Goal: Task Accomplishment & Management: Complete application form

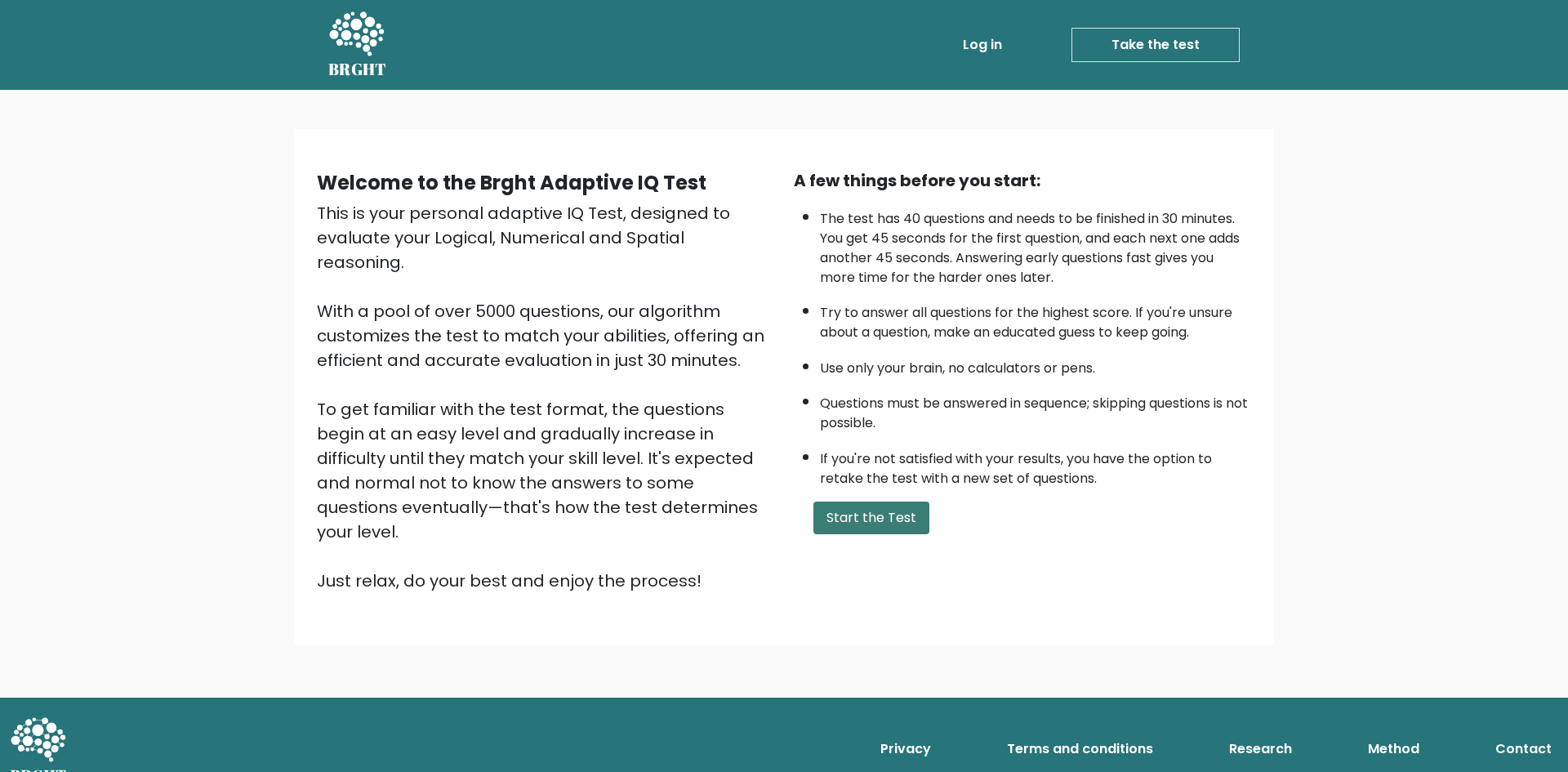
click at [898, 519] on button "Start the Test" at bounding box center [871, 518] width 116 height 32
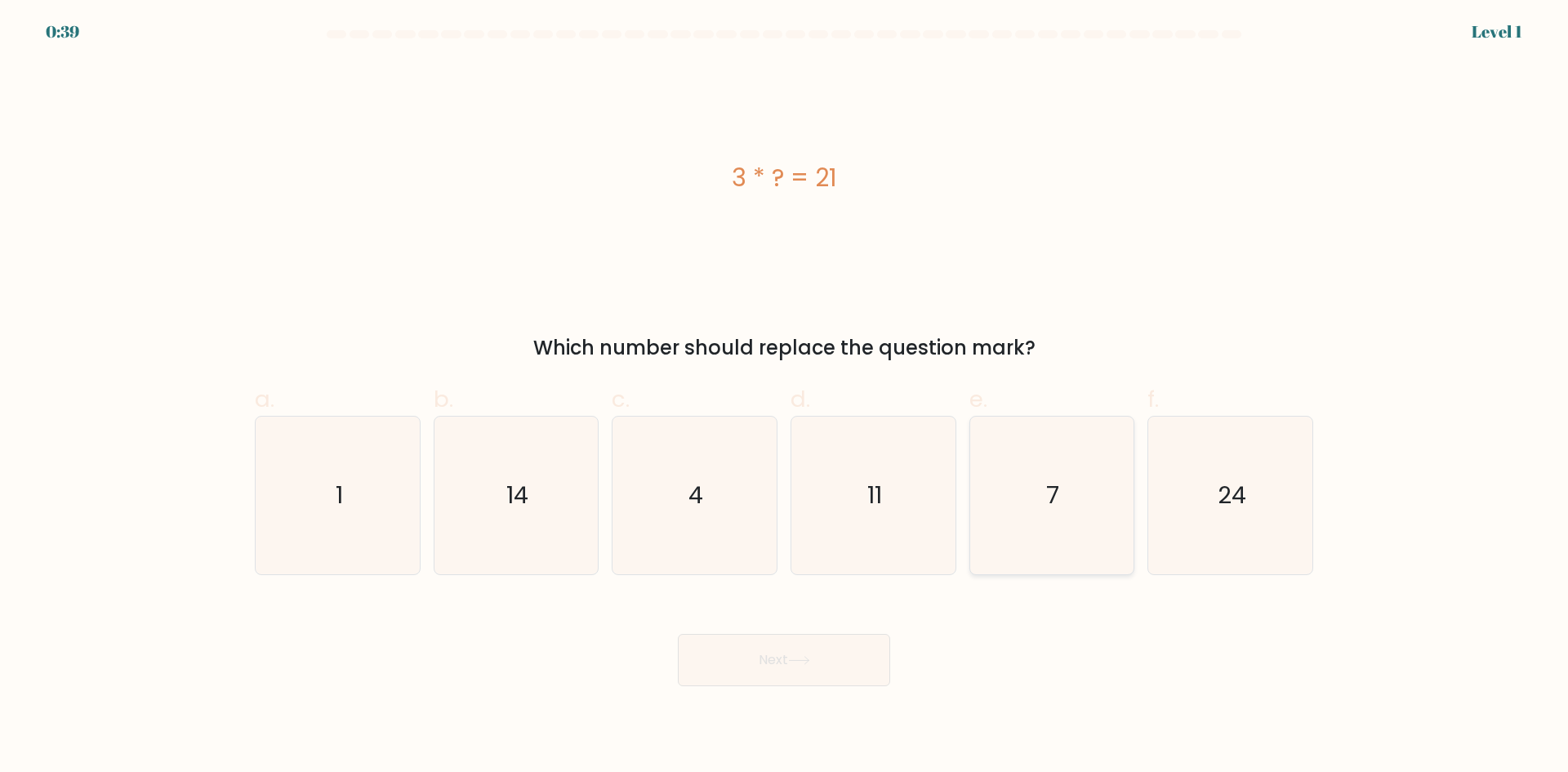
click at [1040, 517] on icon "7" at bounding box center [1051, 495] width 157 height 157
click at [785, 397] on input "e. 7" at bounding box center [784, 391] width 1 height 10
radio input "true"
click at [740, 654] on button "Next" at bounding box center [784, 659] width 212 height 52
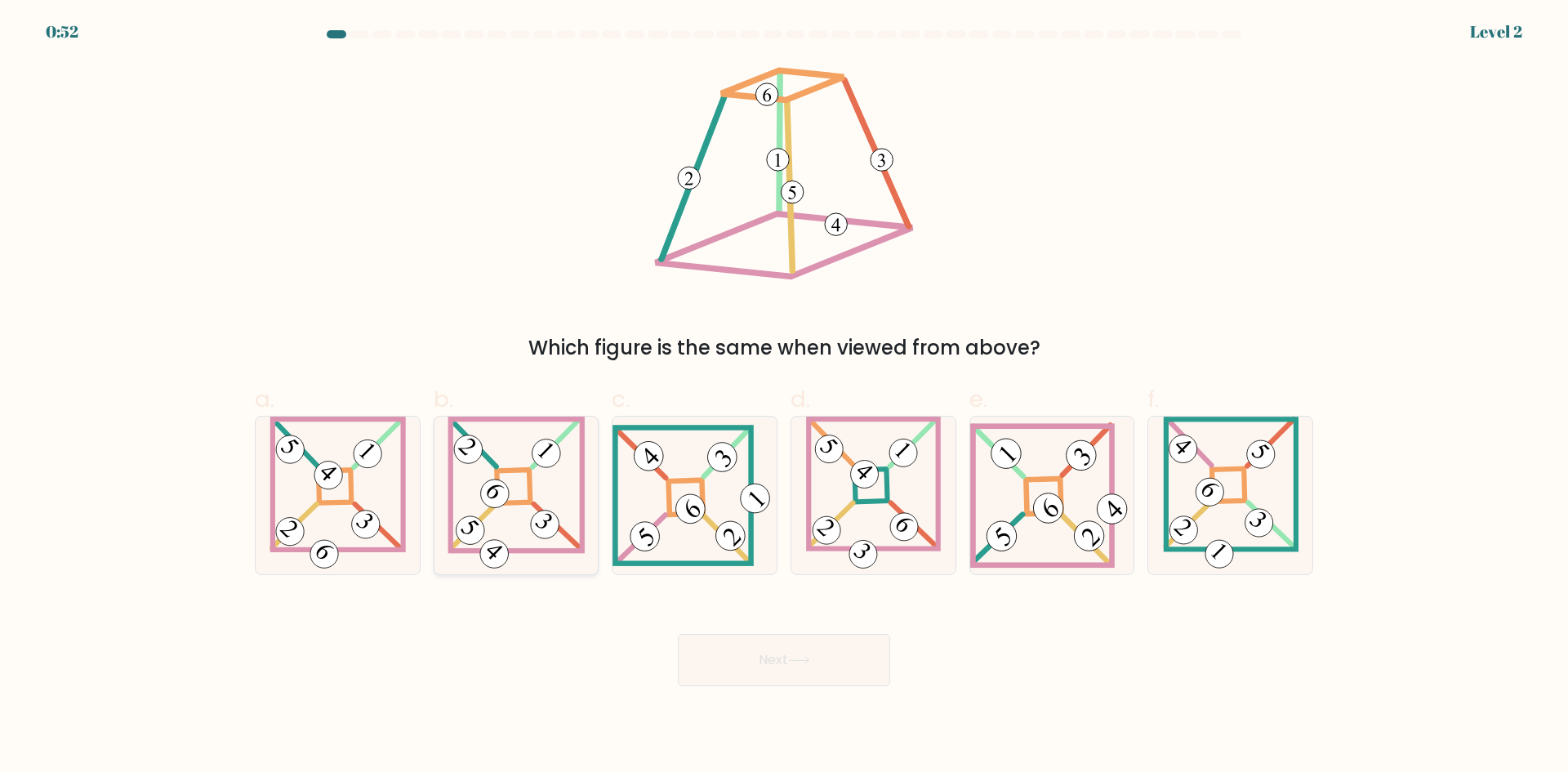
click at [567, 498] on icon at bounding box center [516, 495] width 137 height 157
click at [784, 397] on input "b." at bounding box center [784, 391] width 1 height 10
radio input "true"
click at [761, 663] on button "Next" at bounding box center [784, 659] width 212 height 52
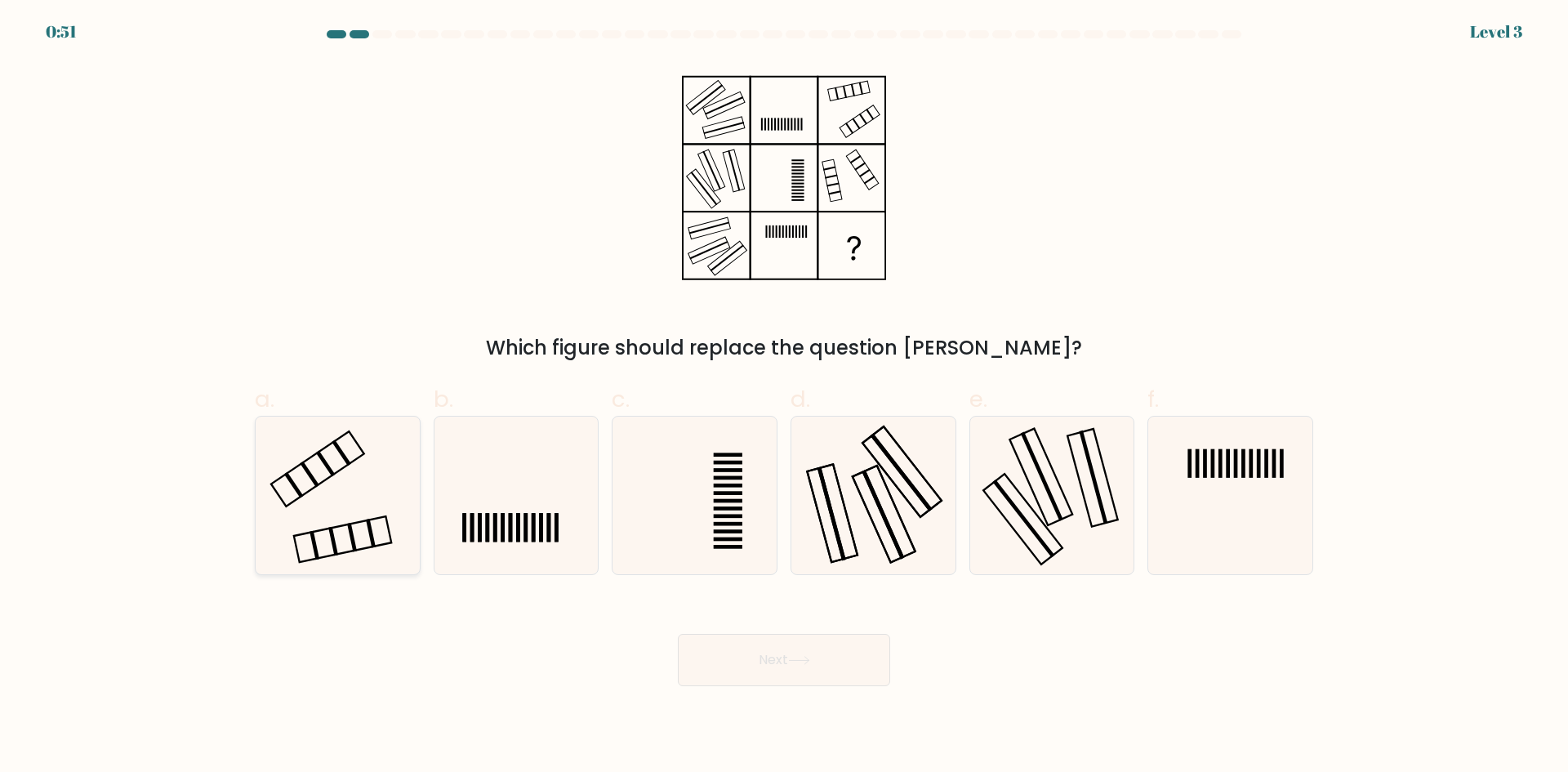
drag, startPoint x: 309, startPoint y: 467, endPoint x: 362, endPoint y: 498, distance: 61.4
click at [310, 469] on icon at bounding box center [337, 495] width 157 height 157
click at [784, 397] on input "a." at bounding box center [784, 391] width 1 height 10
radio input "true"
click at [747, 650] on button "Next" at bounding box center [784, 659] width 212 height 52
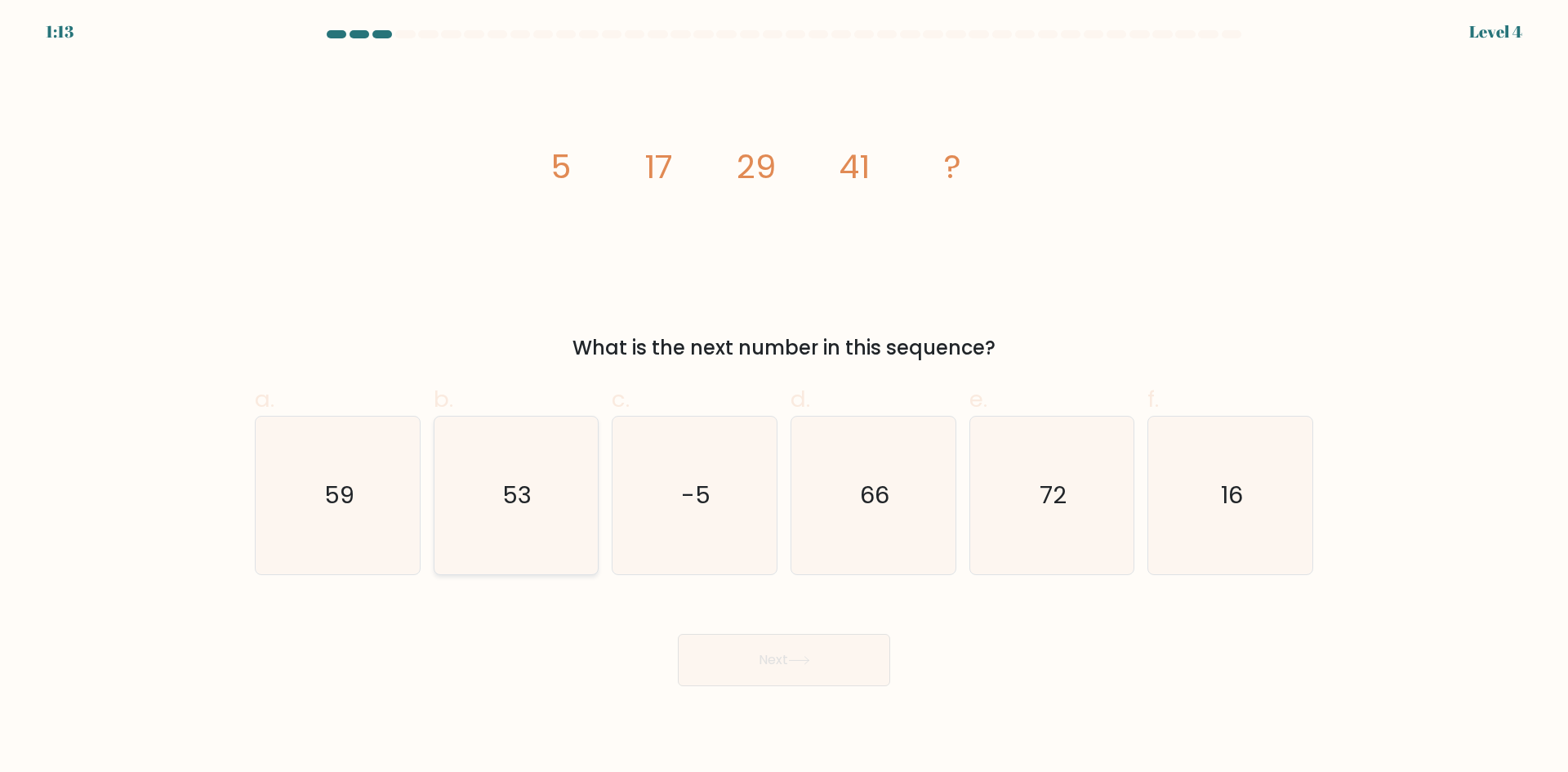
click at [499, 542] on icon "53" at bounding box center [516, 495] width 157 height 157
click at [784, 397] on input "b. 53" at bounding box center [784, 391] width 1 height 10
radio input "true"
click at [797, 658] on icon at bounding box center [798, 660] width 22 height 9
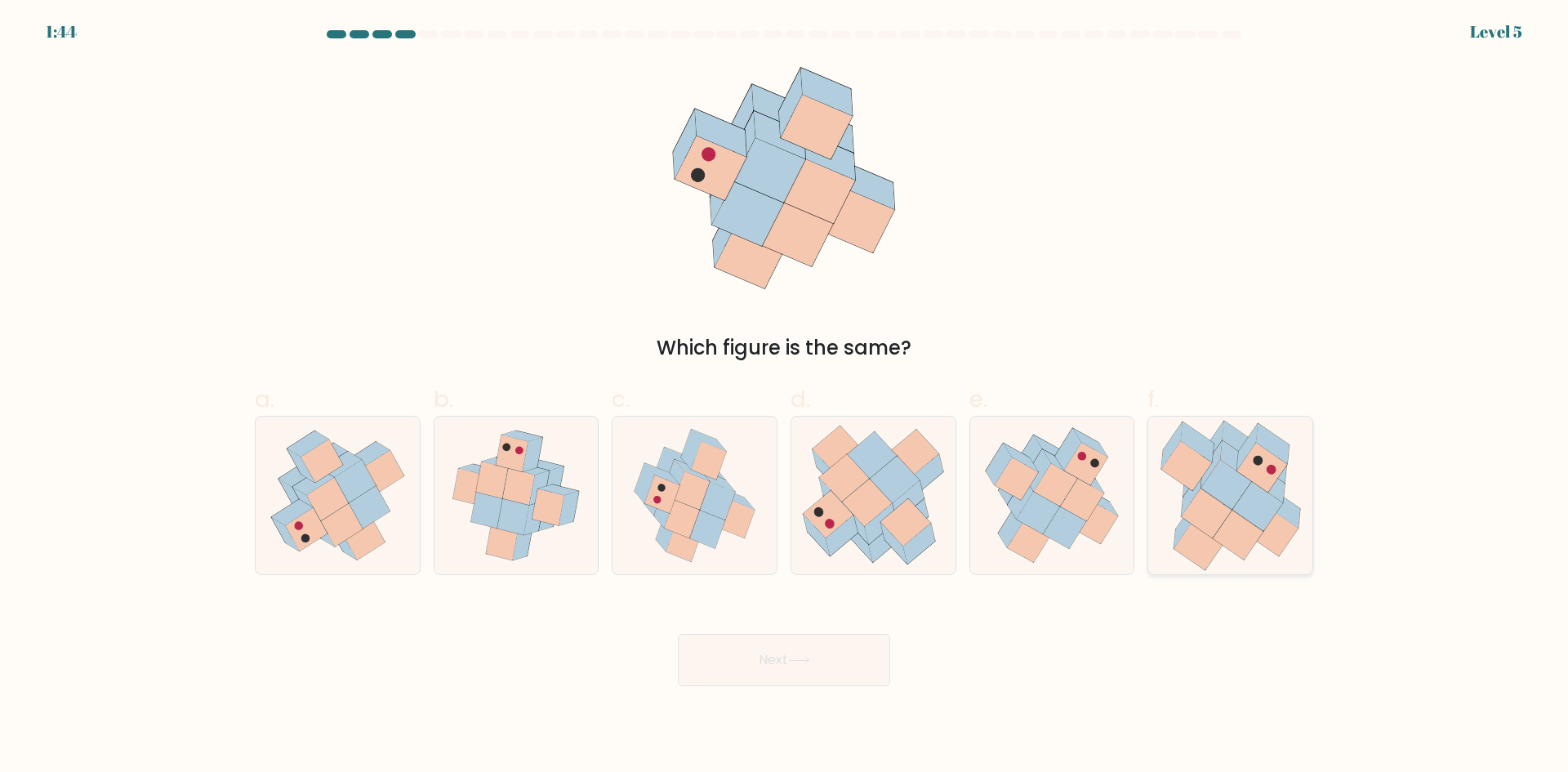
click at [1199, 505] on icon at bounding box center [1205, 513] width 50 height 49
click at [785, 397] on input "f." at bounding box center [784, 391] width 1 height 10
radio input "true"
click at [836, 667] on button "Next" at bounding box center [784, 659] width 212 height 52
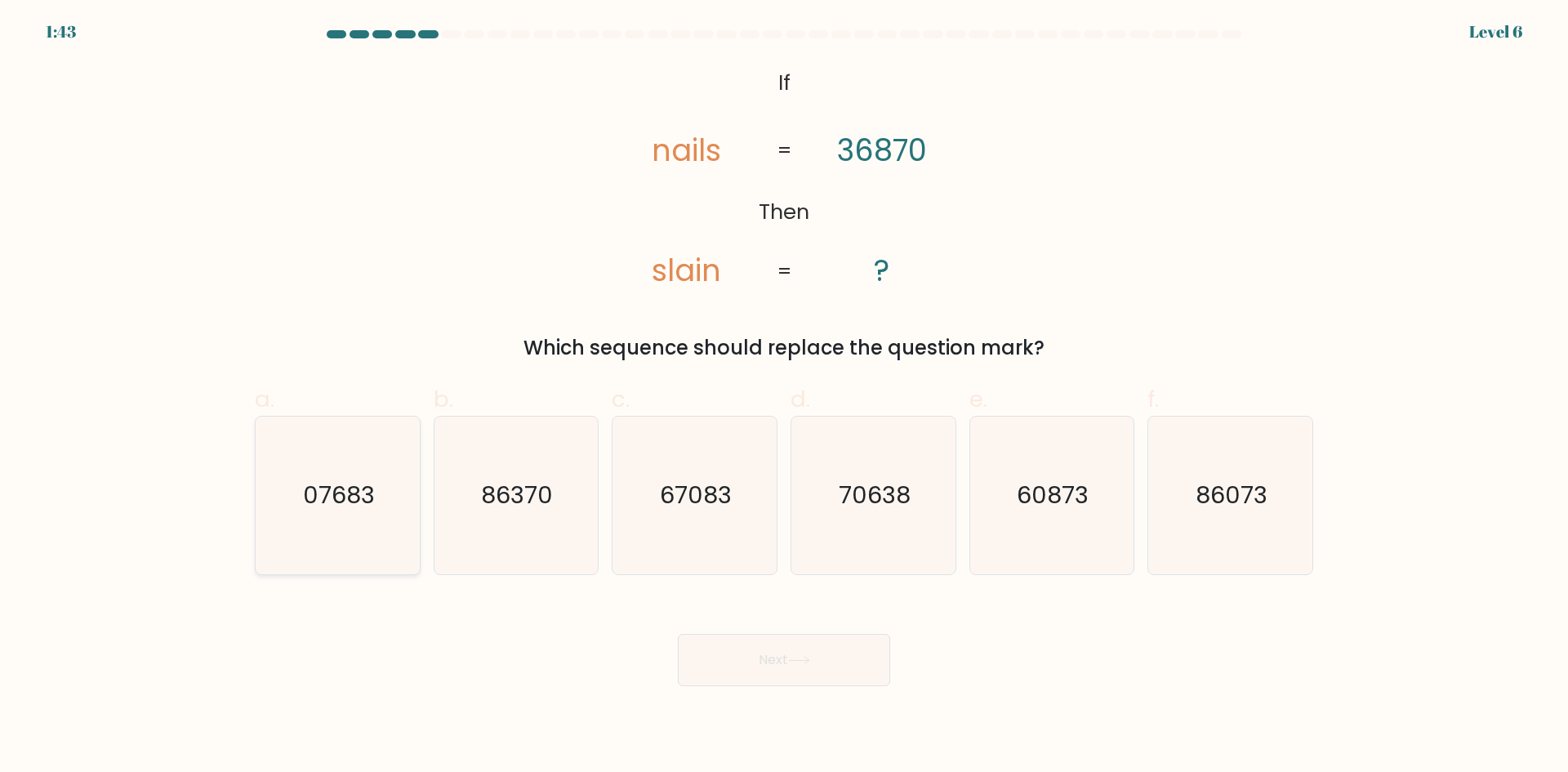
drag, startPoint x: 305, startPoint y: 501, endPoint x: 383, endPoint y: 527, distance: 82.2
click at [310, 504] on text "07683" at bounding box center [339, 495] width 72 height 32
click at [784, 397] on input "a. 07683" at bounding box center [784, 391] width 1 height 10
radio input "true"
click at [808, 662] on icon at bounding box center [798, 660] width 22 height 9
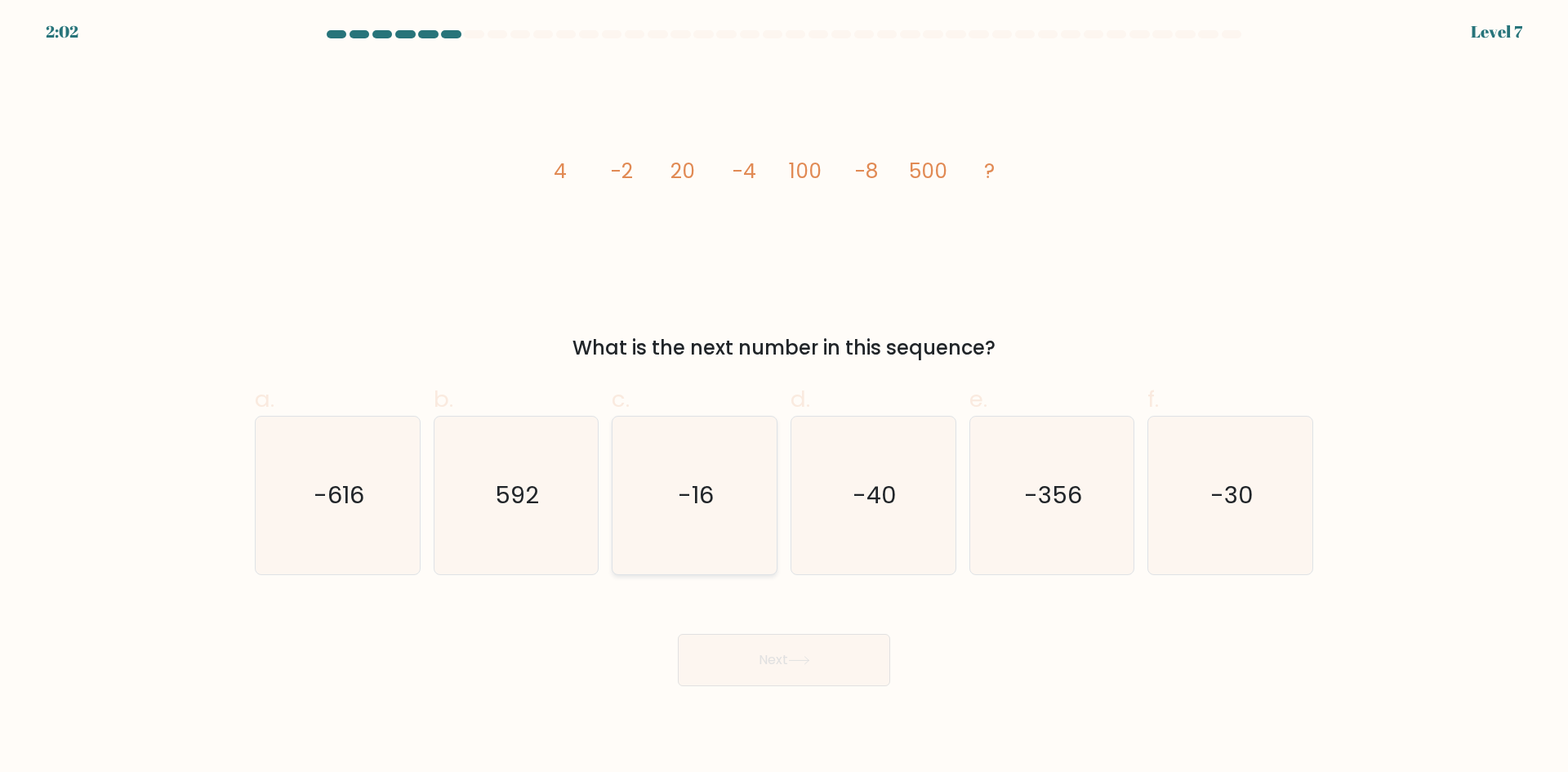
click at [643, 480] on icon "-16" at bounding box center [694, 495] width 157 height 157
click at [784, 397] on input "c. -16" at bounding box center [784, 391] width 1 height 10
radio input "true"
click at [827, 669] on button "Next" at bounding box center [784, 659] width 212 height 52
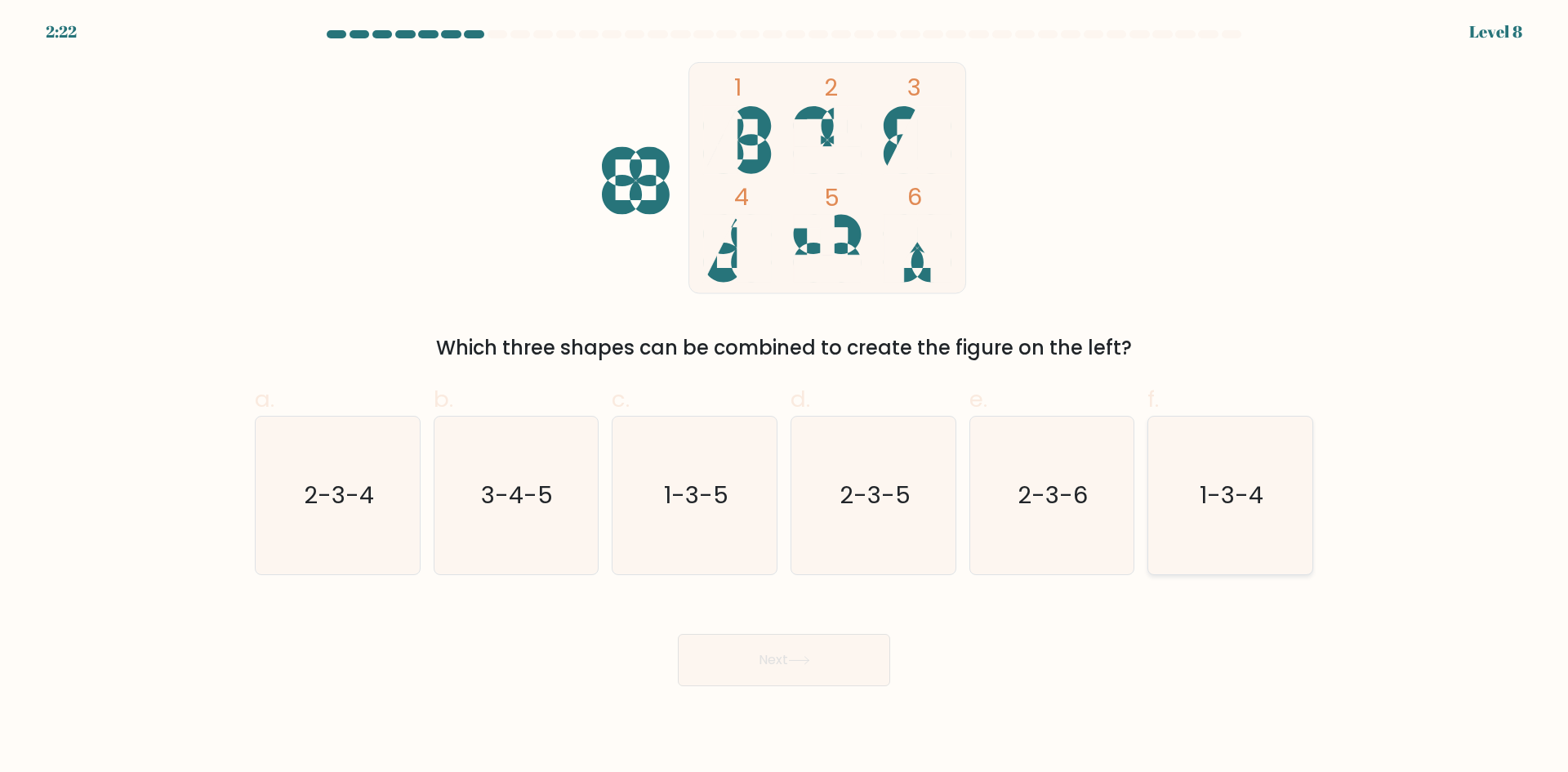
click at [1248, 520] on icon "1-3-4" at bounding box center [1230, 495] width 157 height 157
click at [785, 397] on input "f. 1-3-4" at bounding box center [784, 391] width 1 height 10
radio input "true"
click at [841, 672] on button "Next" at bounding box center [784, 659] width 212 height 52
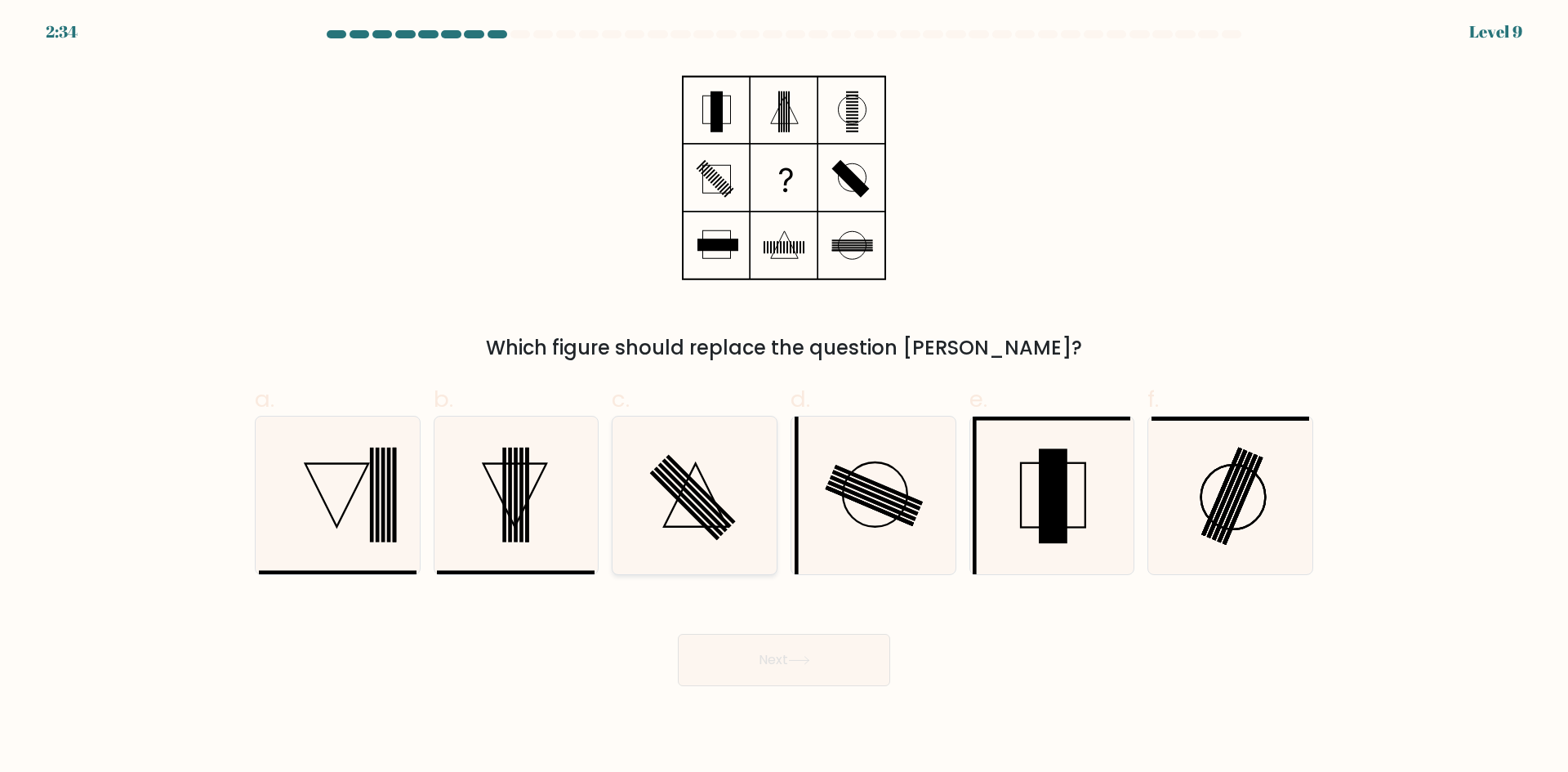
drag, startPoint x: 705, startPoint y: 511, endPoint x: 721, endPoint y: 513, distance: 16.1
click at [718, 513] on icon at bounding box center [694, 495] width 157 height 157
click at [784, 397] on input "c." at bounding box center [784, 391] width 1 height 10
radio input "true"
click at [800, 664] on icon at bounding box center [798, 660] width 22 height 9
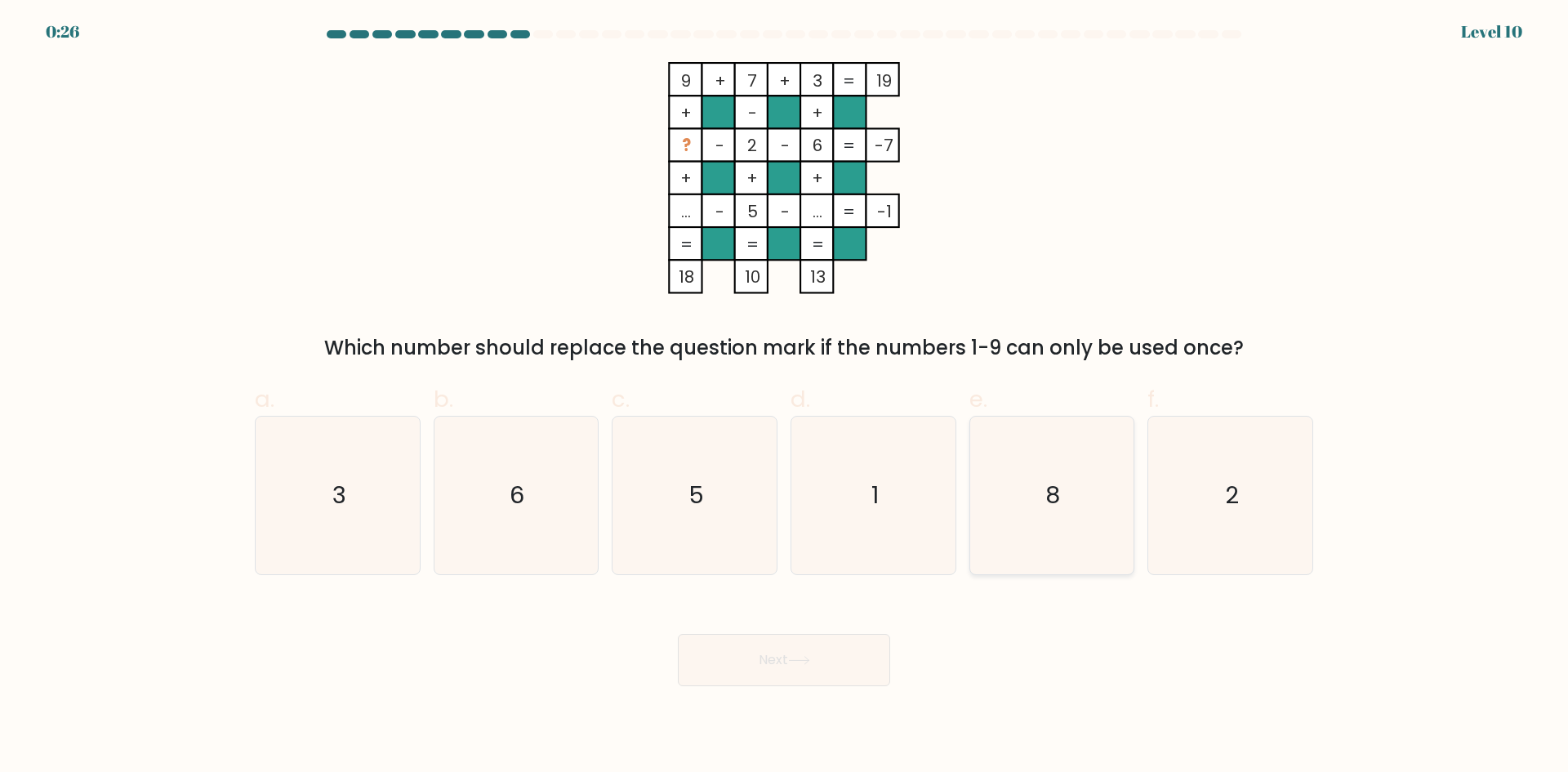
click at [1010, 482] on icon "8" at bounding box center [1051, 495] width 157 height 157
click at [785, 397] on input "e. 8" at bounding box center [784, 391] width 1 height 10
radio input "true"
click at [797, 674] on button "Next" at bounding box center [784, 659] width 212 height 52
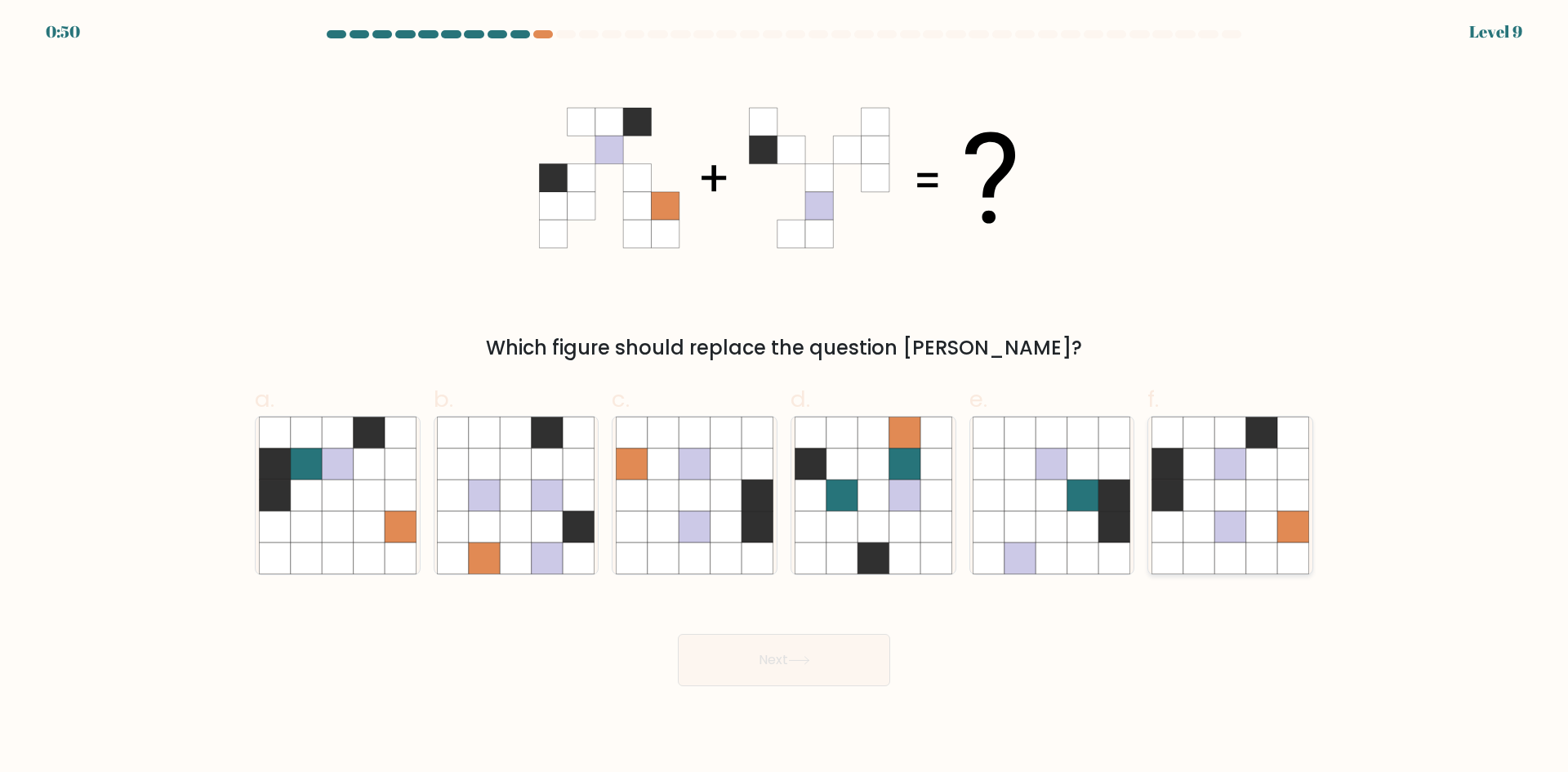
click at [1231, 537] on icon at bounding box center [1230, 526] width 31 height 31
click at [785, 397] on input "f." at bounding box center [784, 391] width 1 height 10
radio input "true"
click at [810, 669] on button "Next" at bounding box center [784, 659] width 212 height 52
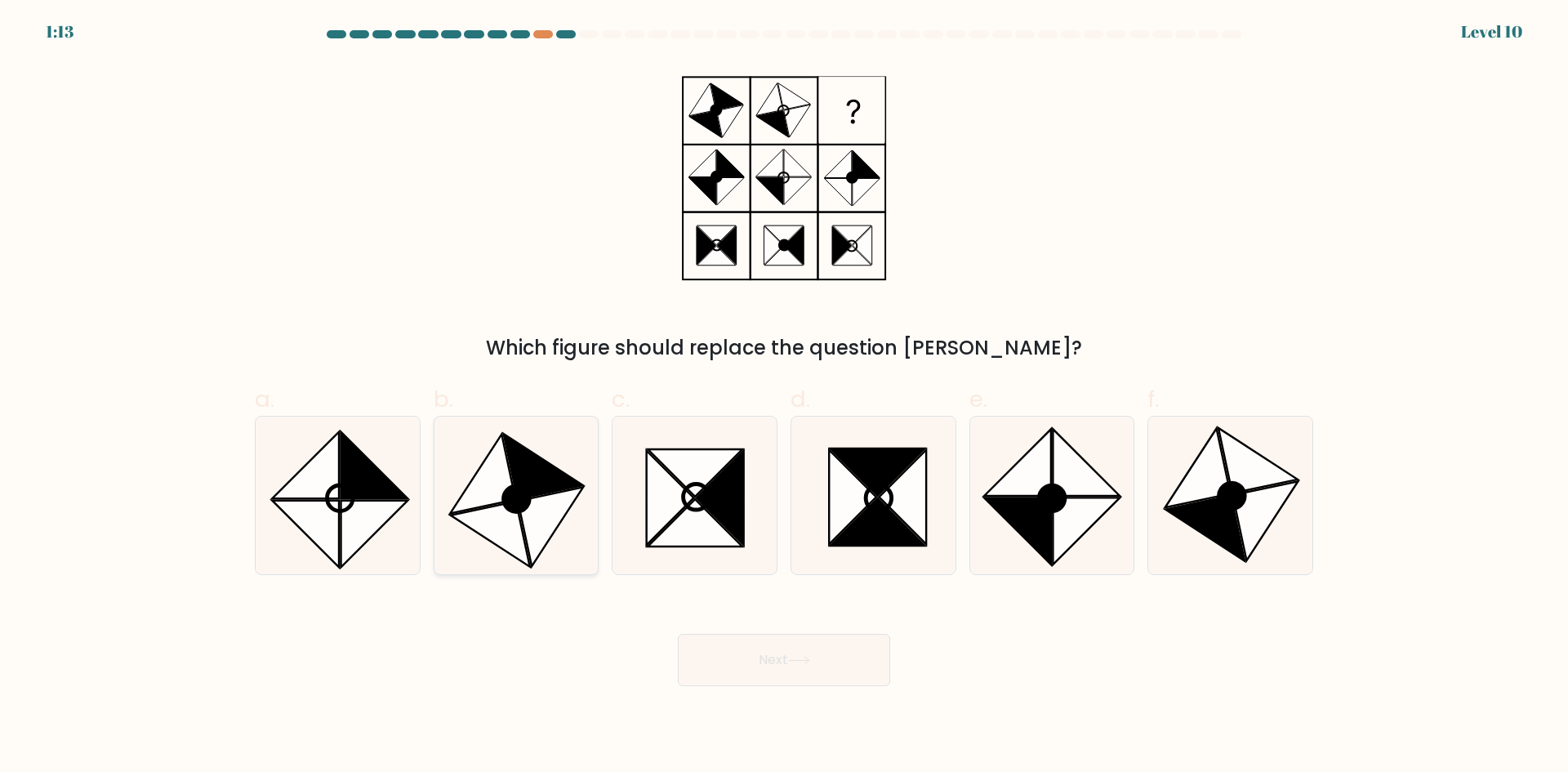
drag, startPoint x: 492, startPoint y: 487, endPoint x: 690, endPoint y: 656, distance: 260.3
click at [496, 489] on icon at bounding box center [483, 473] width 65 height 80
click at [784, 397] on input "b." at bounding box center [784, 391] width 1 height 10
radio input "true"
click at [821, 663] on button "Next" at bounding box center [784, 659] width 212 height 52
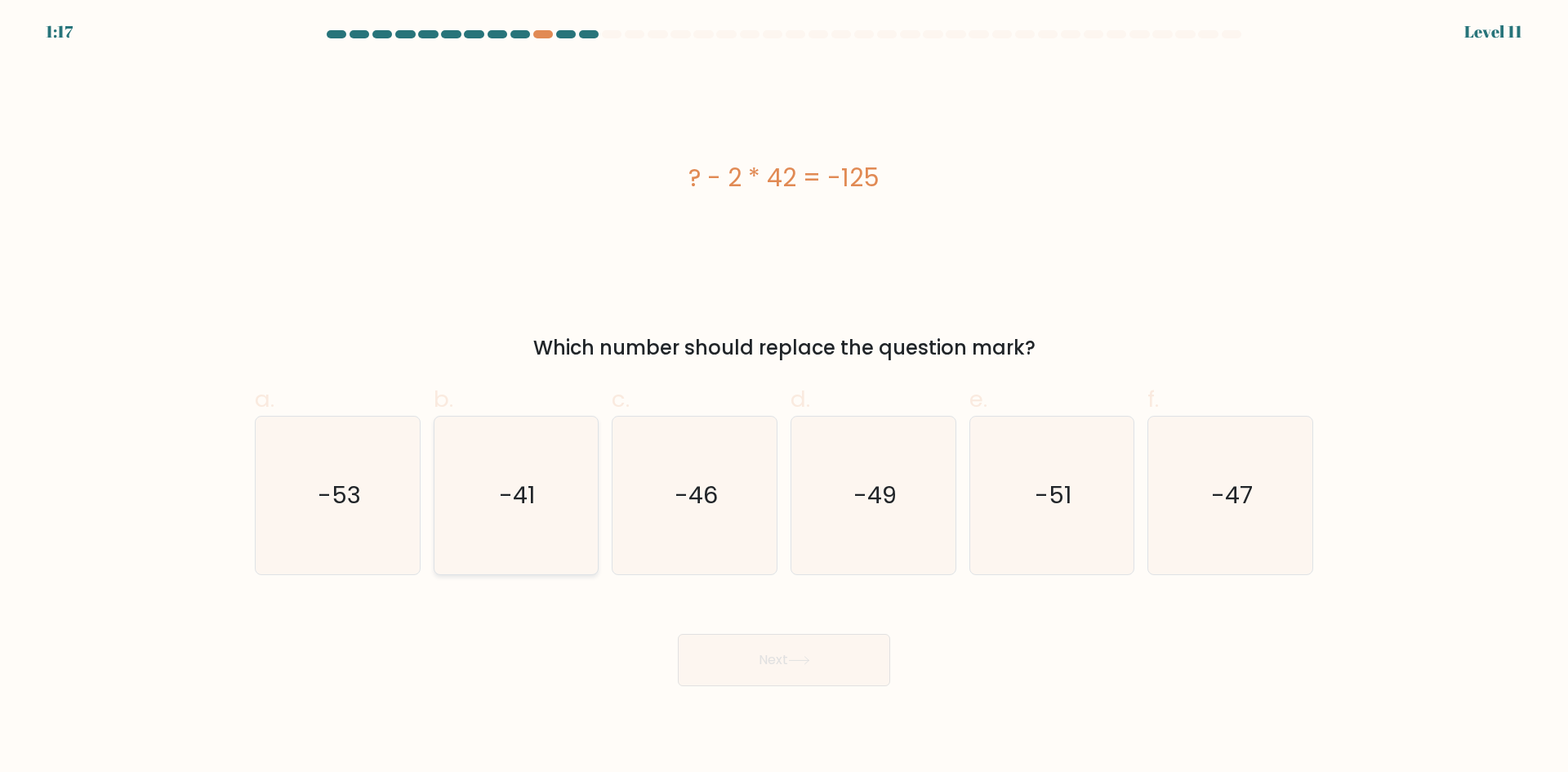
click at [502, 509] on text "-41" at bounding box center [518, 495] width 36 height 32
click at [784, 397] on input "b. -41" at bounding box center [784, 391] width 1 height 10
radio input "true"
drag, startPoint x: 845, startPoint y: 659, endPoint x: 863, endPoint y: 672, distance: 22.2
click at [845, 659] on button "Next" at bounding box center [784, 659] width 212 height 52
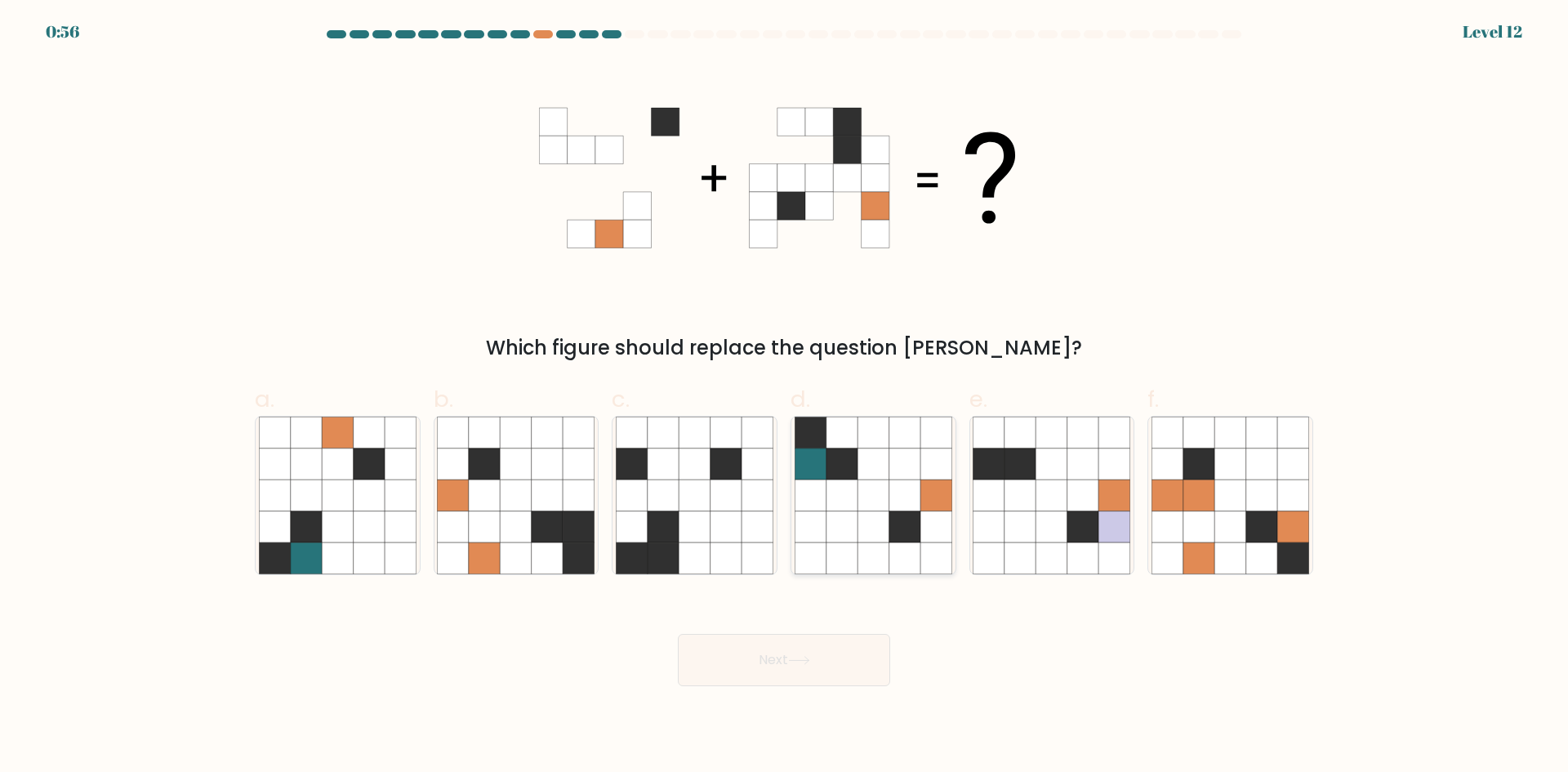
drag, startPoint x: 863, startPoint y: 456, endPoint x: 876, endPoint y: 470, distance: 19.1
click at [867, 462] on icon at bounding box center [872, 464] width 31 height 31
click at [785, 397] on input "d." at bounding box center [784, 391] width 1 height 10
radio input "true"
click at [698, 547] on icon at bounding box center [694, 558] width 31 height 31
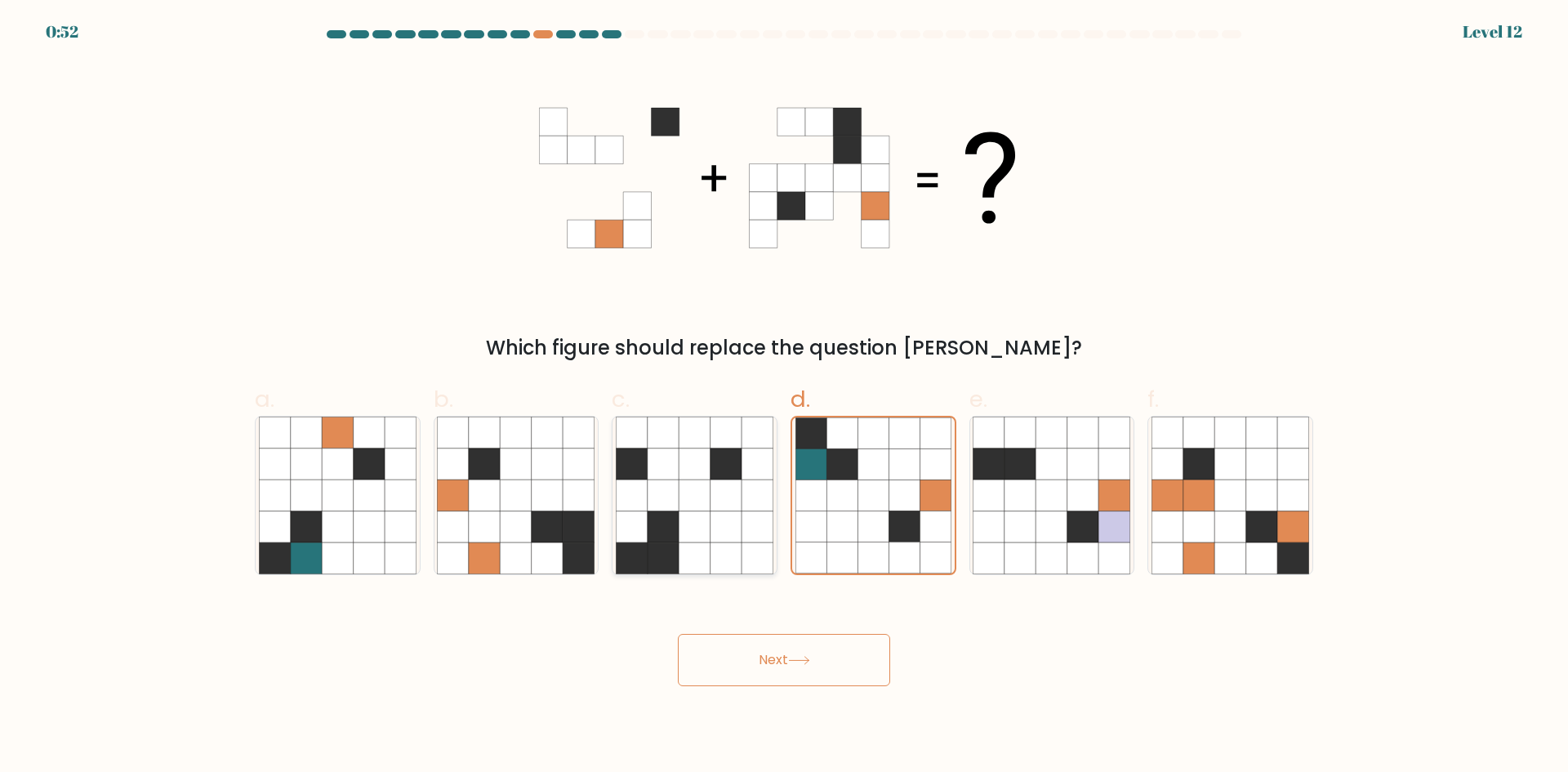
click at [784, 397] on input "c." at bounding box center [784, 391] width 1 height 10
radio input "true"
click at [499, 515] on icon at bounding box center [516, 495] width 157 height 157
click at [784, 397] on input "b." at bounding box center [784, 391] width 1 height 10
radio input "true"
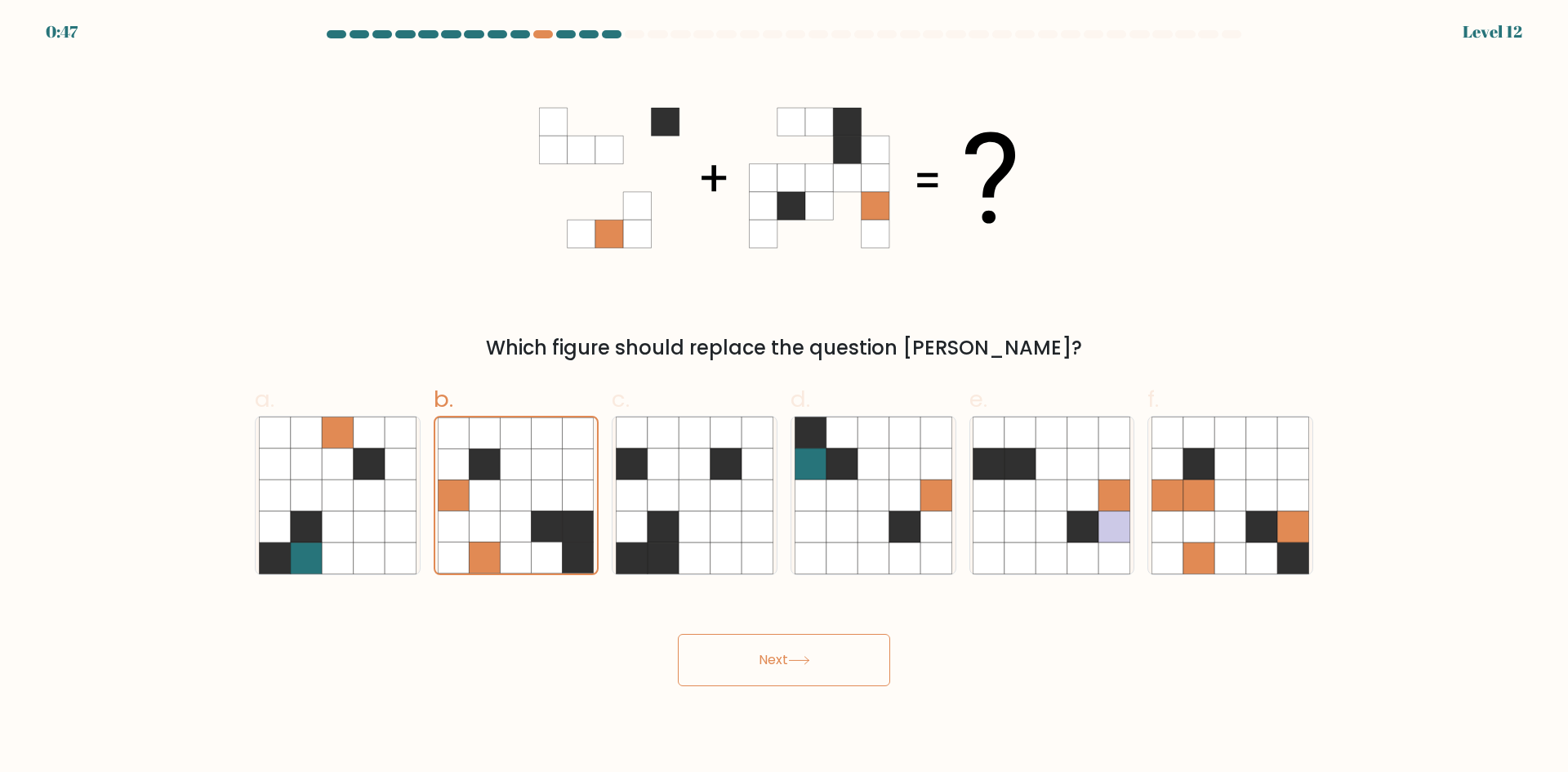
drag, startPoint x: 800, startPoint y: 656, endPoint x: 914, endPoint y: 680, distance: 116.5
click at [804, 658] on icon at bounding box center [798, 660] width 22 height 9
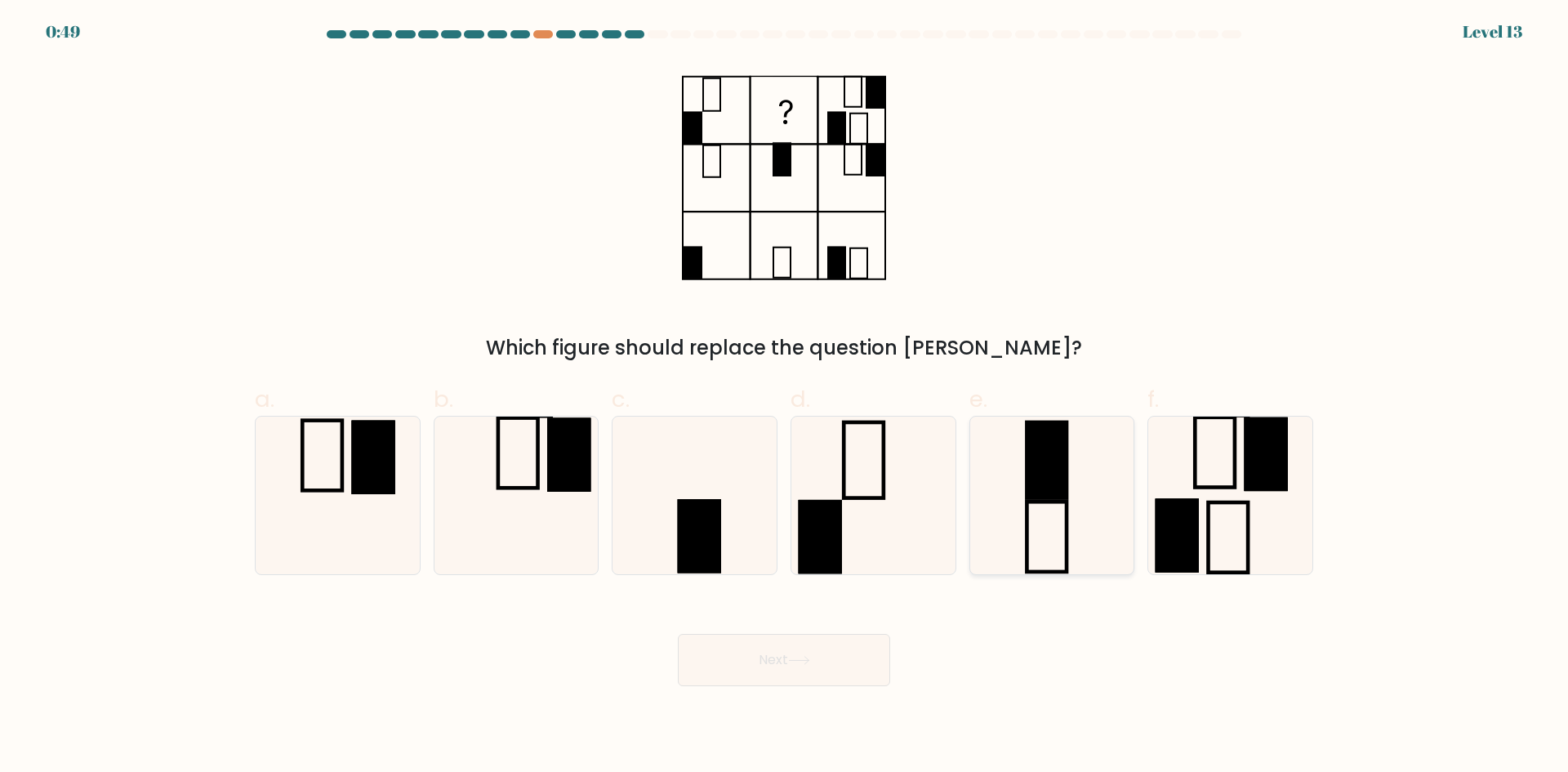
drag, startPoint x: 1002, startPoint y: 459, endPoint x: 978, endPoint y: 561, distance: 104.8
click at [1003, 461] on icon at bounding box center [1051, 495] width 157 height 157
click at [785, 397] on input "e." at bounding box center [784, 391] width 1 height 10
radio input "true"
drag, startPoint x: 829, startPoint y: 663, endPoint x: 856, endPoint y: 686, distance: 35.5
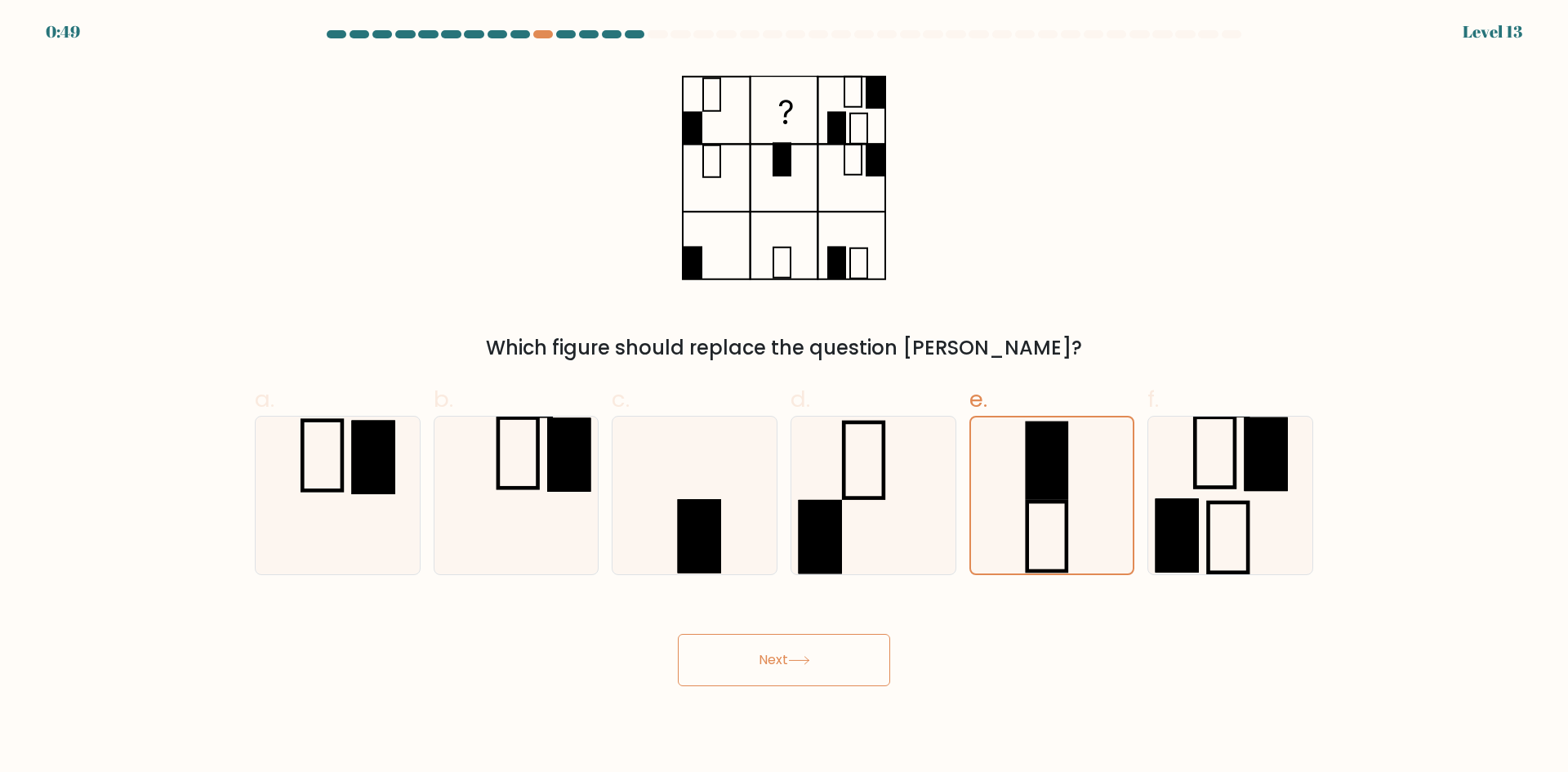
click at [830, 665] on button "Next" at bounding box center [784, 659] width 212 height 52
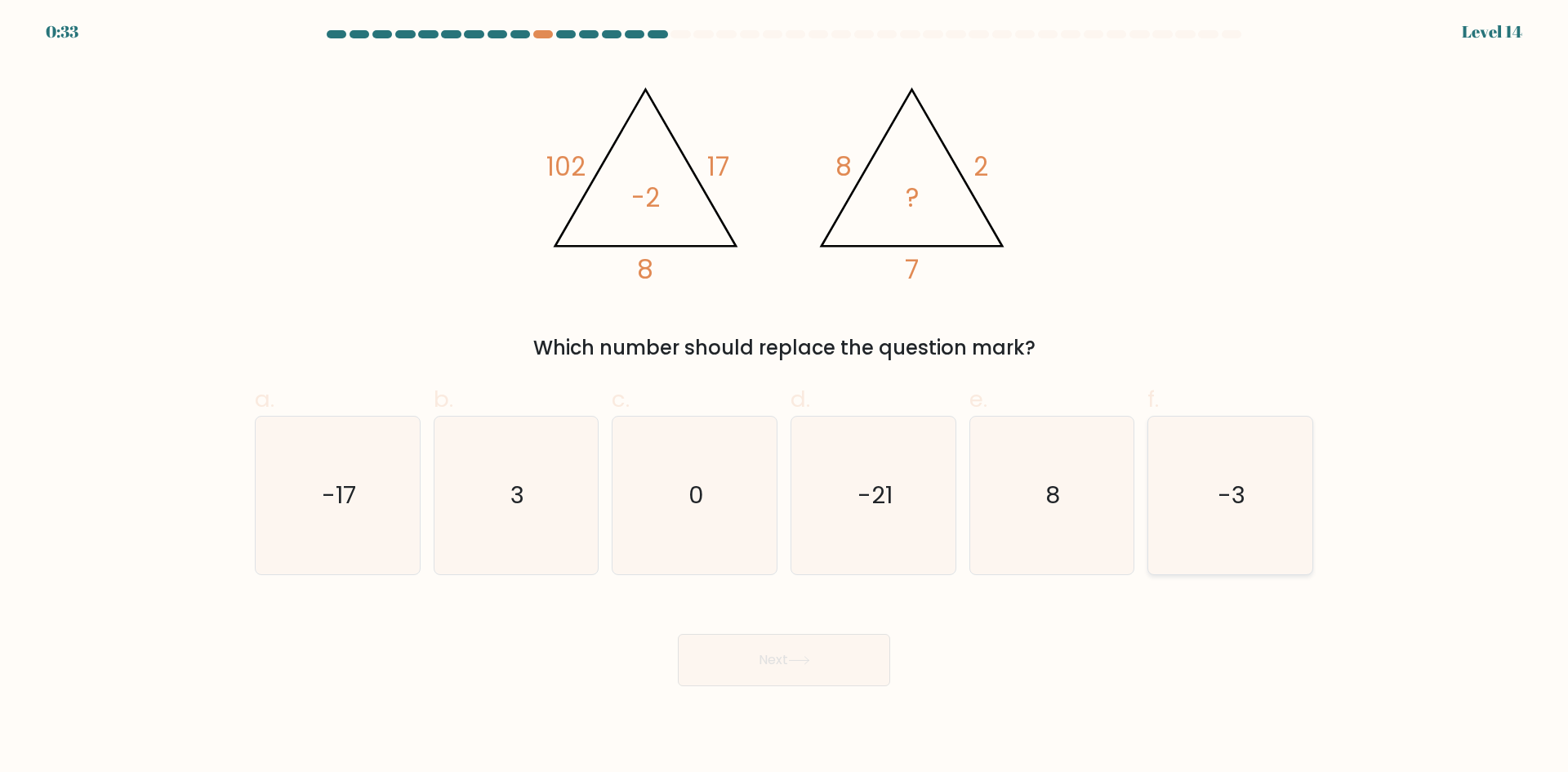
click at [1243, 507] on text "-3" at bounding box center [1231, 495] width 27 height 32
click at [785, 397] on input "f. -3" at bounding box center [784, 391] width 1 height 10
radio input "true"
click at [827, 674] on button "Next" at bounding box center [784, 659] width 212 height 52
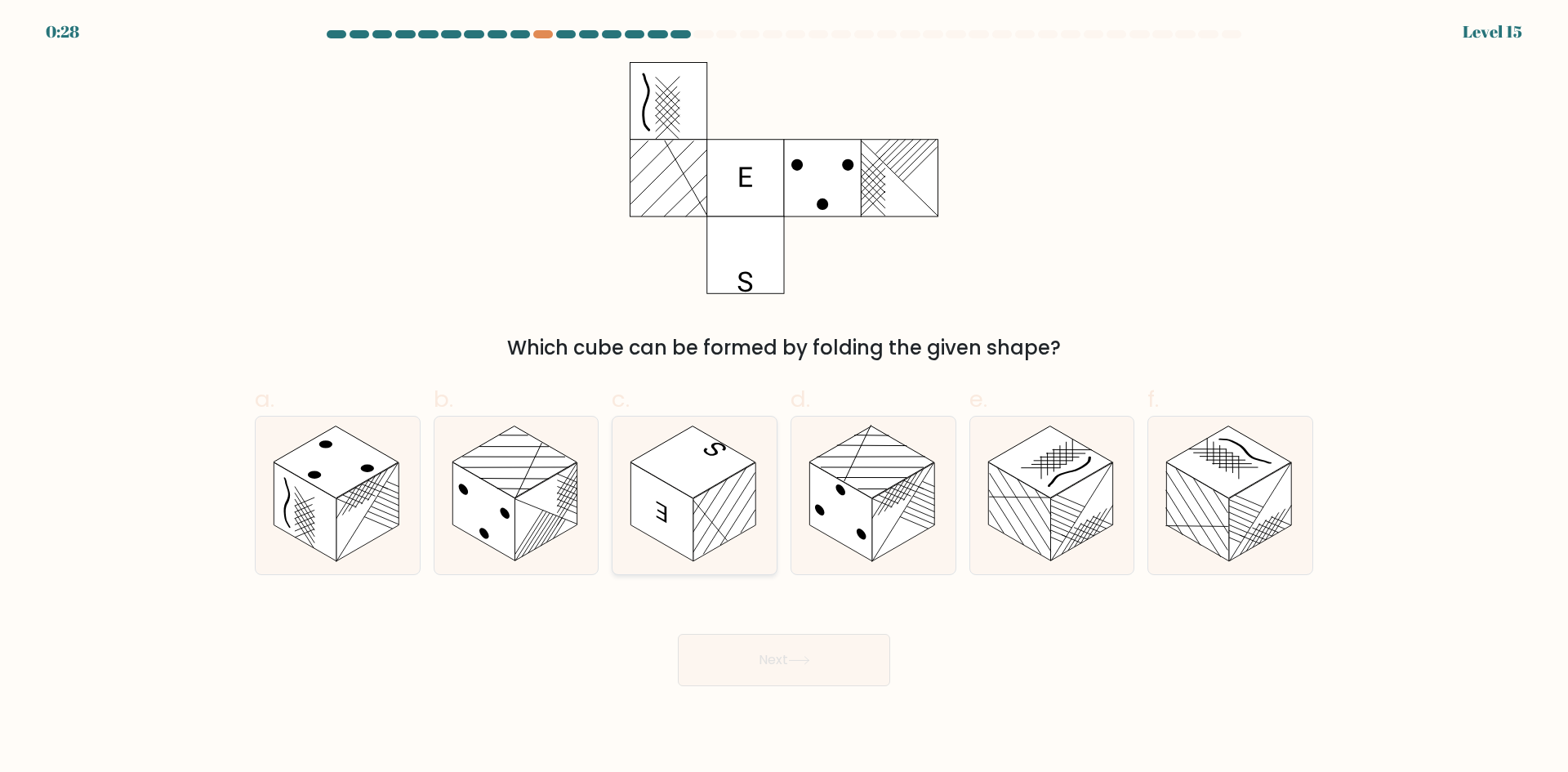
click at [720, 491] on rect at bounding box center [723, 511] width 62 height 99
click at [784, 397] on input "c." at bounding box center [784, 391] width 1 height 10
radio input "true"
click at [816, 663] on button "Next" at bounding box center [784, 659] width 212 height 52
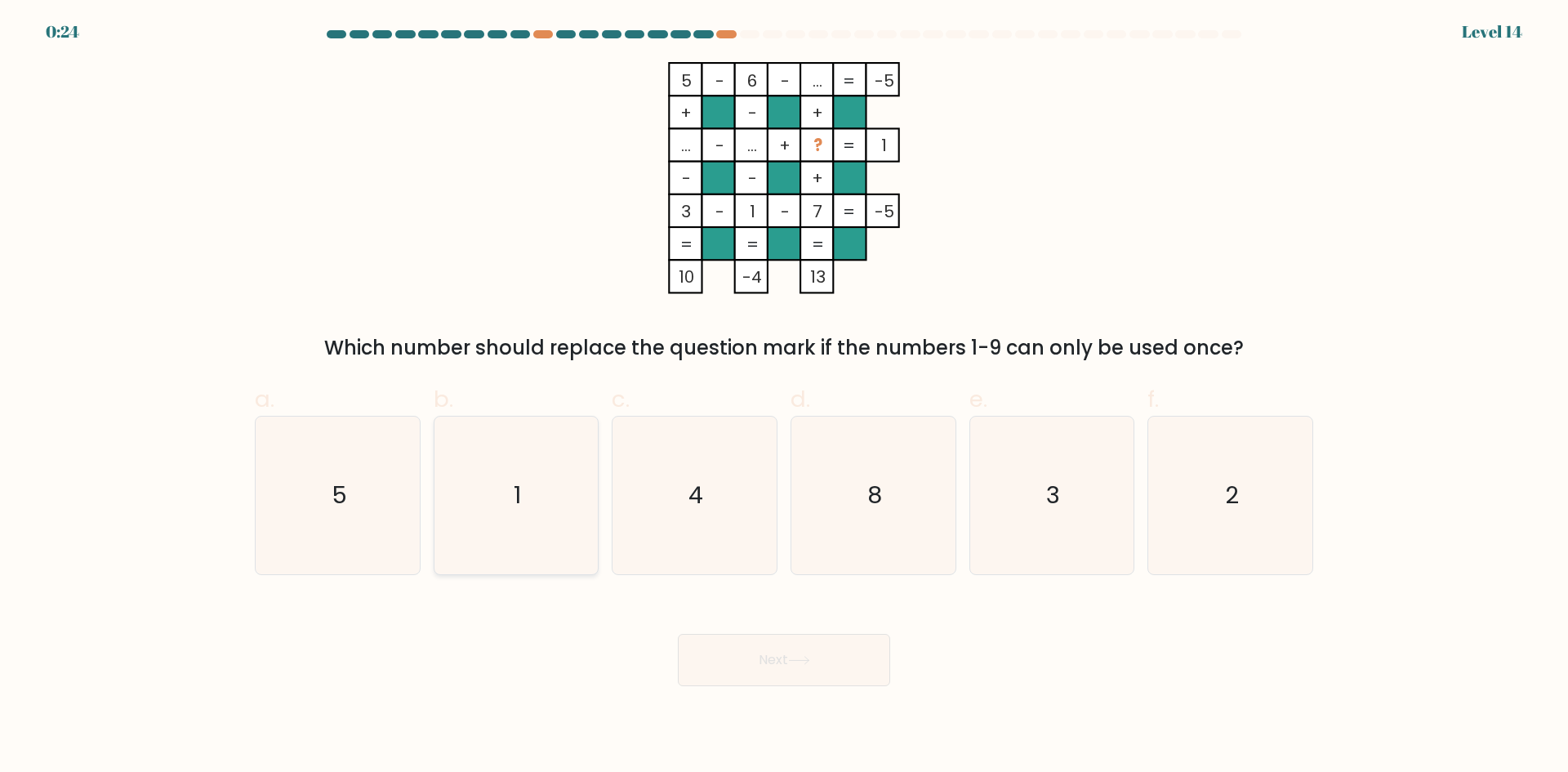
click at [515, 456] on icon "1" at bounding box center [516, 495] width 157 height 157
click at [784, 397] on input "b. 1" at bounding box center [784, 391] width 1 height 10
radio input "true"
click at [703, 456] on icon "4" at bounding box center [694, 495] width 157 height 157
click at [784, 397] on input "c. 4" at bounding box center [784, 391] width 1 height 10
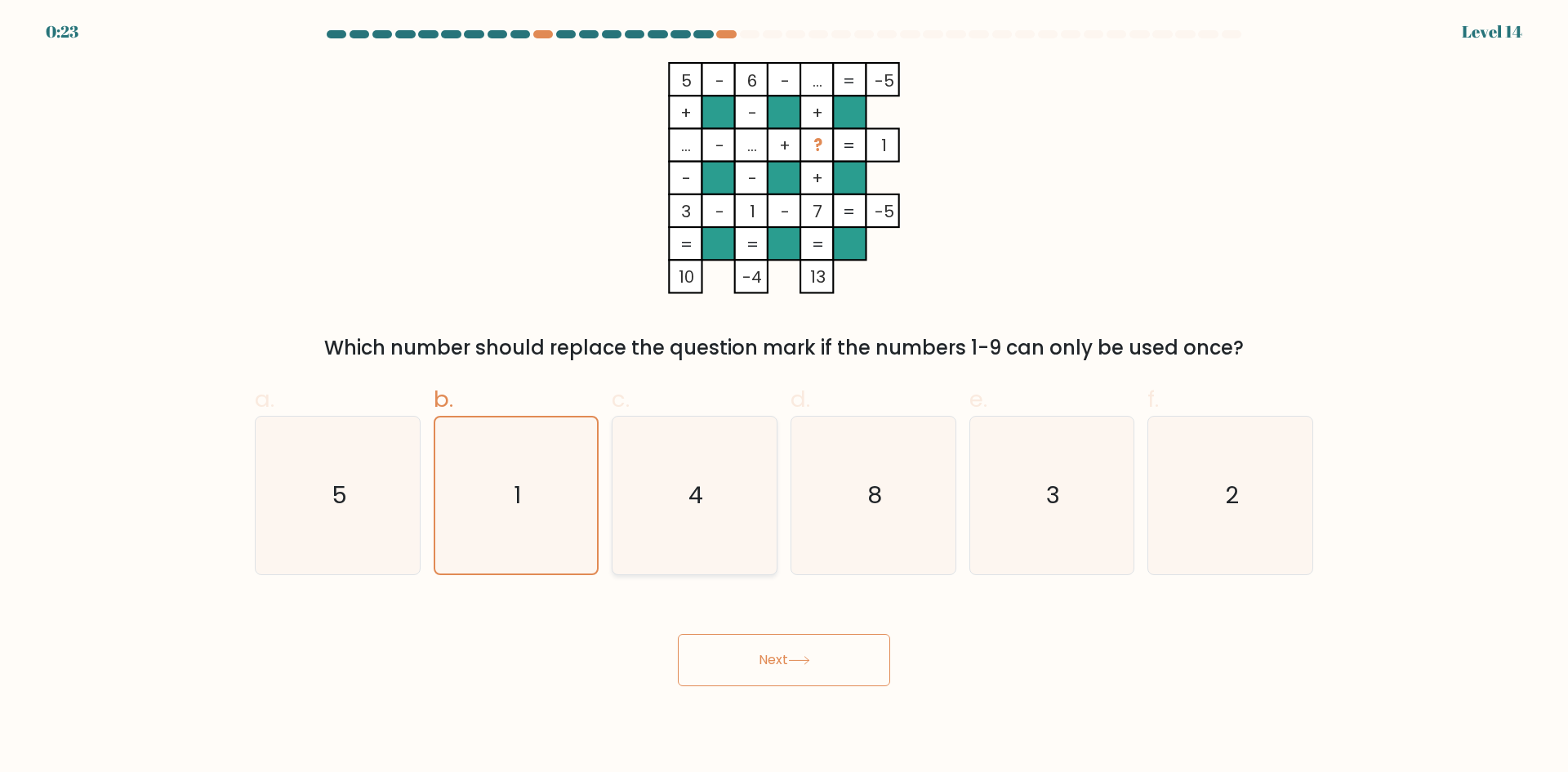
radio input "true"
click at [821, 656] on button "Next" at bounding box center [784, 659] width 212 height 52
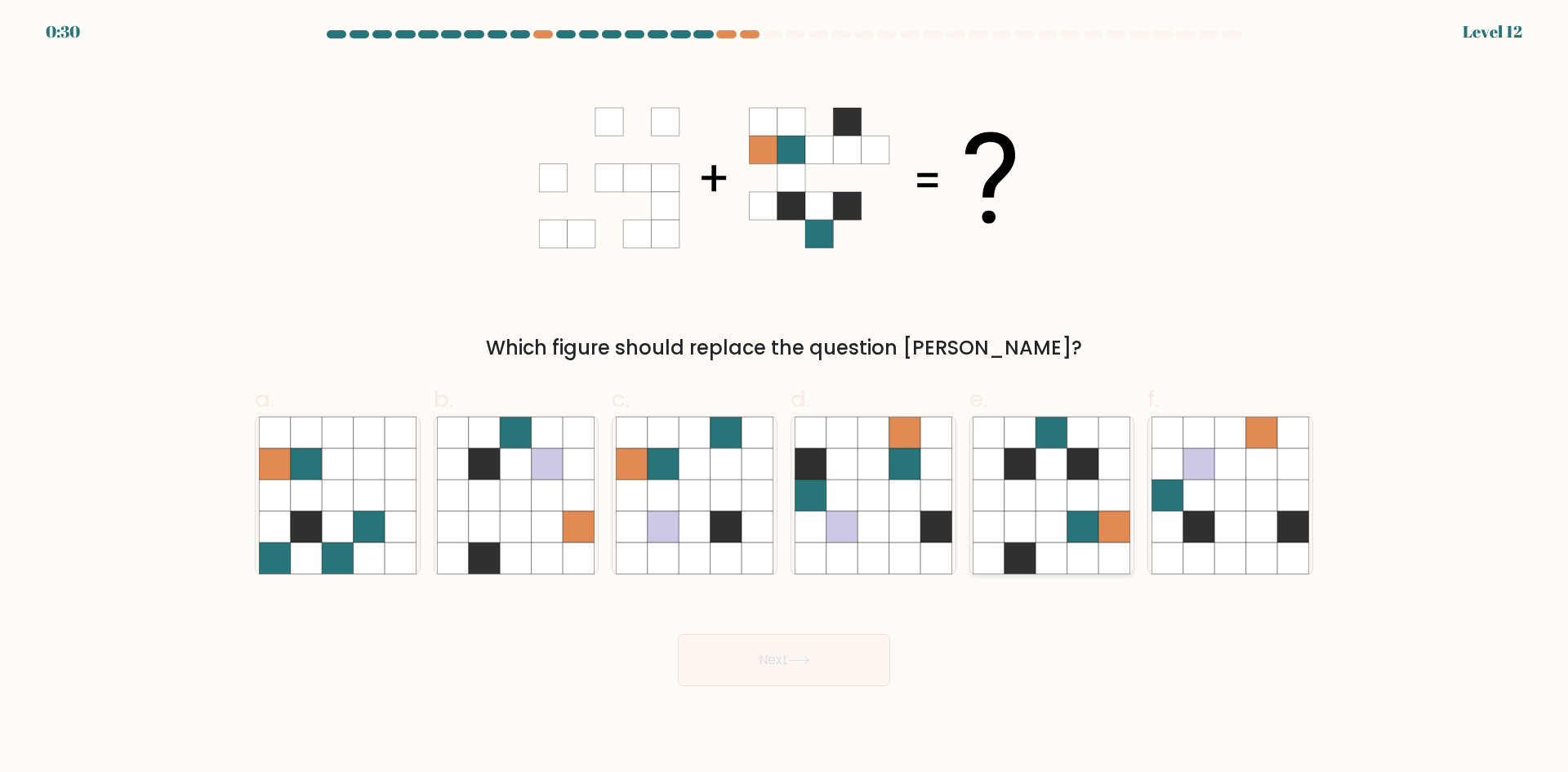
click at [1075, 519] on icon at bounding box center [1083, 526] width 31 height 31
click at [785, 397] on input "e." at bounding box center [784, 391] width 1 height 10
radio input "true"
click at [778, 670] on button "Next" at bounding box center [784, 659] width 212 height 52
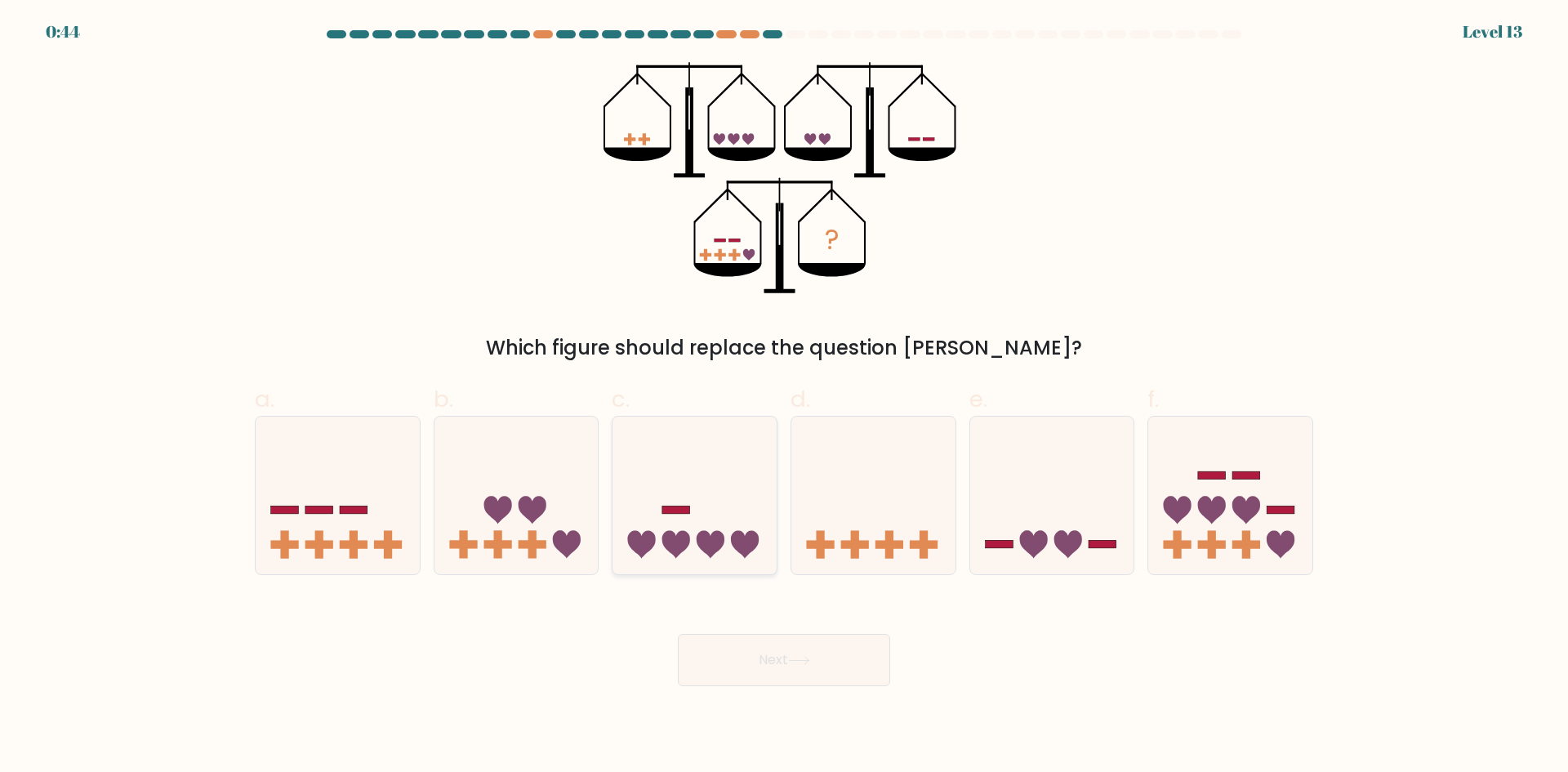
click at [718, 460] on icon at bounding box center [694, 494] width 164 height 136
click at [784, 397] on input "c." at bounding box center [784, 391] width 1 height 10
radio input "true"
click at [788, 667] on button "Next" at bounding box center [784, 659] width 212 height 52
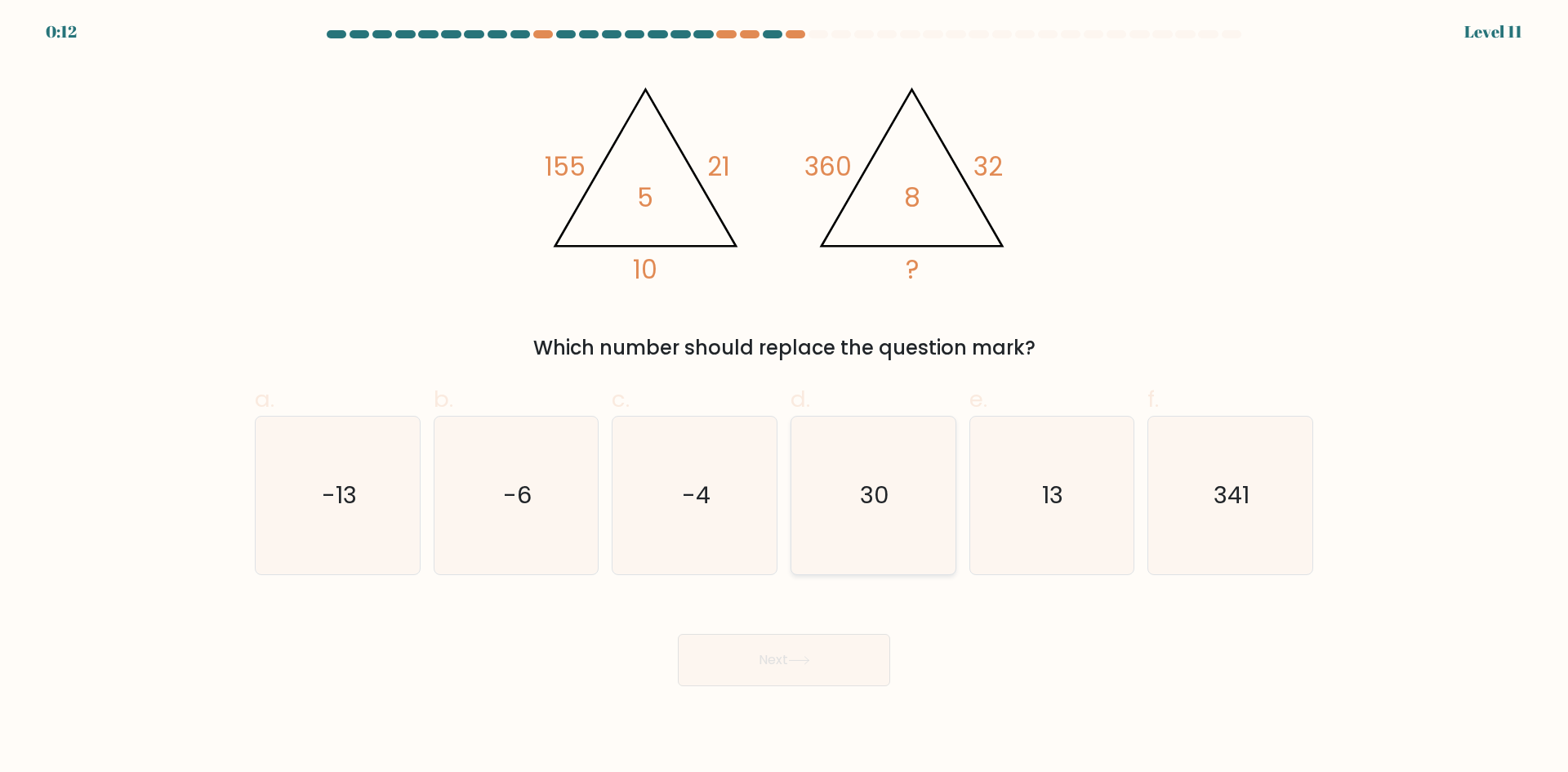
click at [877, 515] on icon "30" at bounding box center [873, 495] width 157 height 157
click at [785, 397] on input "d. 30" at bounding box center [784, 391] width 1 height 10
radio input "true"
click at [832, 669] on button "Next" at bounding box center [784, 659] width 212 height 52
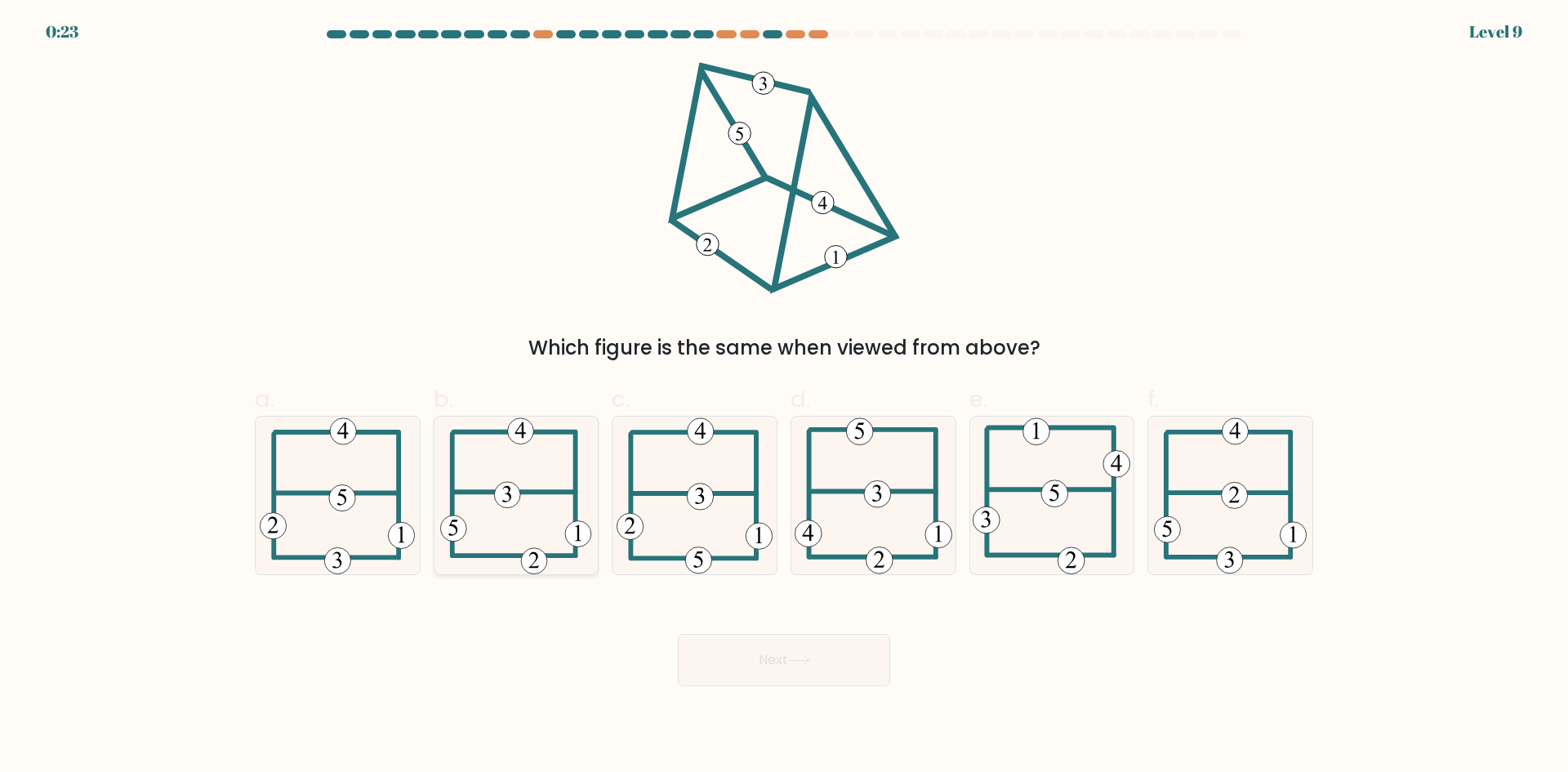
click at [575, 515] on 503 at bounding box center [575, 494] width 0 height 121
click at [784, 397] on input "b." at bounding box center [784, 391] width 1 height 10
radio input "true"
click at [786, 653] on button "Next" at bounding box center [784, 659] width 212 height 52
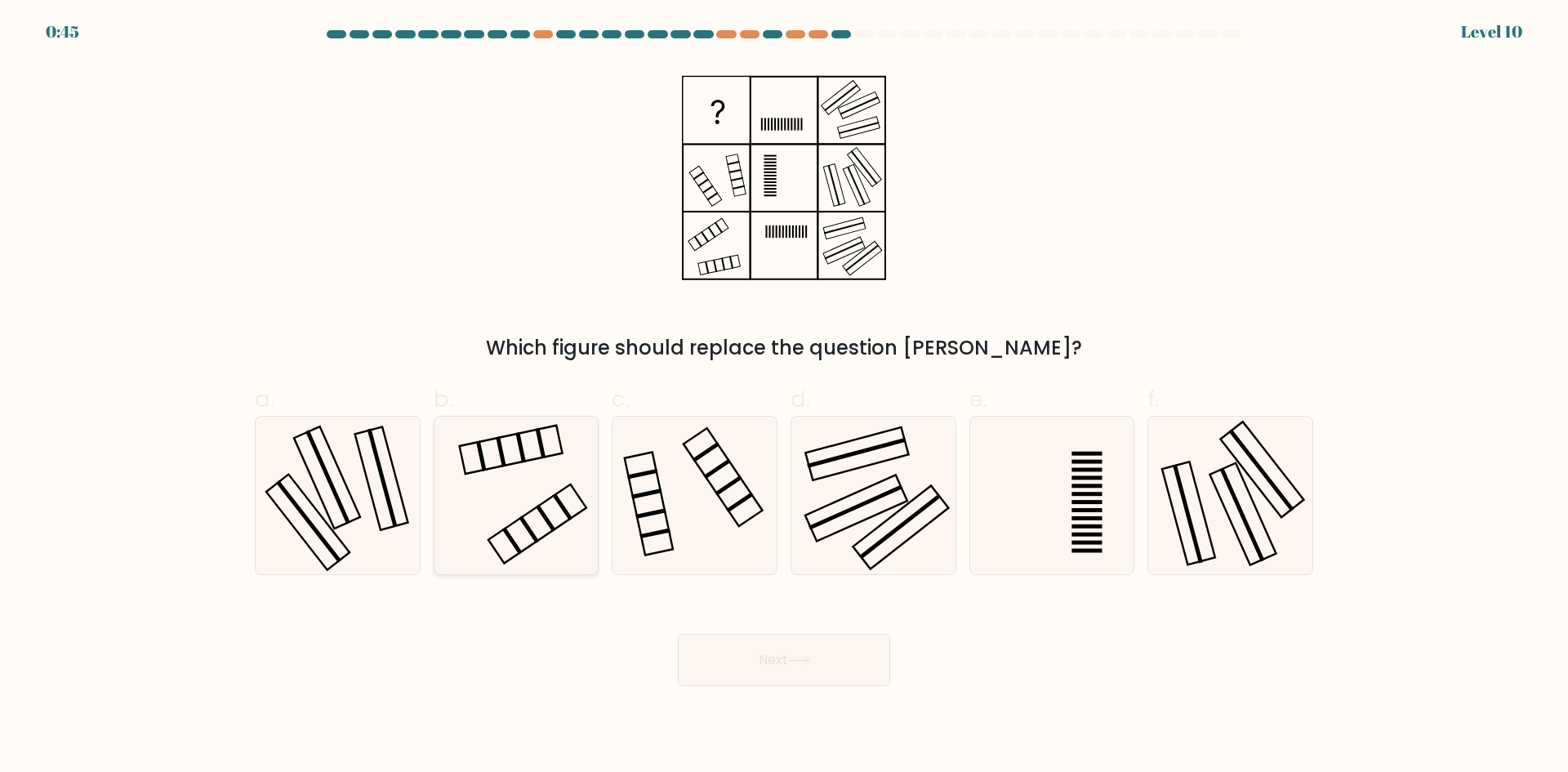
click at [529, 438] on icon at bounding box center [516, 495] width 157 height 157
click at [784, 397] on input "b." at bounding box center [784, 391] width 1 height 10
radio input "true"
click at [849, 656] on button "Next" at bounding box center [784, 659] width 212 height 52
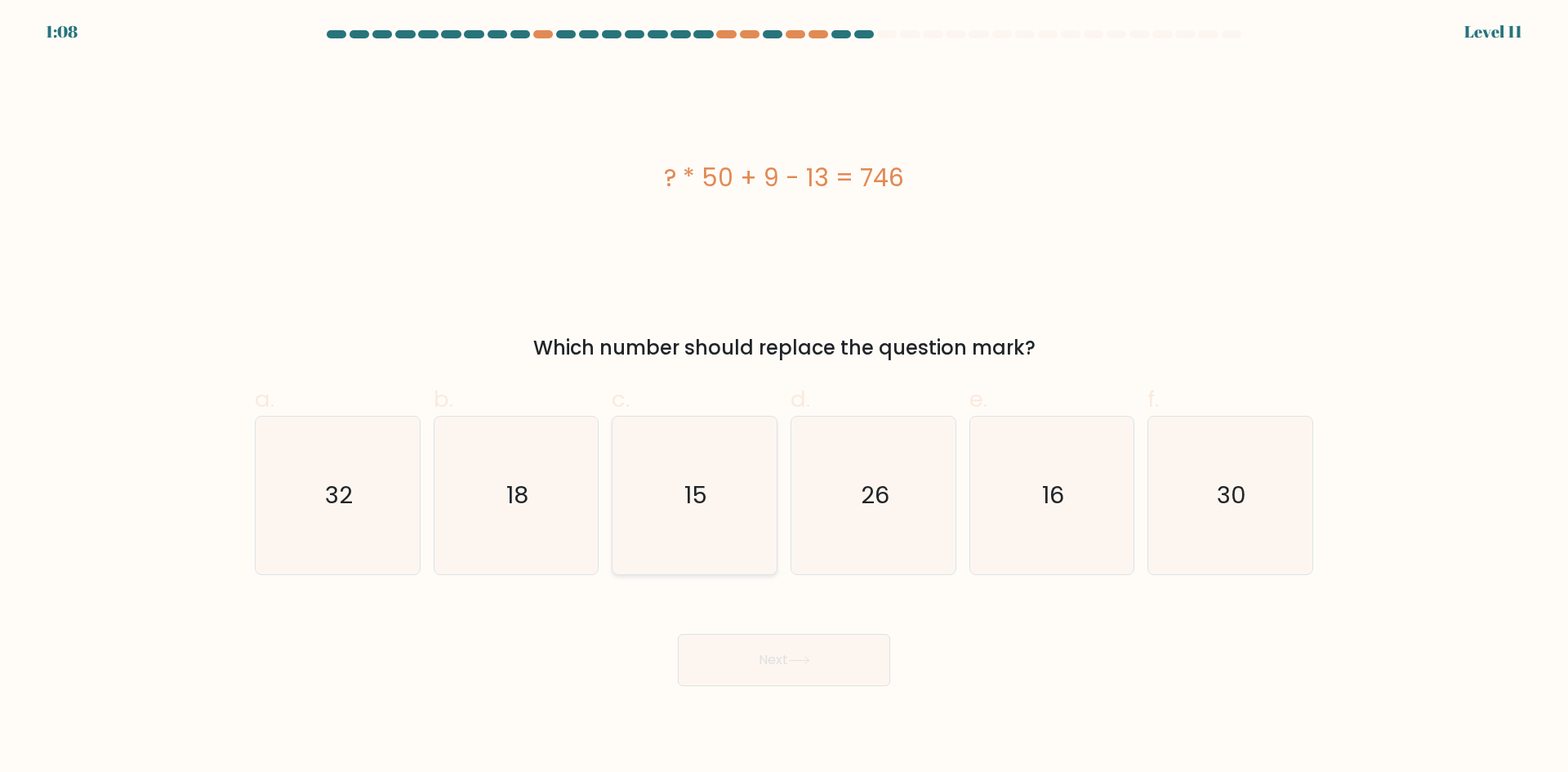
click at [692, 526] on icon "15" at bounding box center [694, 495] width 157 height 157
click at [784, 397] on input "c. 15" at bounding box center [784, 391] width 1 height 10
radio input "true"
click at [787, 665] on button "Next" at bounding box center [784, 659] width 212 height 52
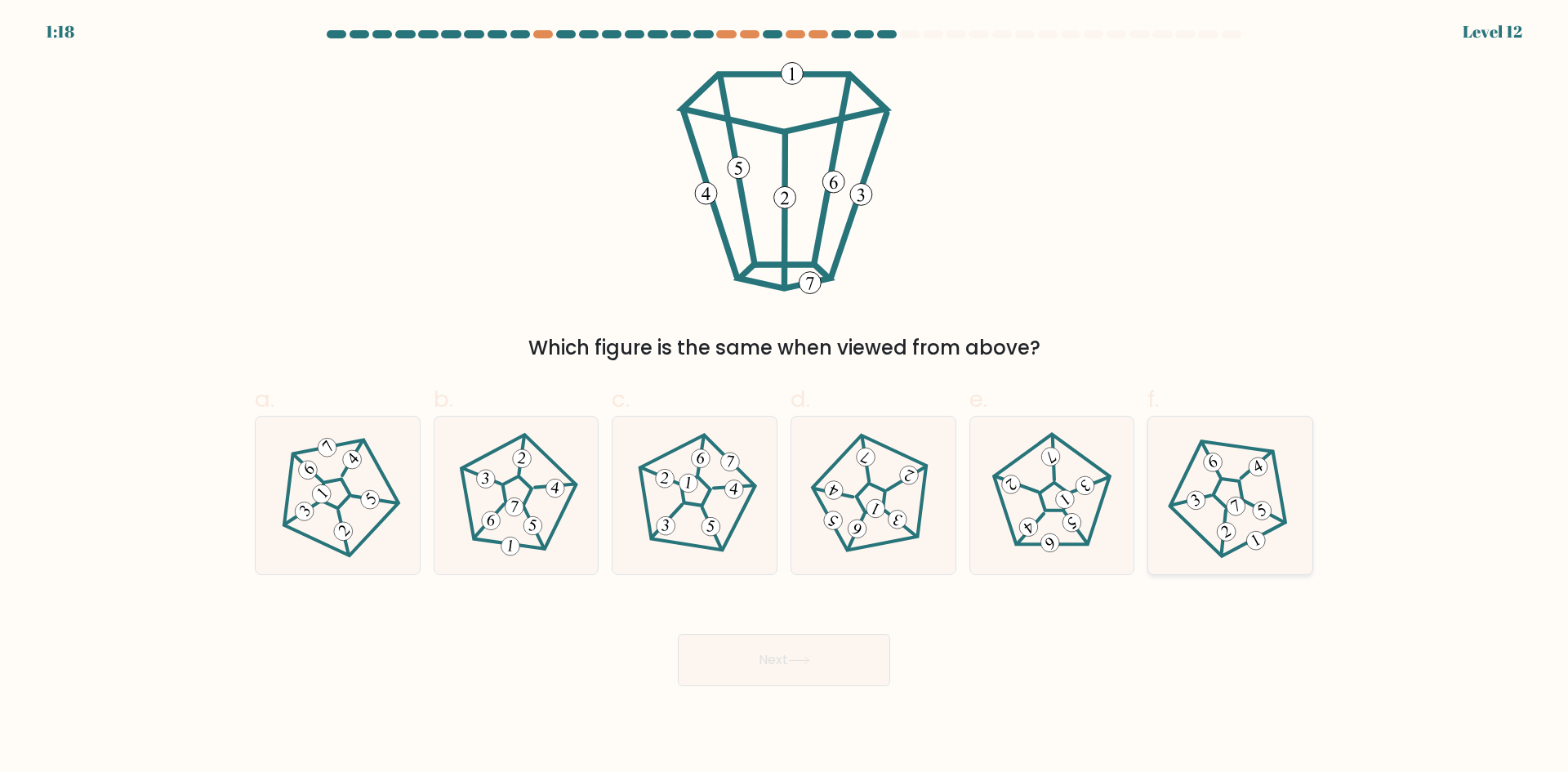
click at [1221, 514] on icon at bounding box center [1230, 495] width 126 height 126
click at [785, 397] on input "f." at bounding box center [784, 391] width 1 height 10
radio input "true"
click at [848, 654] on button "Next" at bounding box center [784, 659] width 212 height 52
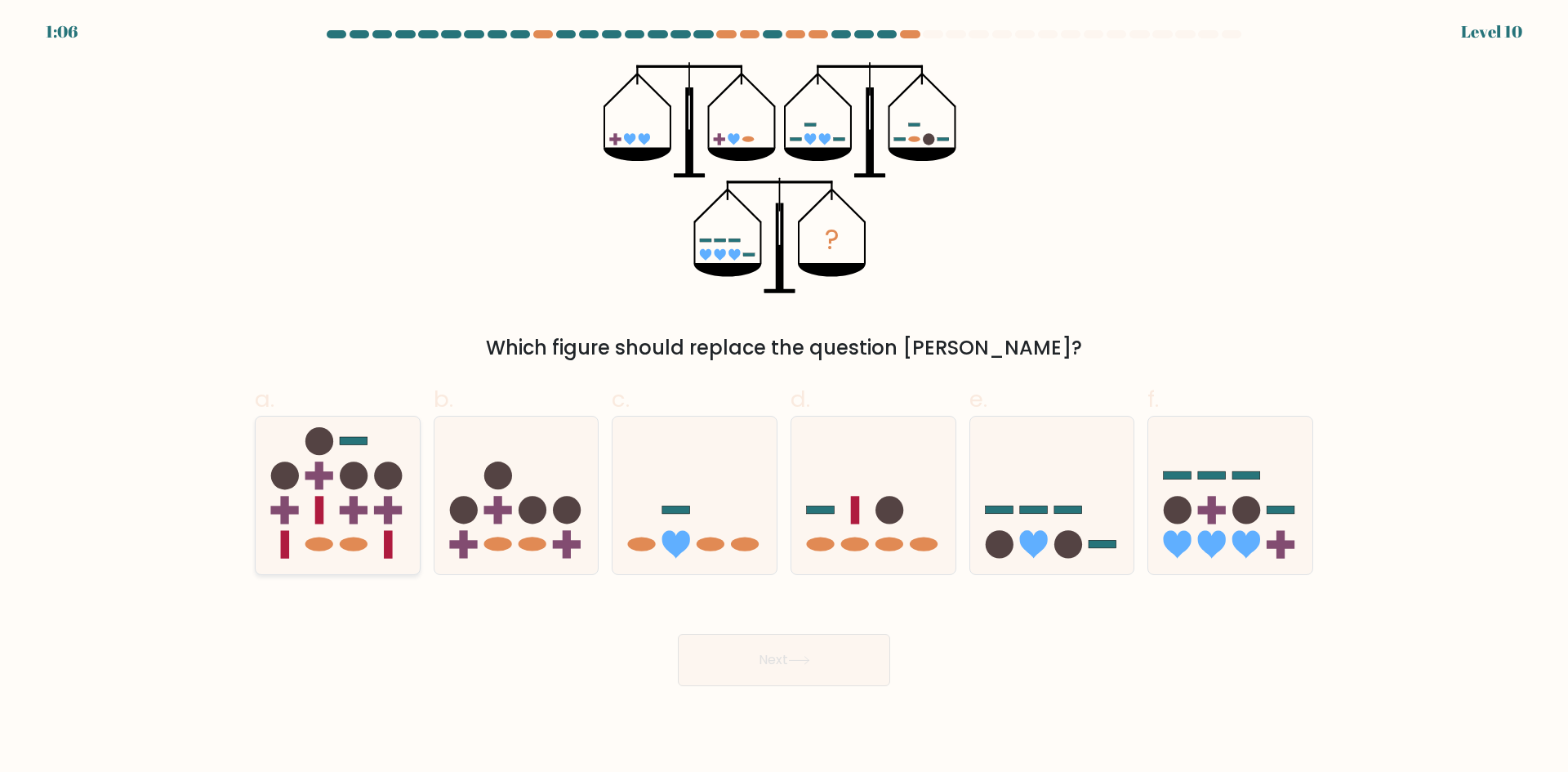
click at [356, 469] on circle at bounding box center [353, 475] width 27 height 28
click at [784, 397] on input "a." at bounding box center [784, 391] width 1 height 10
radio input "true"
click at [783, 647] on button "Next" at bounding box center [784, 659] width 212 height 52
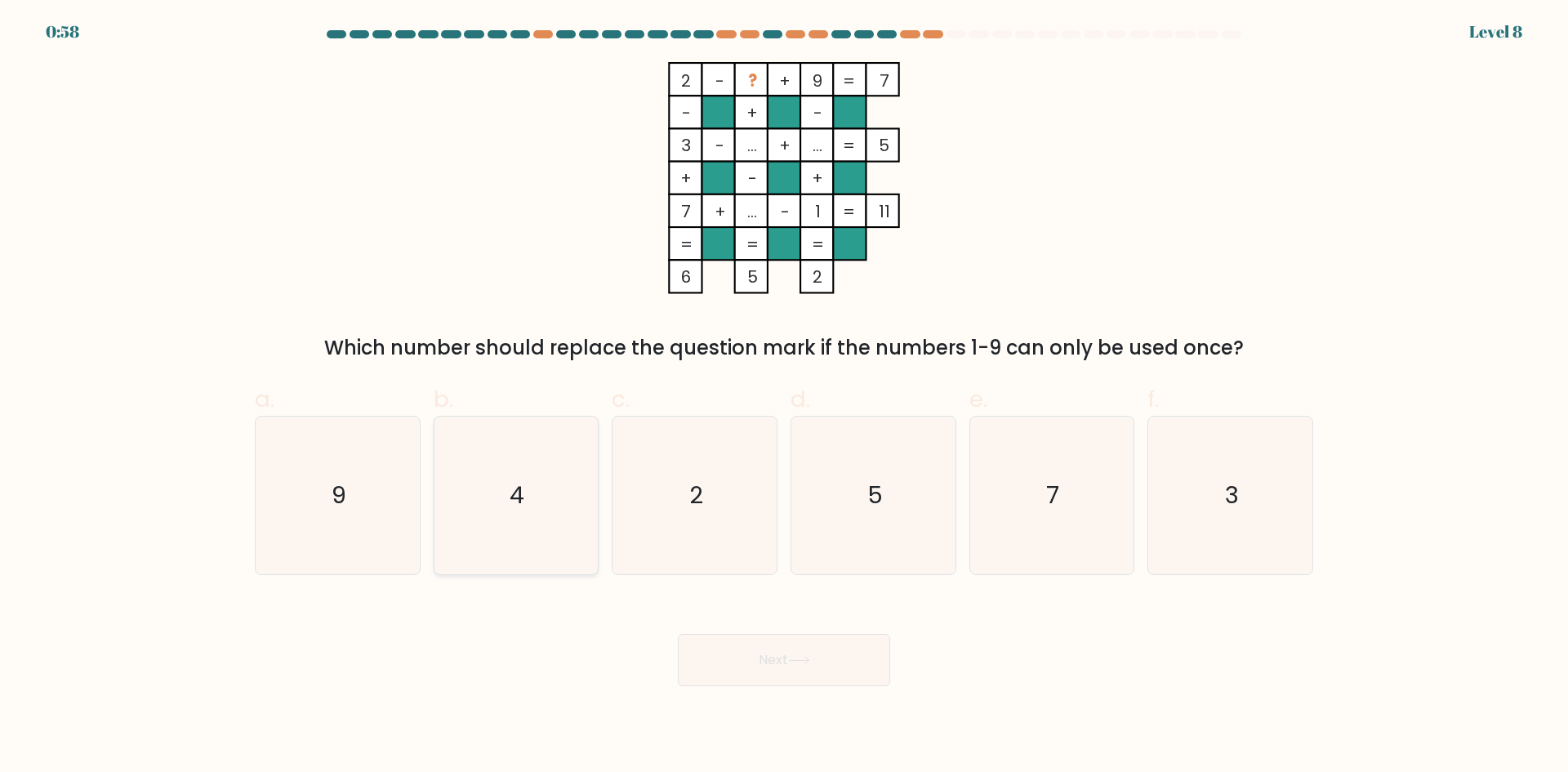
click at [512, 516] on icon "4" at bounding box center [516, 495] width 157 height 157
click at [784, 397] on input "b. 4" at bounding box center [784, 391] width 1 height 10
radio input "true"
click at [850, 648] on button "Next" at bounding box center [784, 659] width 212 height 52
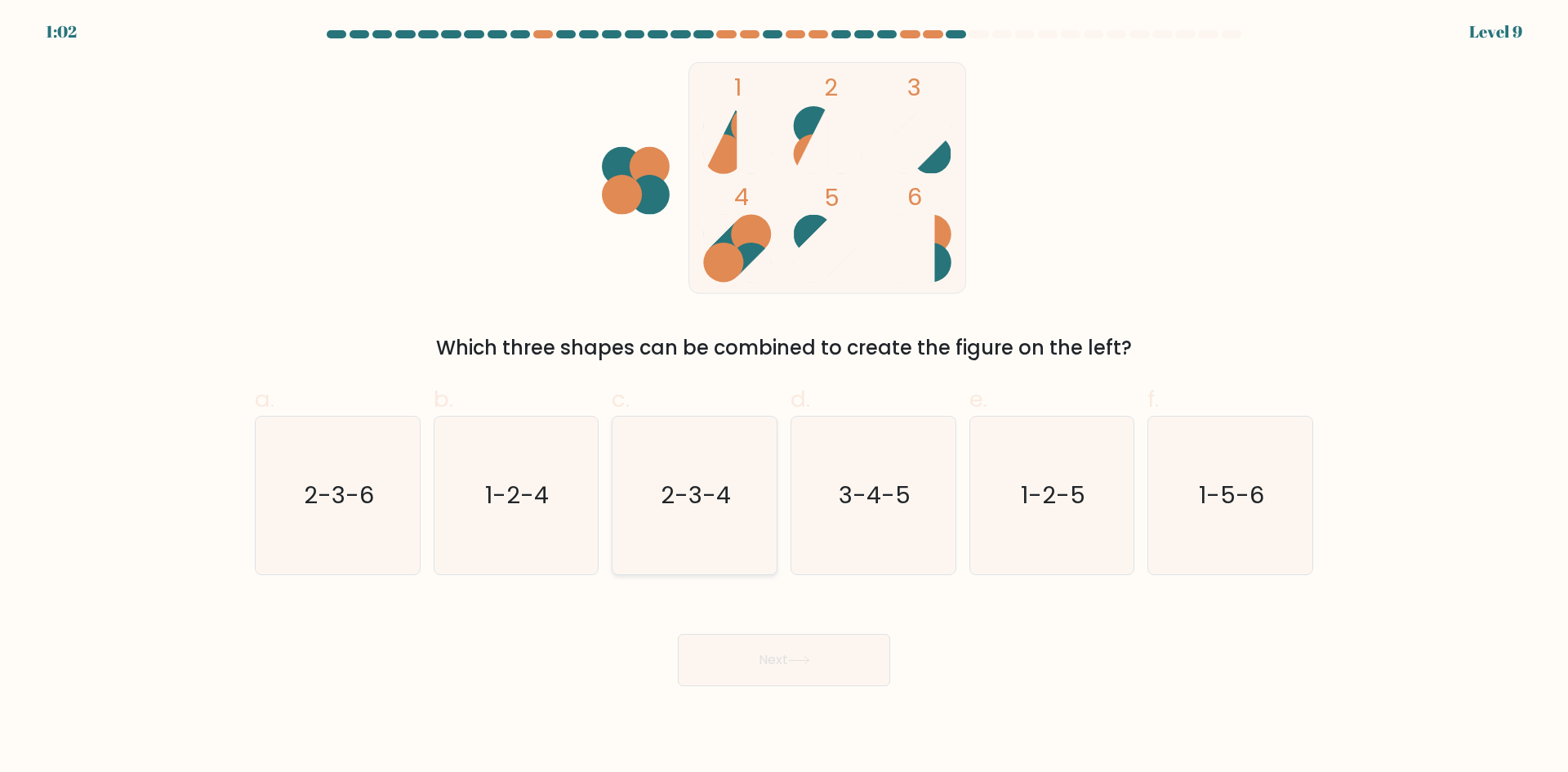
click at [692, 541] on icon "2-3-4" at bounding box center [694, 495] width 157 height 157
click at [784, 397] on input "c. 2-3-4" at bounding box center [784, 391] width 1 height 10
radio input "true"
click at [846, 476] on icon "3-4-5" at bounding box center [873, 495] width 157 height 157
click at [785, 397] on input "d. 3-4-5" at bounding box center [784, 391] width 1 height 10
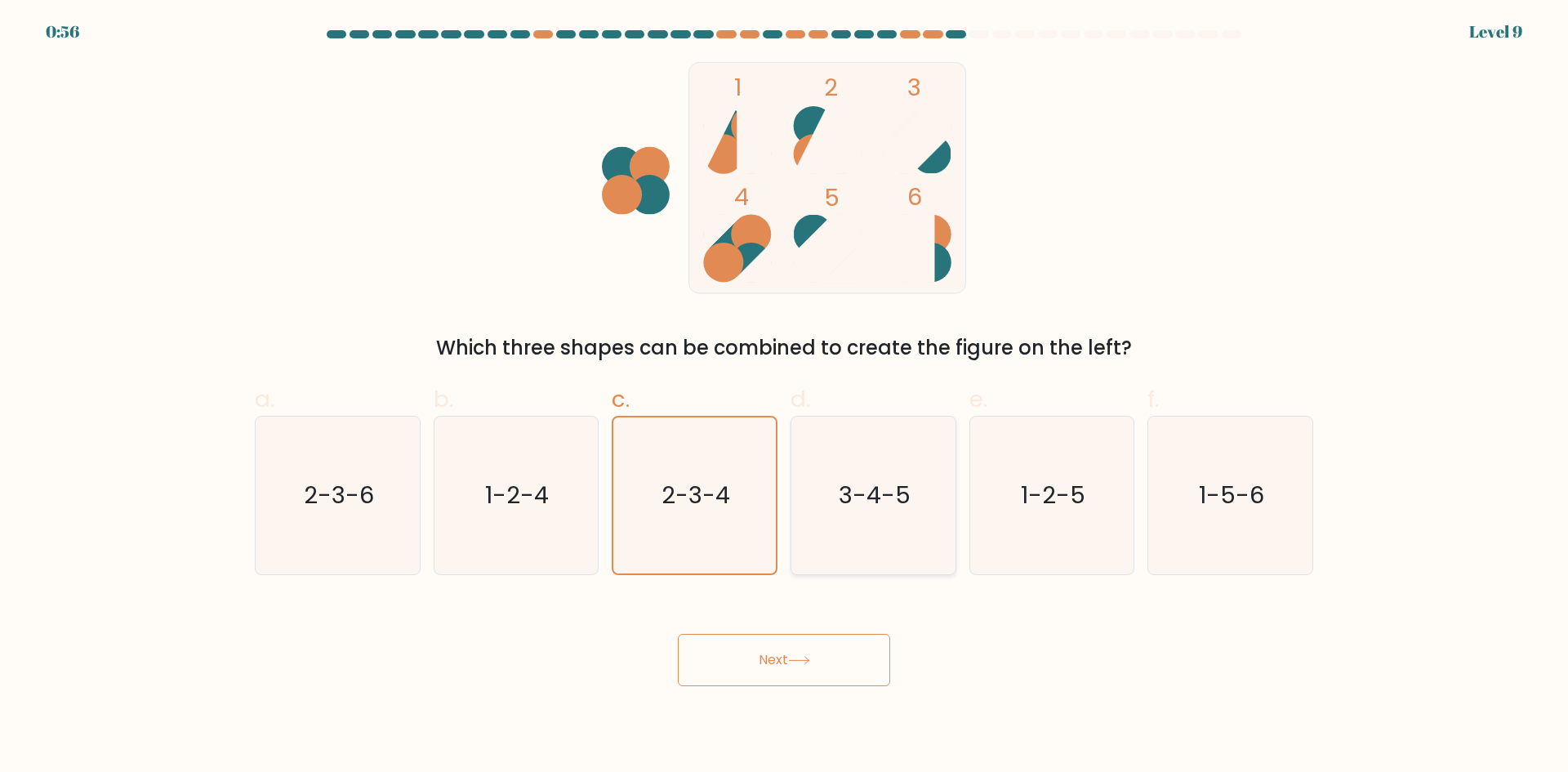
radio input "true"
click at [800, 660] on icon at bounding box center [798, 660] width 20 height 8
click at [678, 634] on button "Next" at bounding box center [784, 659] width 212 height 52
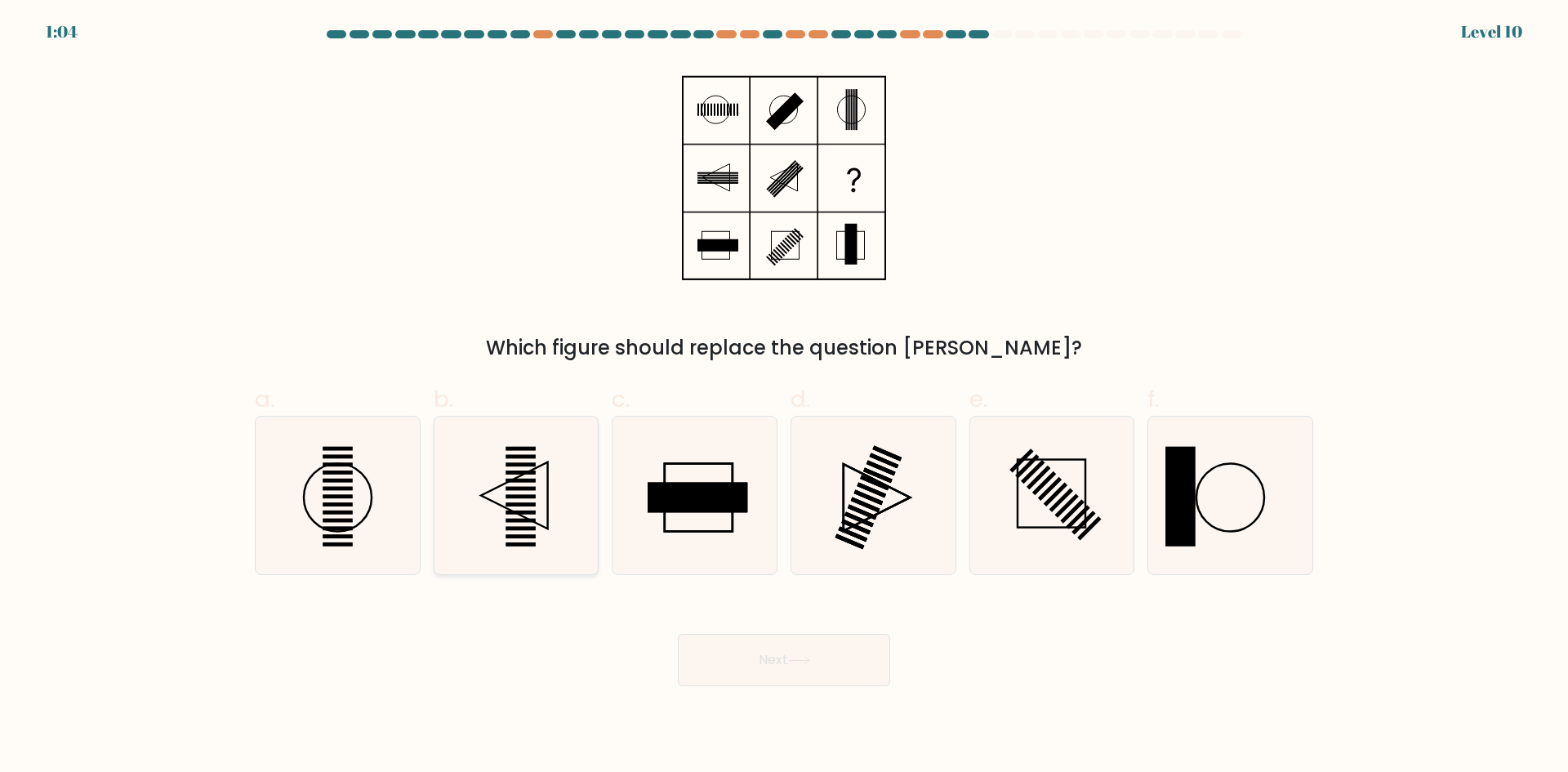
click at [533, 514] on rect at bounding box center [521, 512] width 30 height 4
click at [784, 397] on input "b." at bounding box center [784, 391] width 1 height 10
radio input "true"
click at [765, 651] on button "Next" at bounding box center [784, 659] width 212 height 52
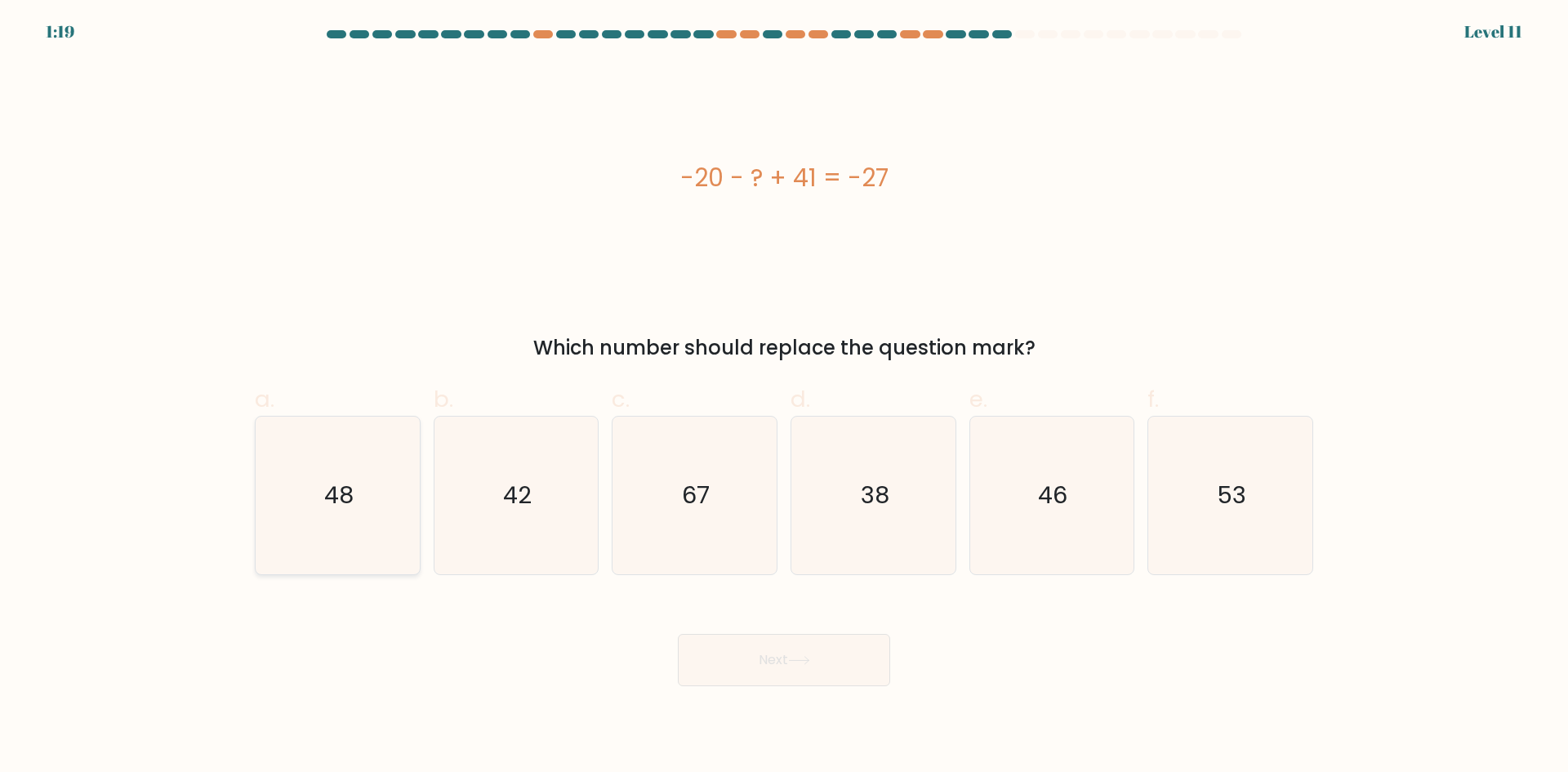
click at [371, 524] on icon "48" at bounding box center [337, 495] width 157 height 157
click at [784, 397] on input "a. 48" at bounding box center [784, 391] width 1 height 10
radio input "true"
click at [857, 666] on button "Next" at bounding box center [784, 659] width 212 height 52
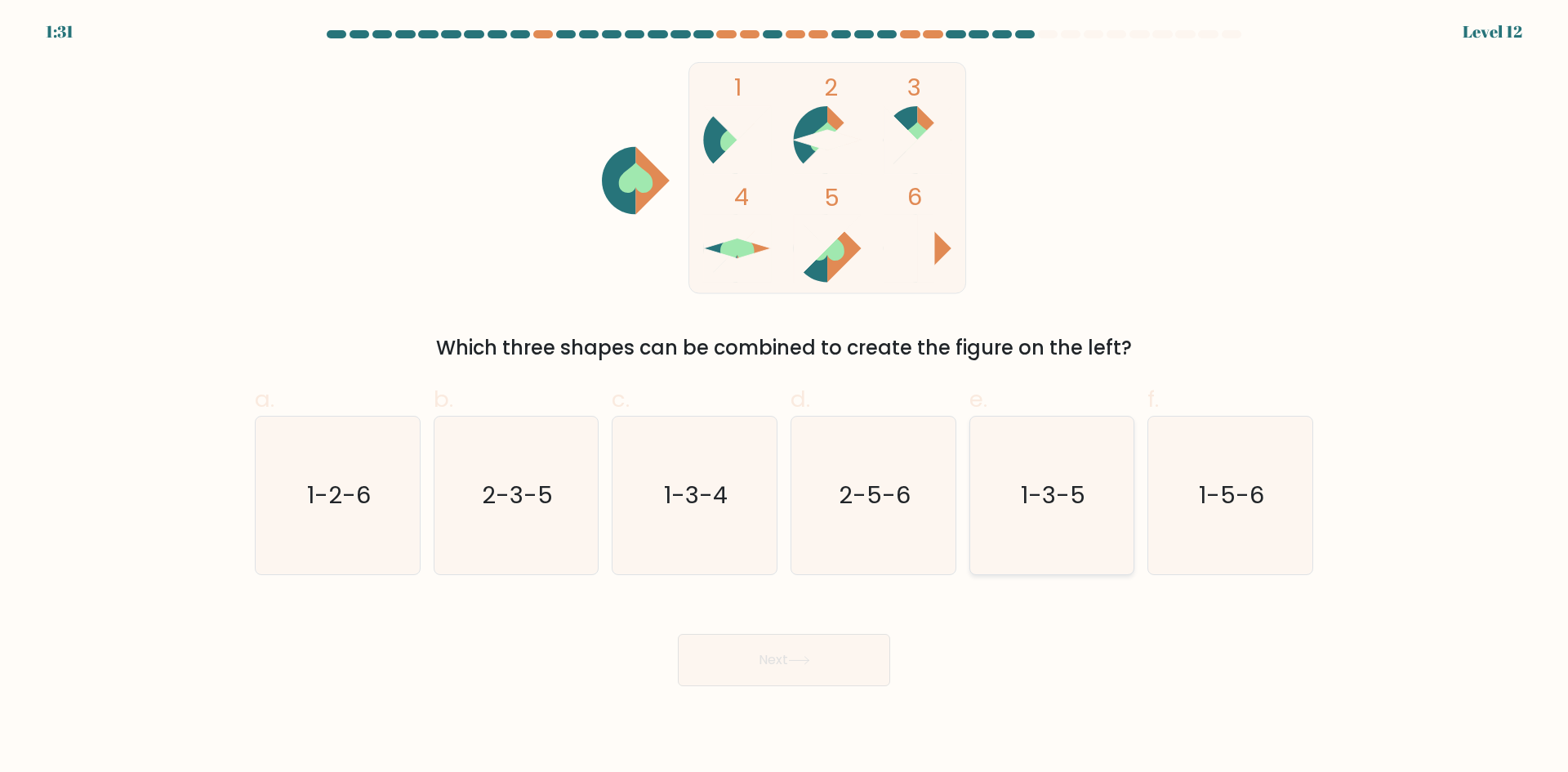
drag, startPoint x: 1033, startPoint y: 499, endPoint x: 1034, endPoint y: 507, distance: 8.1
click at [1034, 499] on text "1-3-5" at bounding box center [1053, 495] width 64 height 32
click at [785, 397] on input "e. 1-3-5" at bounding box center [784, 391] width 1 height 10
radio input "true"
click at [797, 669] on button "Next" at bounding box center [784, 659] width 212 height 52
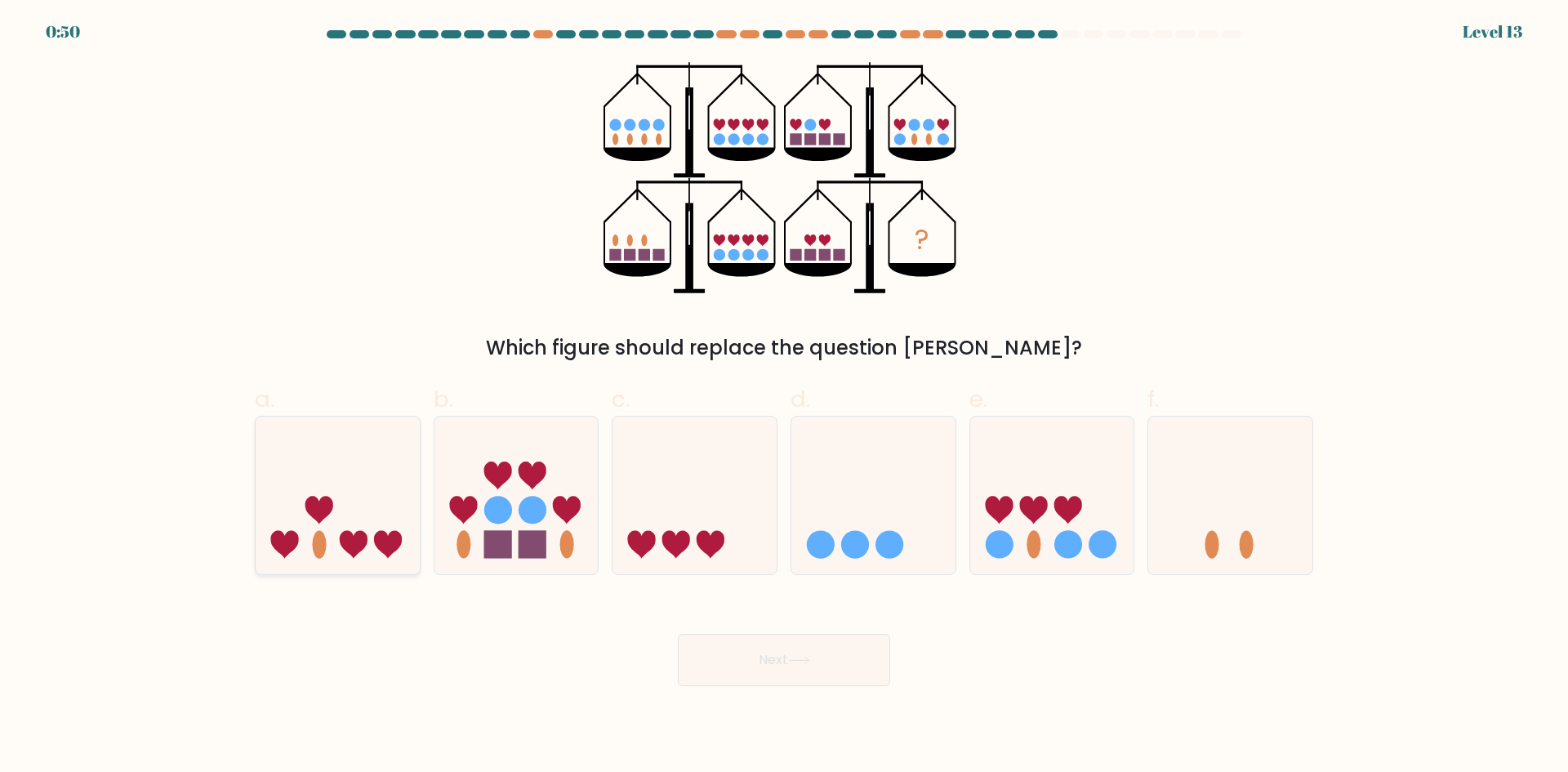
click at [345, 531] on icon at bounding box center [337, 494] width 164 height 136
click at [784, 397] on input "a." at bounding box center [784, 391] width 1 height 10
radio input "true"
click at [756, 656] on button "Next" at bounding box center [784, 659] width 212 height 52
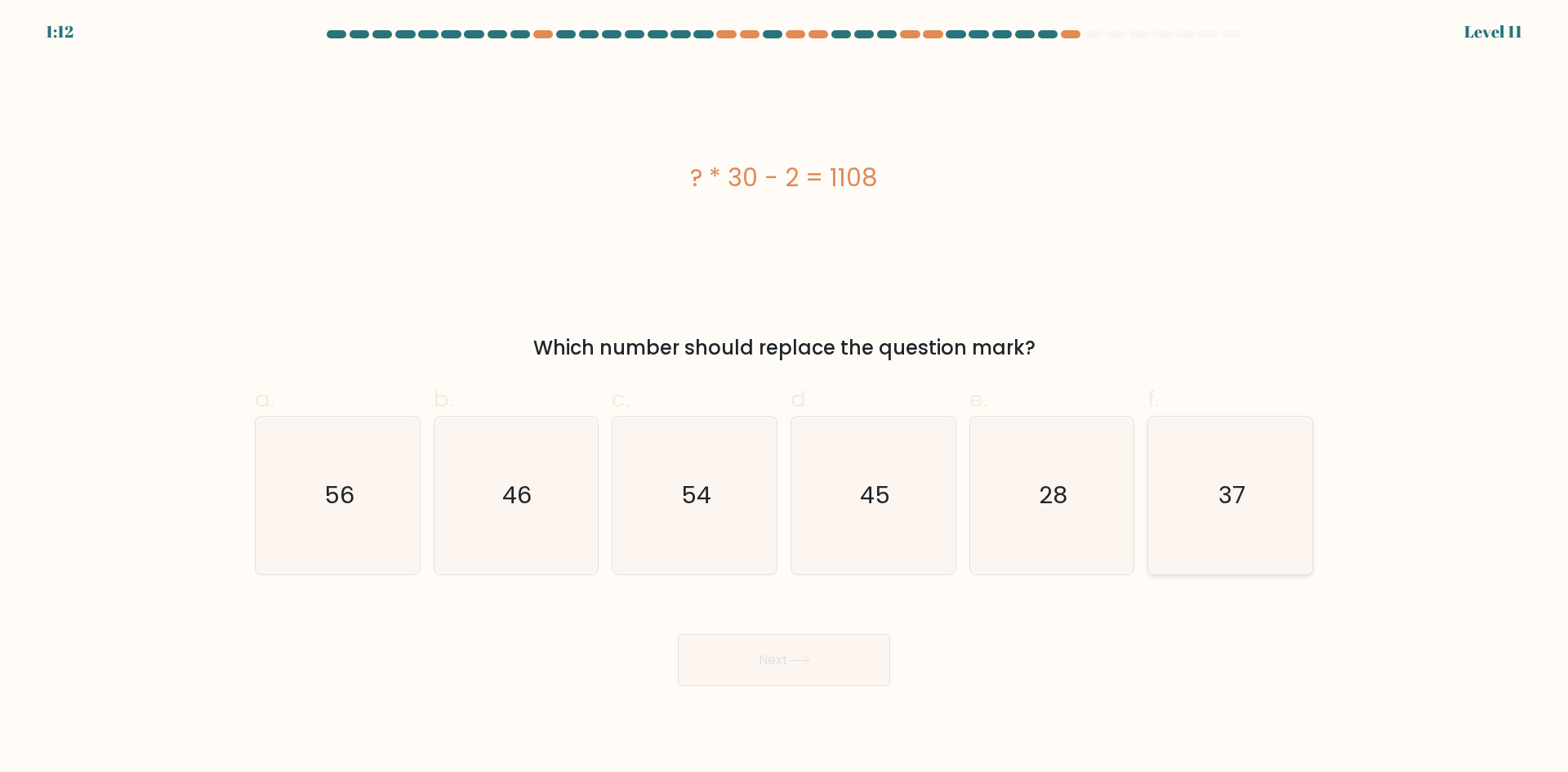
click at [1265, 474] on icon "37" at bounding box center [1230, 495] width 157 height 157
click at [785, 397] on input "f. 37" at bounding box center [784, 391] width 1 height 10
radio input "true"
click at [749, 668] on button "Next" at bounding box center [784, 659] width 212 height 52
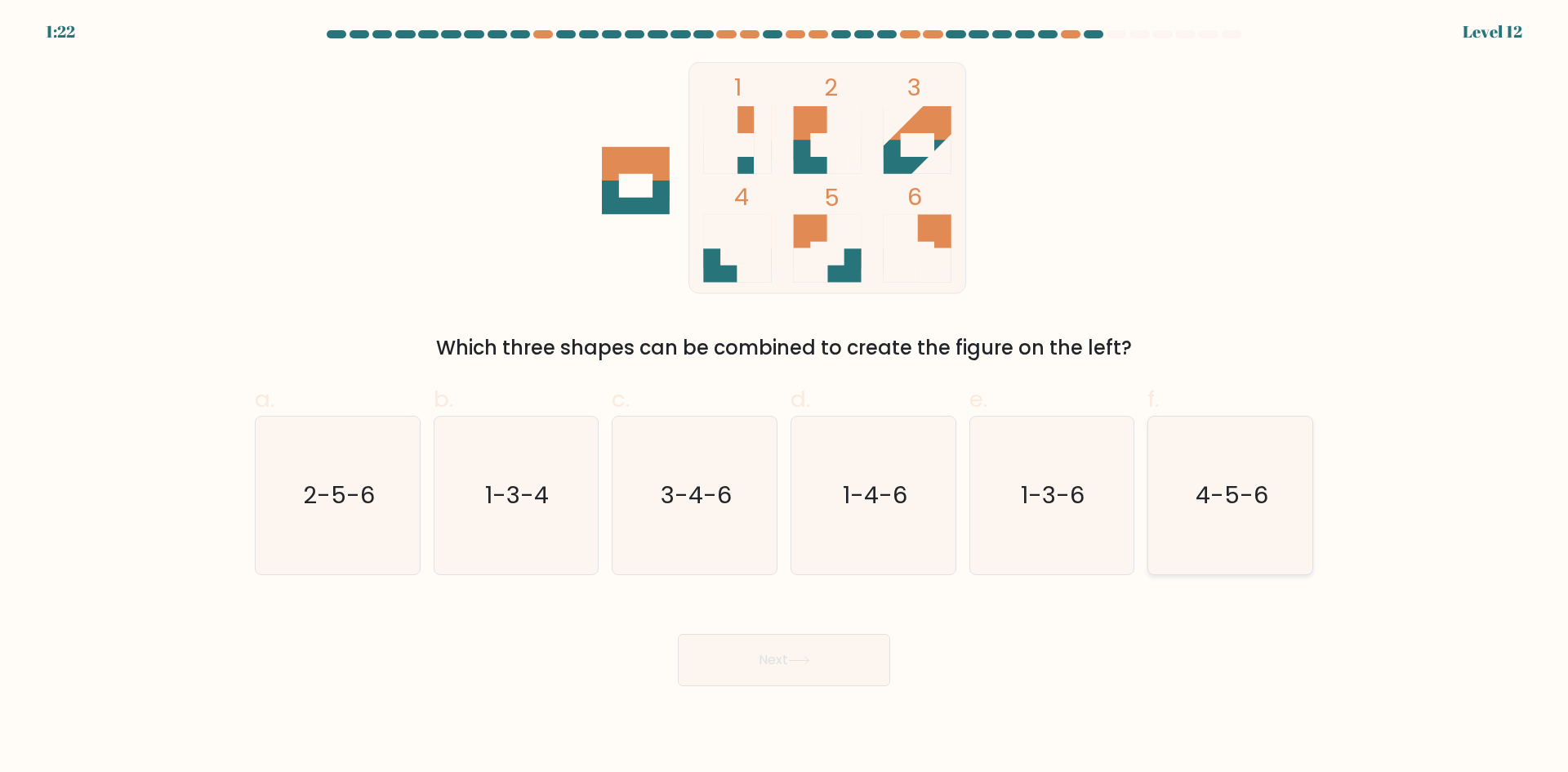
click at [1285, 539] on icon "4-5-6" at bounding box center [1230, 495] width 157 height 157
click at [785, 397] on input "f. 4-5-6" at bounding box center [784, 391] width 1 height 10
radio input "true"
click at [803, 661] on icon at bounding box center [798, 660] width 22 height 9
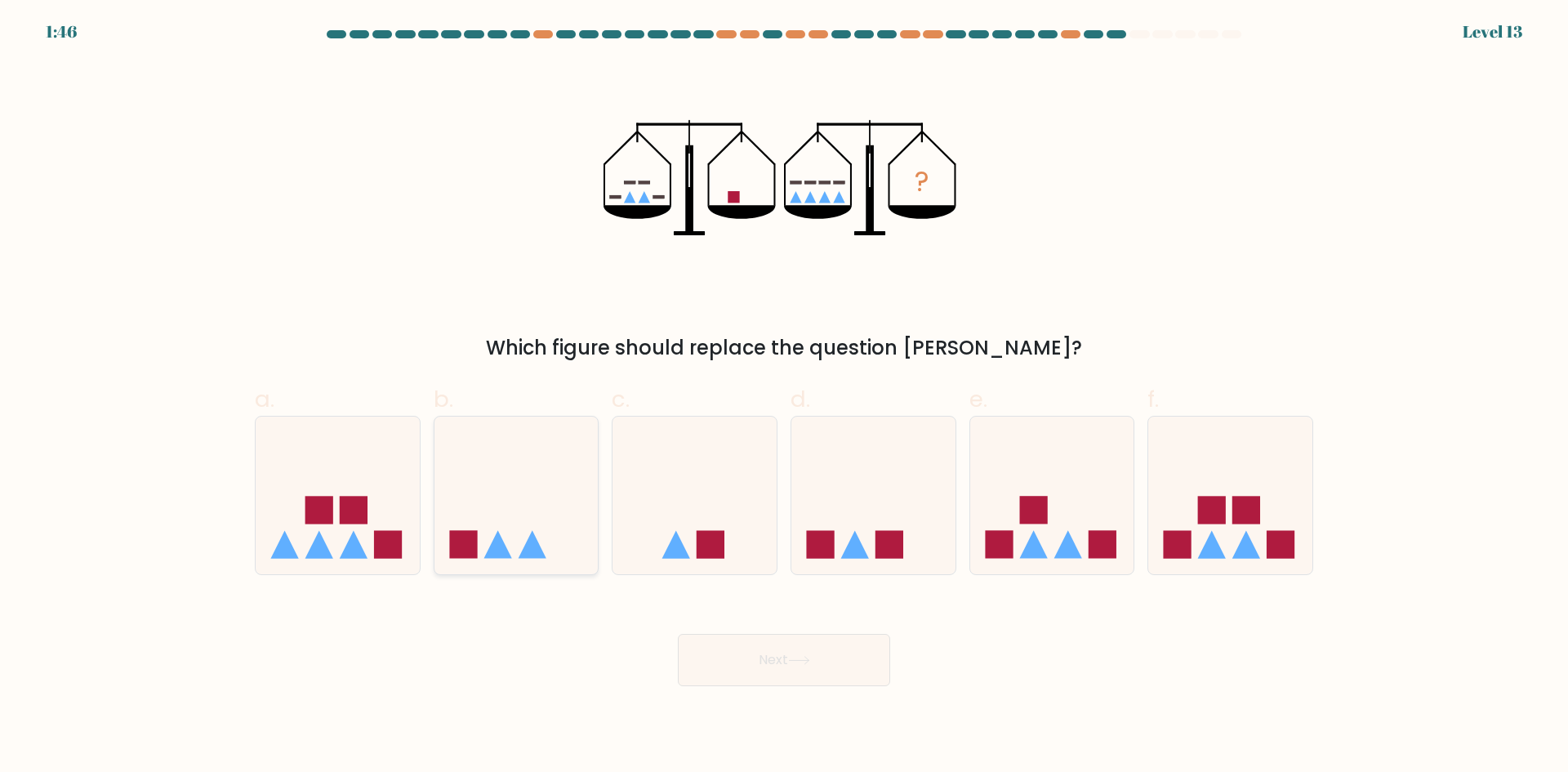
click at [489, 548] on icon at bounding box center [516, 494] width 164 height 136
click at [784, 397] on input "b." at bounding box center [784, 391] width 1 height 10
radio input "true"
click at [808, 647] on button "Next" at bounding box center [784, 659] width 212 height 52
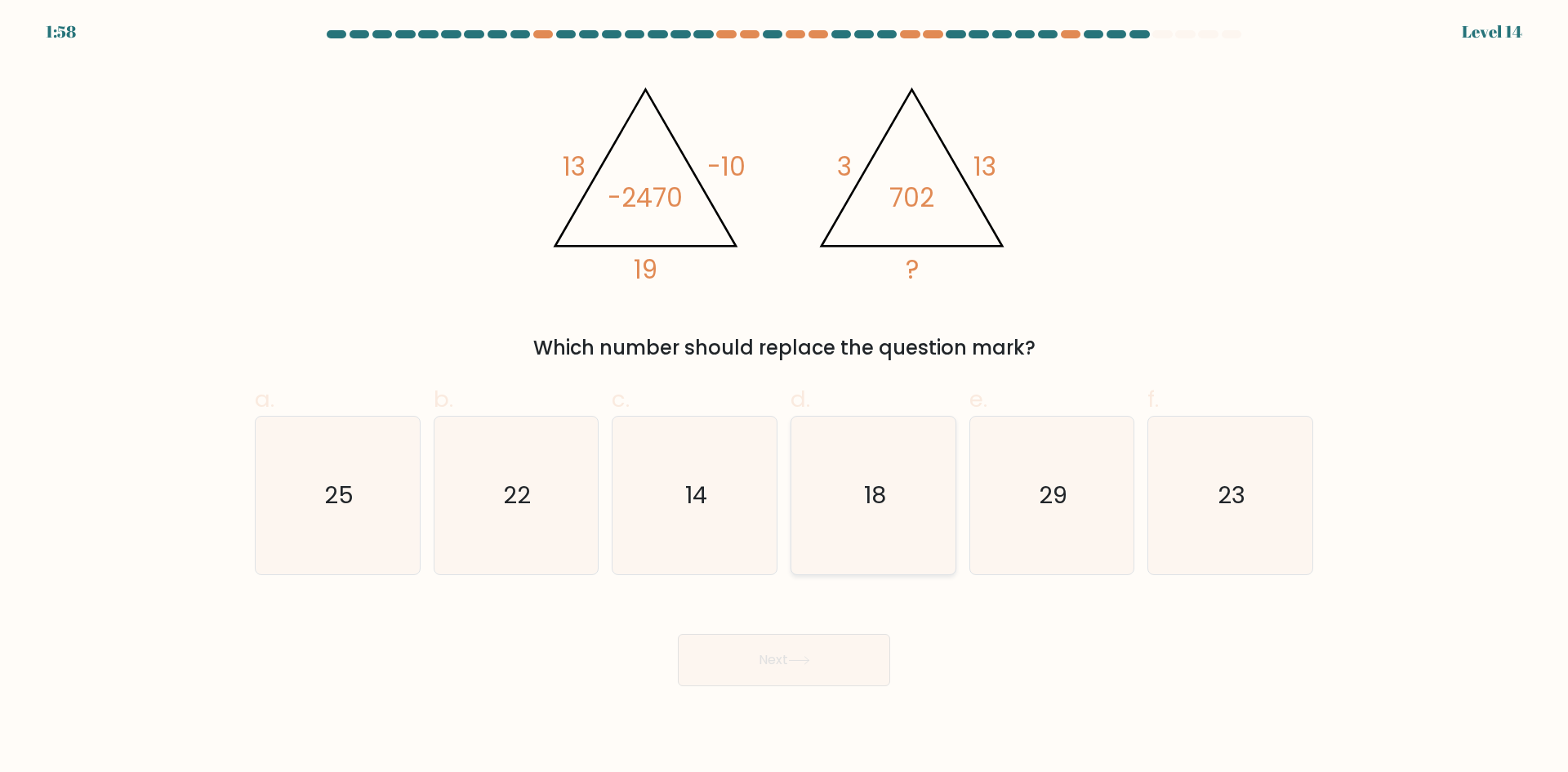
click at [856, 473] on icon "18" at bounding box center [873, 495] width 157 height 157
click at [785, 397] on input "d. 18" at bounding box center [784, 391] width 1 height 10
radio input "true"
click at [795, 659] on icon at bounding box center [798, 660] width 22 height 9
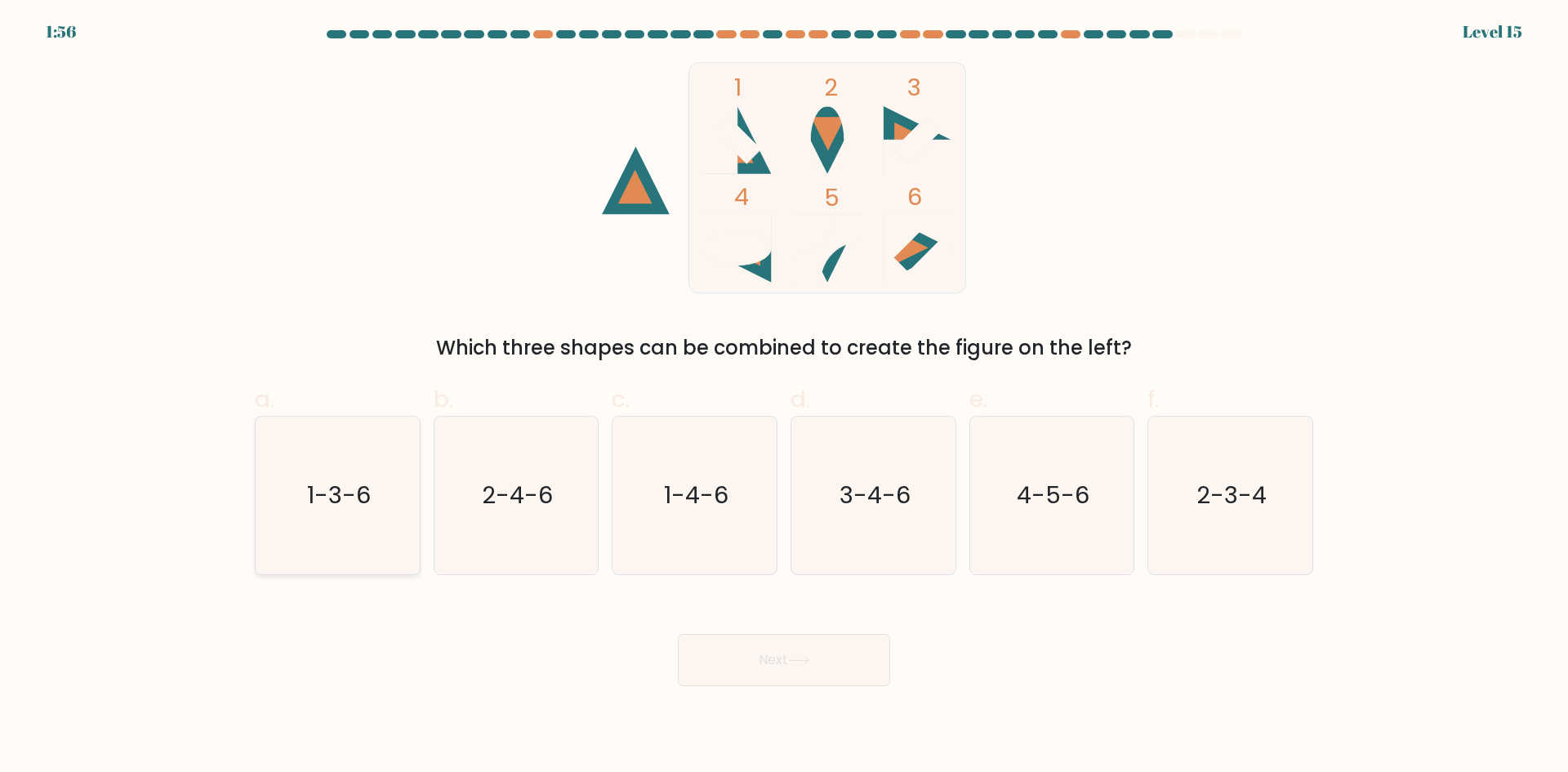
click at [353, 538] on icon "1-3-6" at bounding box center [337, 495] width 157 height 157
click at [784, 397] on input "a. 1-3-6" at bounding box center [784, 391] width 1 height 10
radio input "true"
click at [762, 674] on button "Next" at bounding box center [784, 659] width 212 height 52
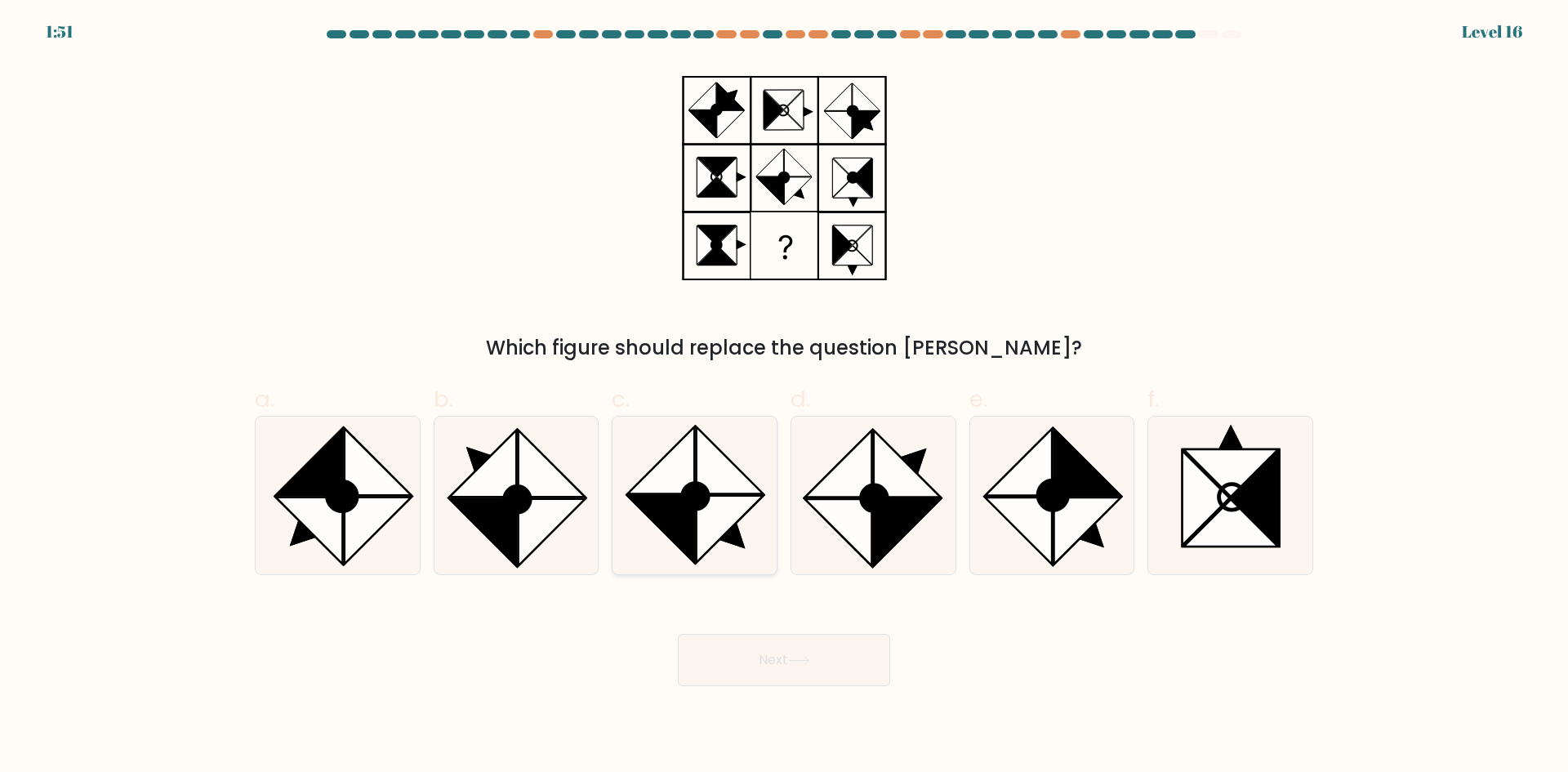
click at [696, 534] on icon at bounding box center [694, 495] width 157 height 157
click at [784, 397] on input "c." at bounding box center [784, 391] width 1 height 10
radio input "true"
click at [818, 660] on button "Next" at bounding box center [784, 659] width 212 height 52
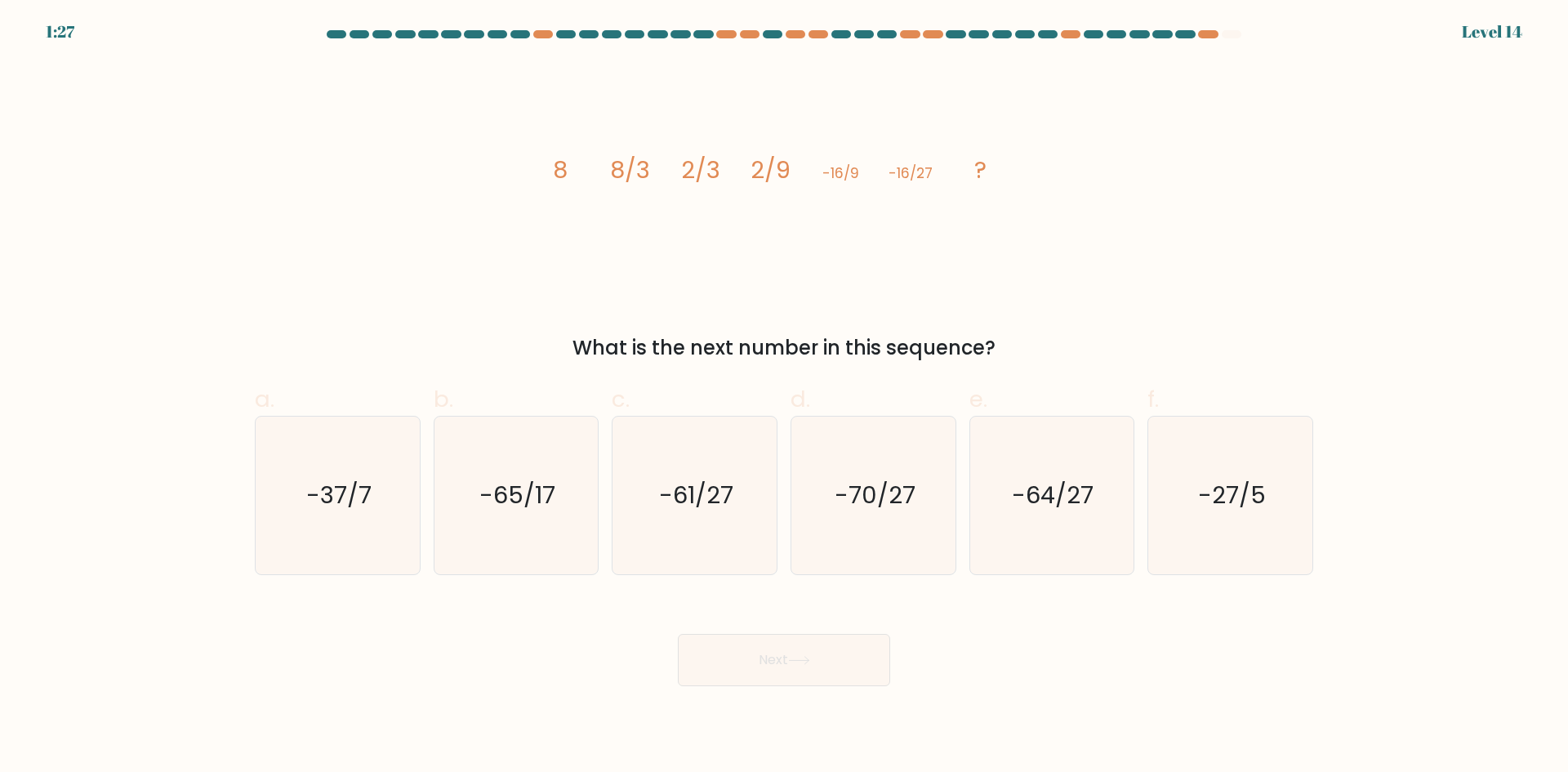
click at [1340, 266] on form at bounding box center [784, 358] width 1568 height 656
click at [1087, 475] on icon "-64/27" at bounding box center [1051, 495] width 157 height 157
click at [785, 397] on input "e. -64/27" at bounding box center [784, 391] width 1 height 10
radio input "true"
click at [797, 659] on icon at bounding box center [798, 660] width 22 height 9
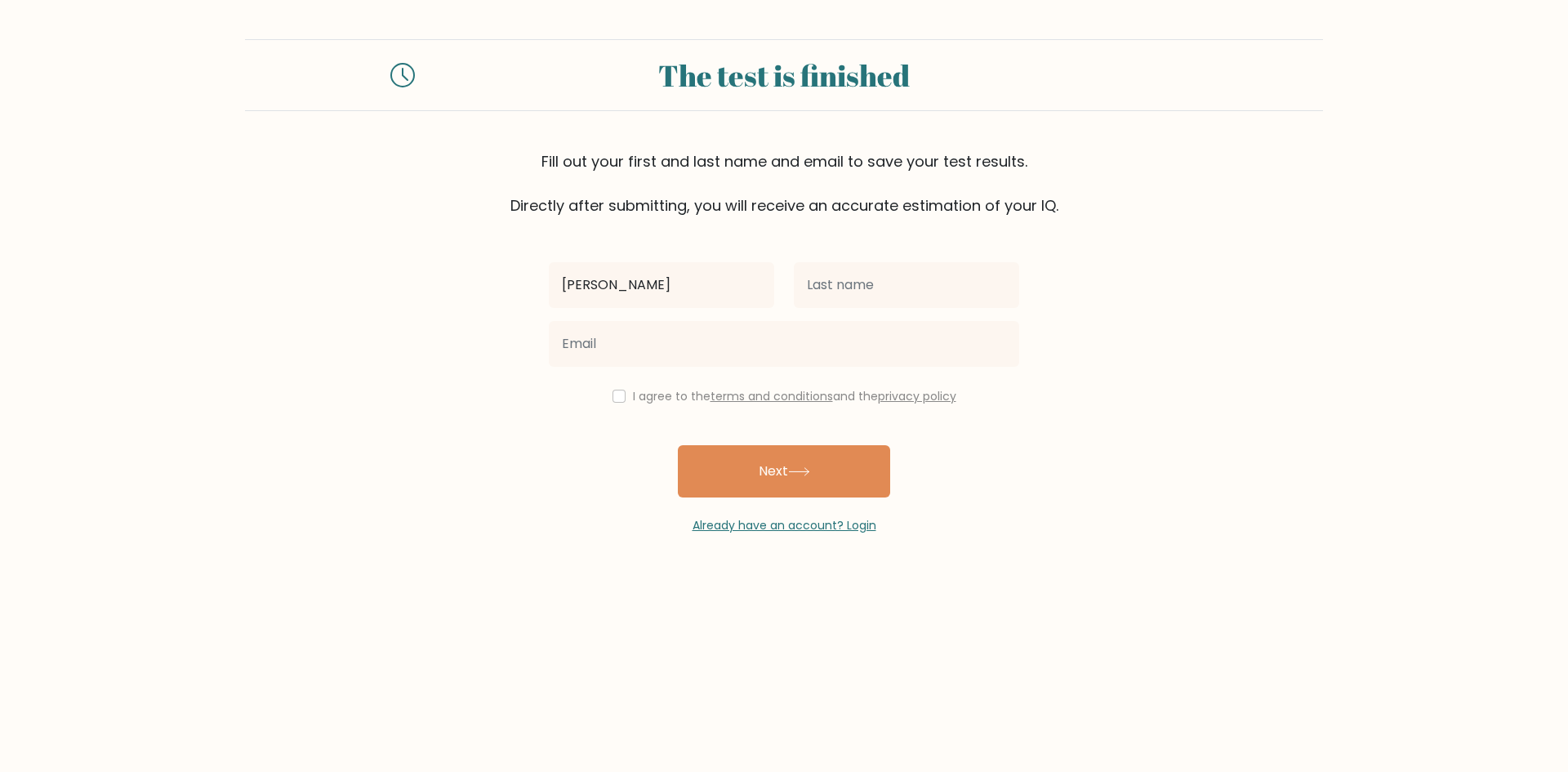
type input "Archibald"
type input "Alfonso"
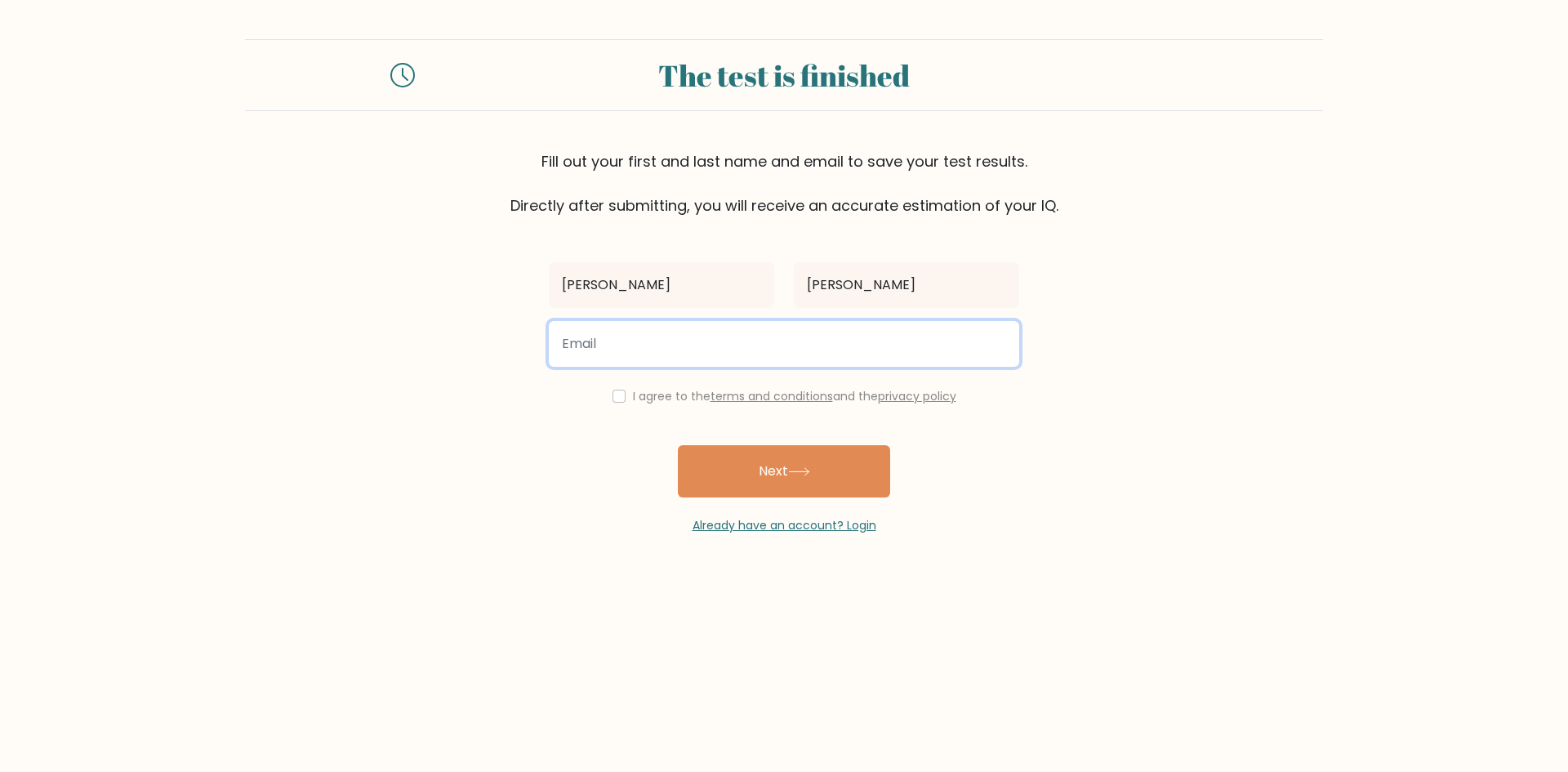
drag, startPoint x: 786, startPoint y: 340, endPoint x: 793, endPoint y: 344, distance: 8.1
click at [786, 340] on input "email" at bounding box center [784, 343] width 470 height 46
type input "arsibaaal@gmail.com"
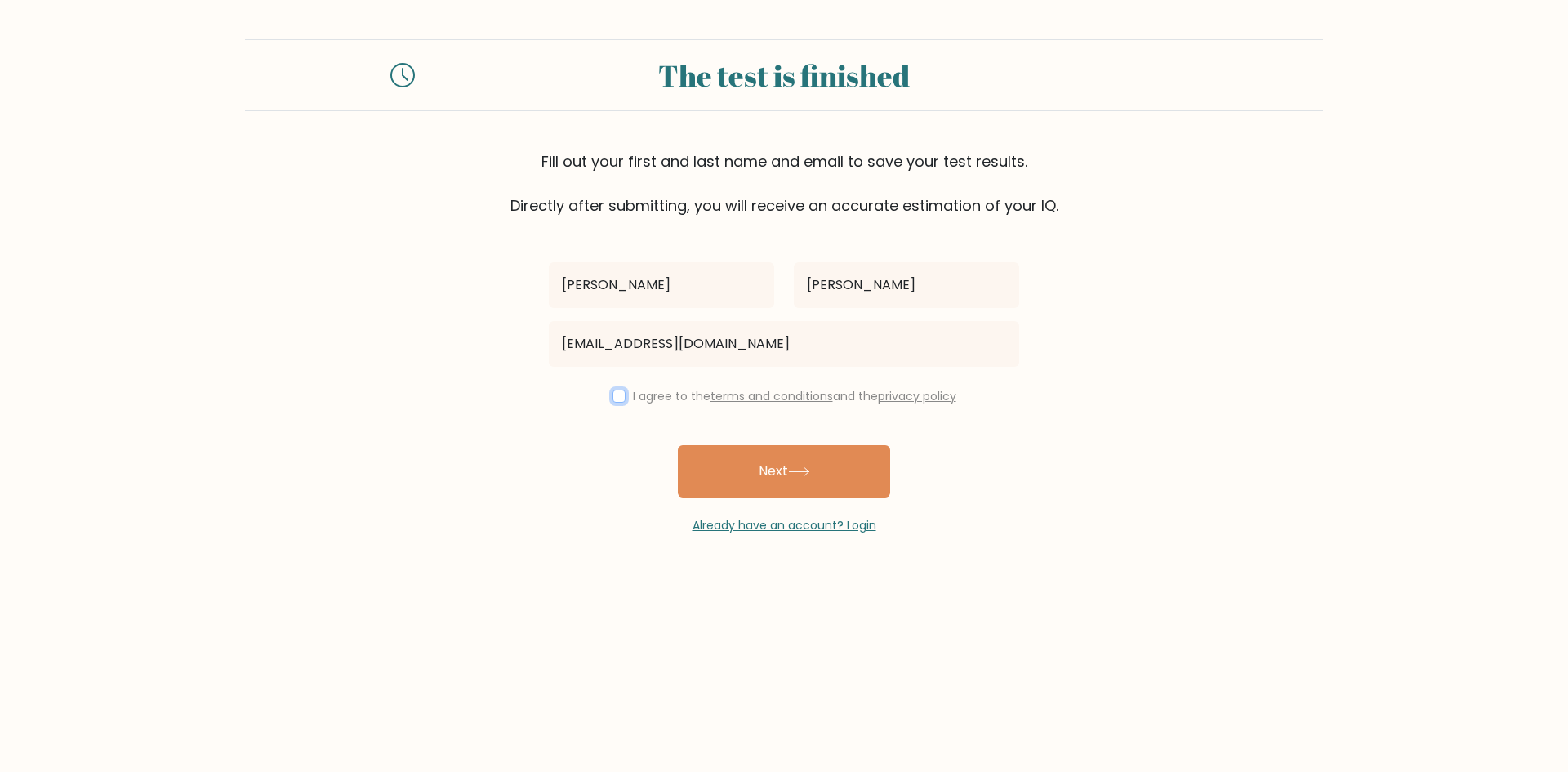
click at [618, 401] on input "checkbox" at bounding box center [619, 396] width 13 height 13
checkbox input "true"
click at [801, 480] on button "Next" at bounding box center [784, 470] width 212 height 52
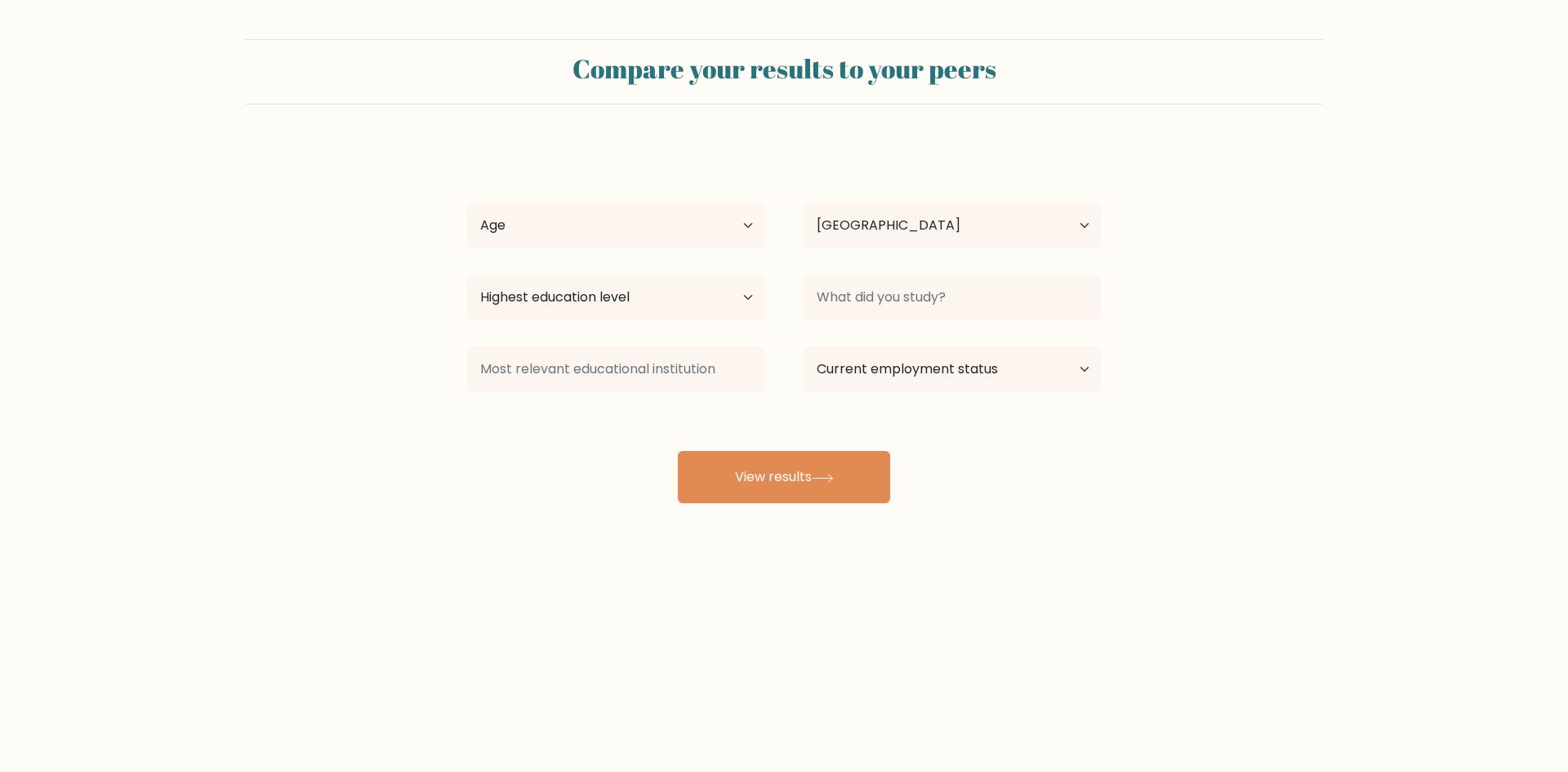
select select "PH"
click at [744, 230] on select "Age Under 18 years old 18-24 years old 25-34 years old 35-44 years old 45-54 ye…" at bounding box center [616, 226] width 298 height 46
select select "25_34"
click at [467, 203] on select "Age Under 18 years old 18-24 years old 25-34 years old 35-44 years old 45-54 ye…" at bounding box center [616, 226] width 298 height 46
click at [715, 295] on select "Highest education level No schooling Primary Lower Secondary Upper Secondary Oc…" at bounding box center [616, 297] width 298 height 46
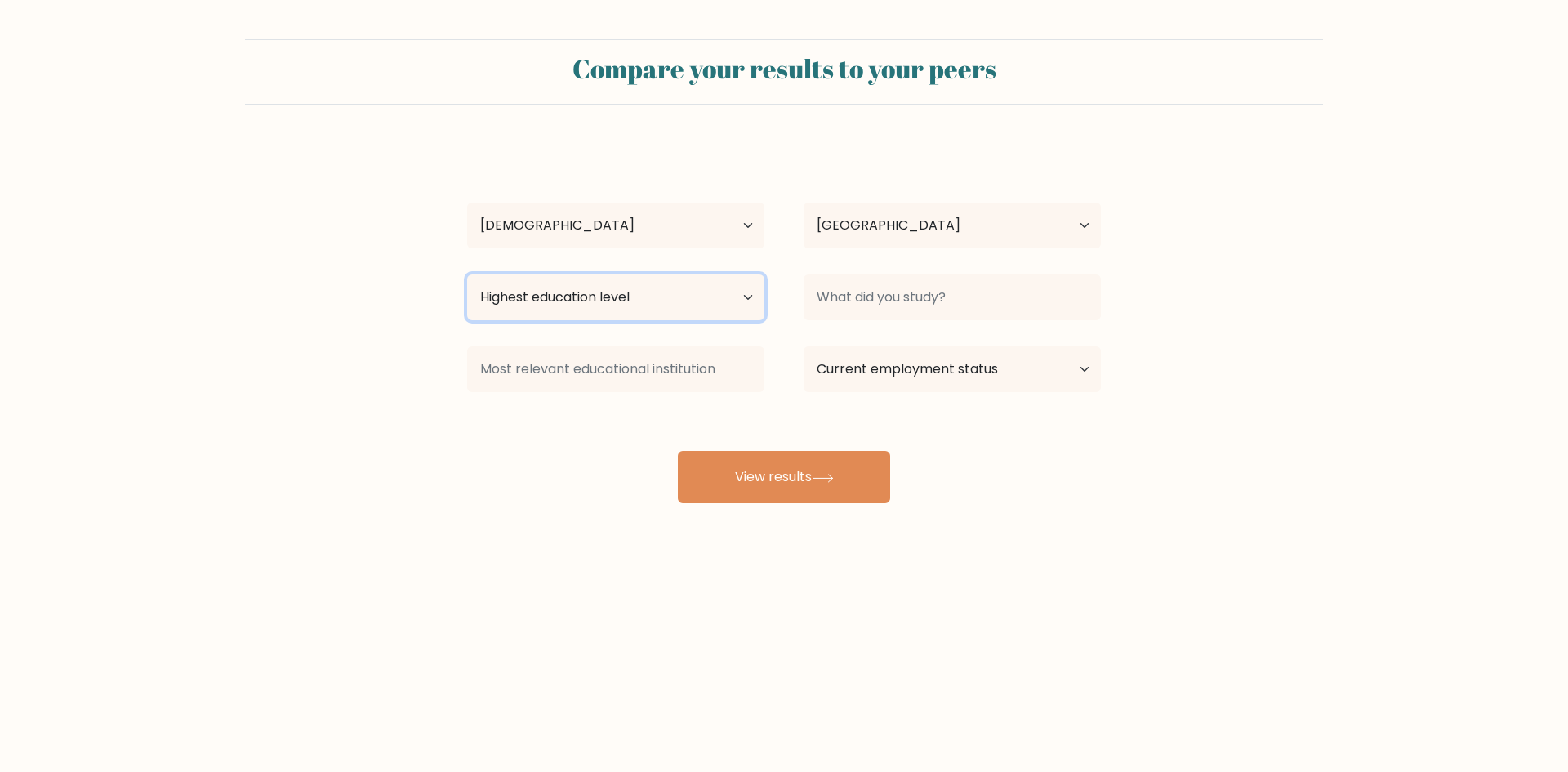
select select "bachelors_degree"
click at [467, 274] on select "Highest education level No schooling Primary Lower Secondary Upper Secondary Oc…" at bounding box center [616, 297] width 298 height 46
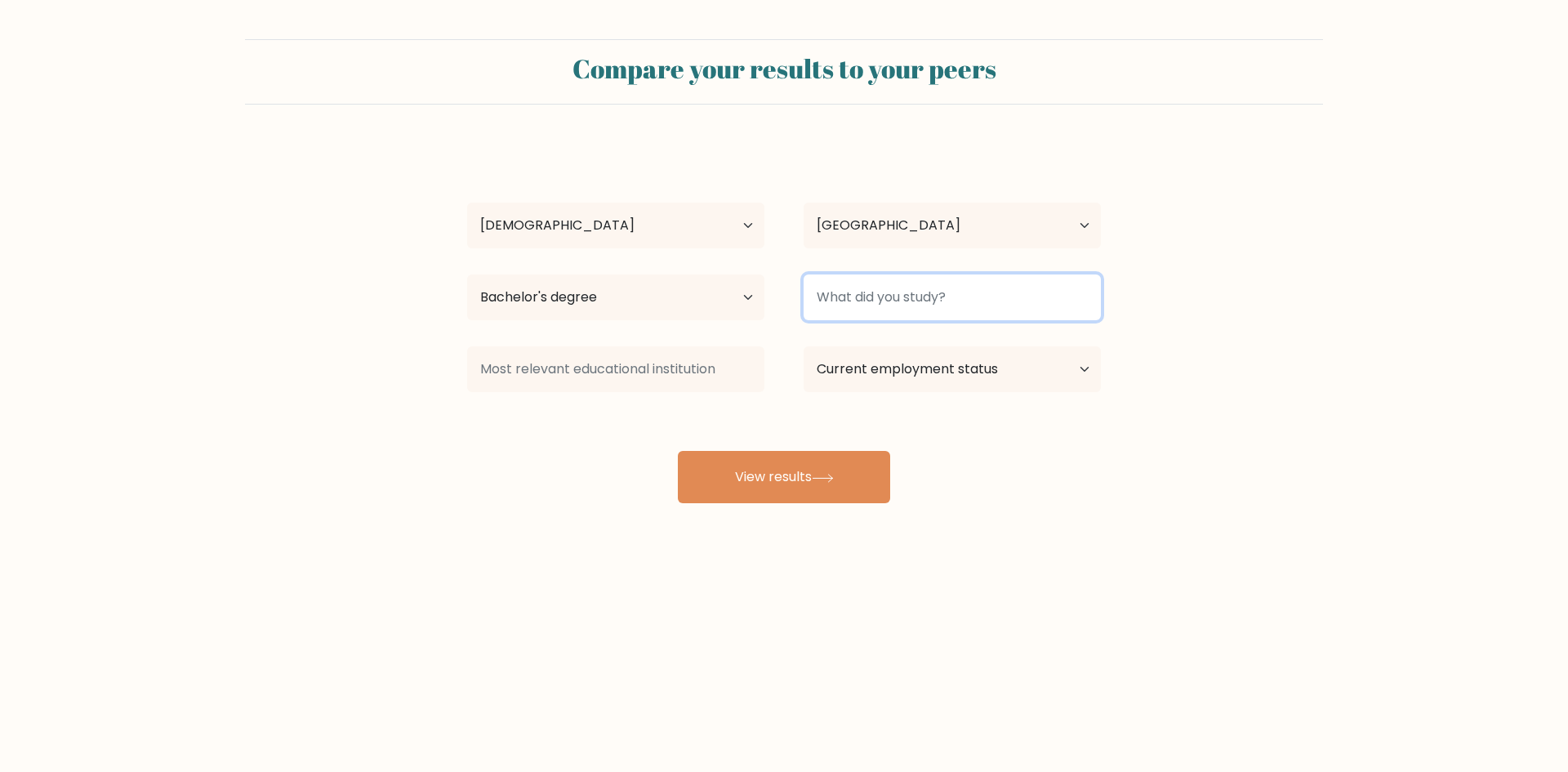
click at [918, 297] on input at bounding box center [953, 297] width 298 height 46
type input "B"
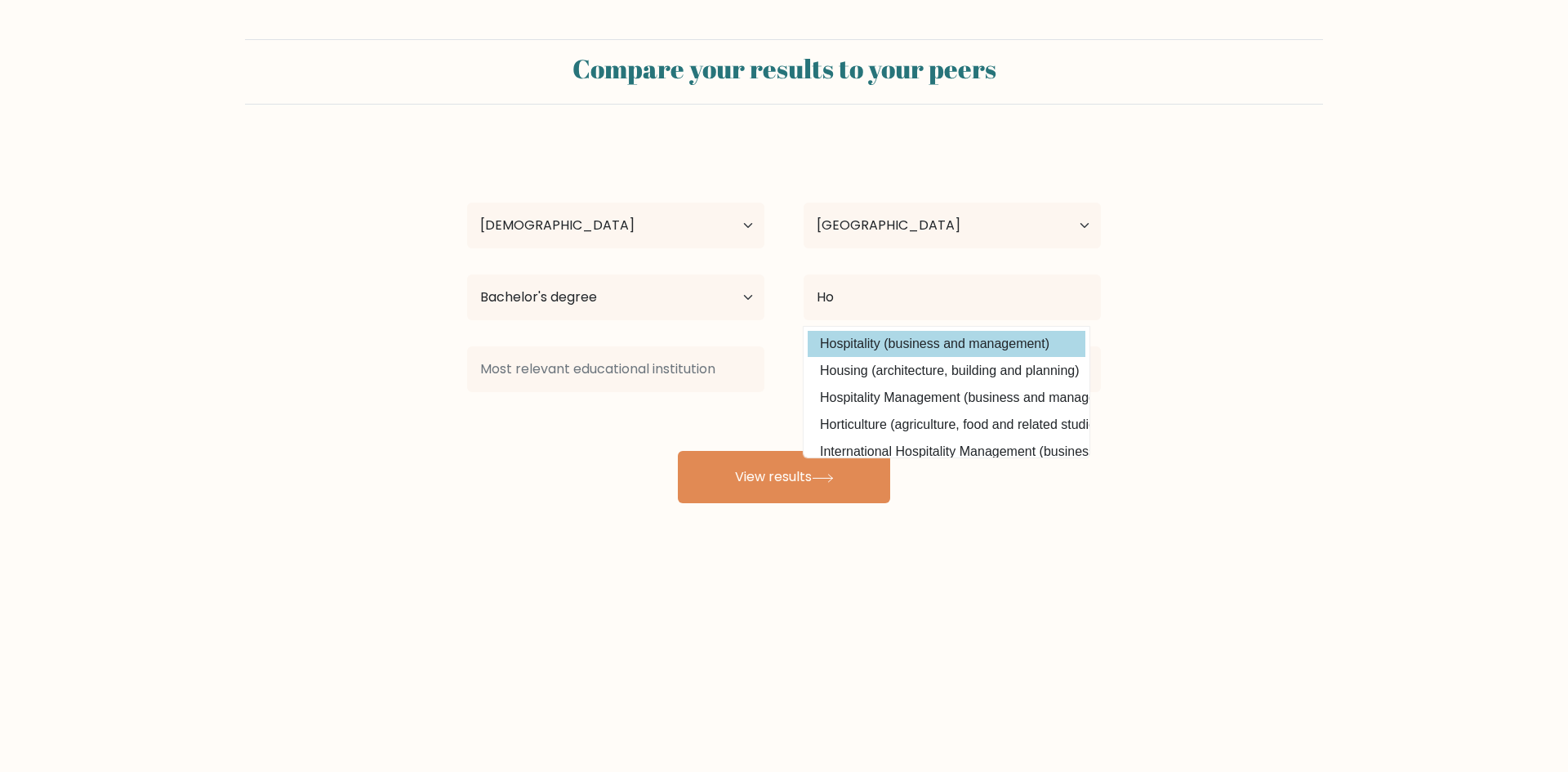
click at [1046, 339] on option "Hospitality (business and management)" at bounding box center [946, 344] width 278 height 27
type input "Hospitality"
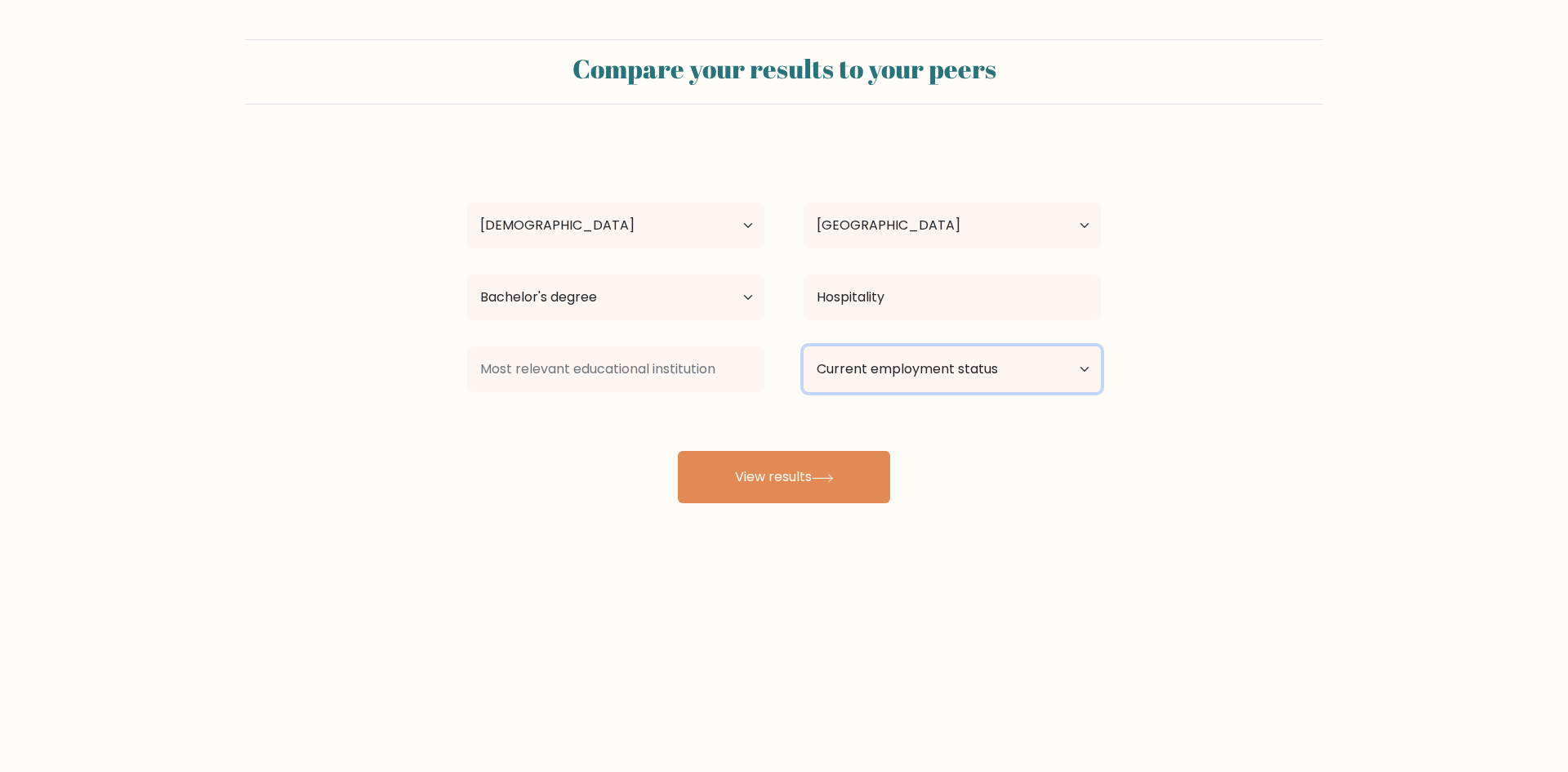
click at [1080, 382] on select "Current employment status Employed Student Retired Other / prefer not to answer" at bounding box center [953, 369] width 298 height 46
select select "other"
click at [804, 346] on select "Current employment status Employed Student Retired Other / prefer not to answer" at bounding box center [953, 369] width 298 height 46
click at [833, 491] on button "View results" at bounding box center [784, 476] width 212 height 52
click at [722, 374] on input at bounding box center [616, 369] width 298 height 46
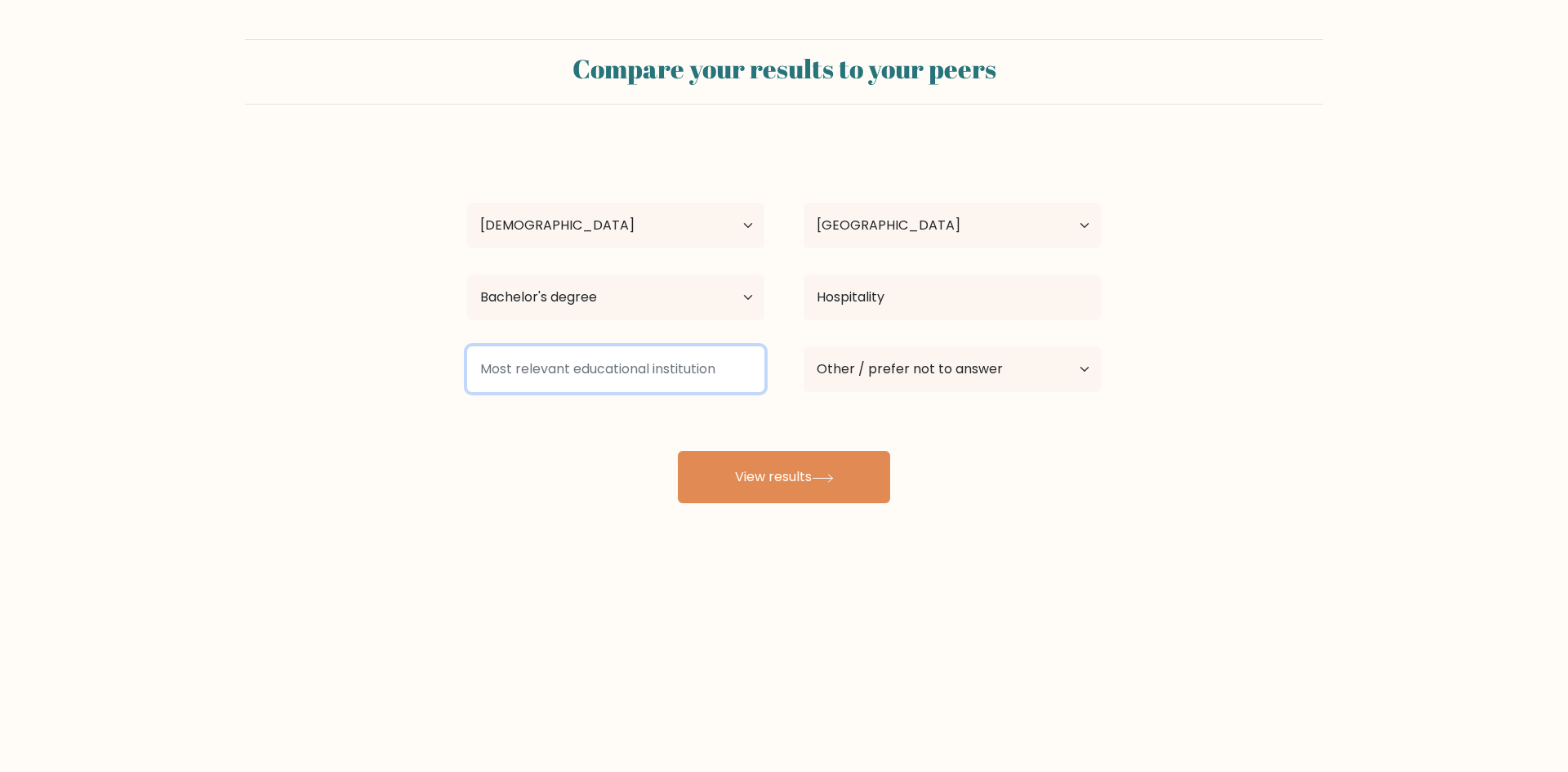
type input "h"
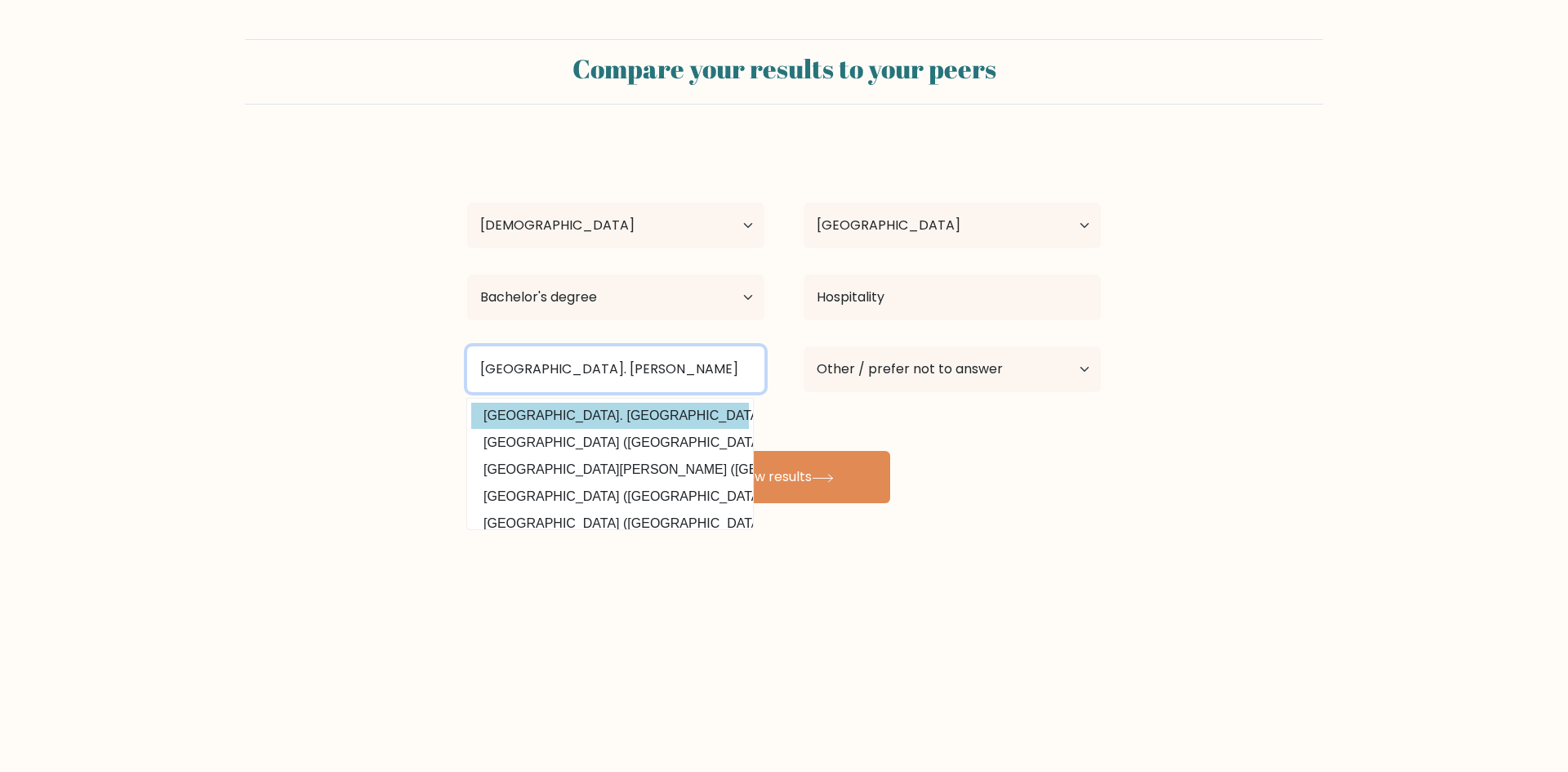
type input "[GEOGRAPHIC_DATA]. [PERSON_NAME]"
click at [680, 407] on option "Universidad de Sta. Isabel (Philippines)" at bounding box center [610, 416] width 278 height 27
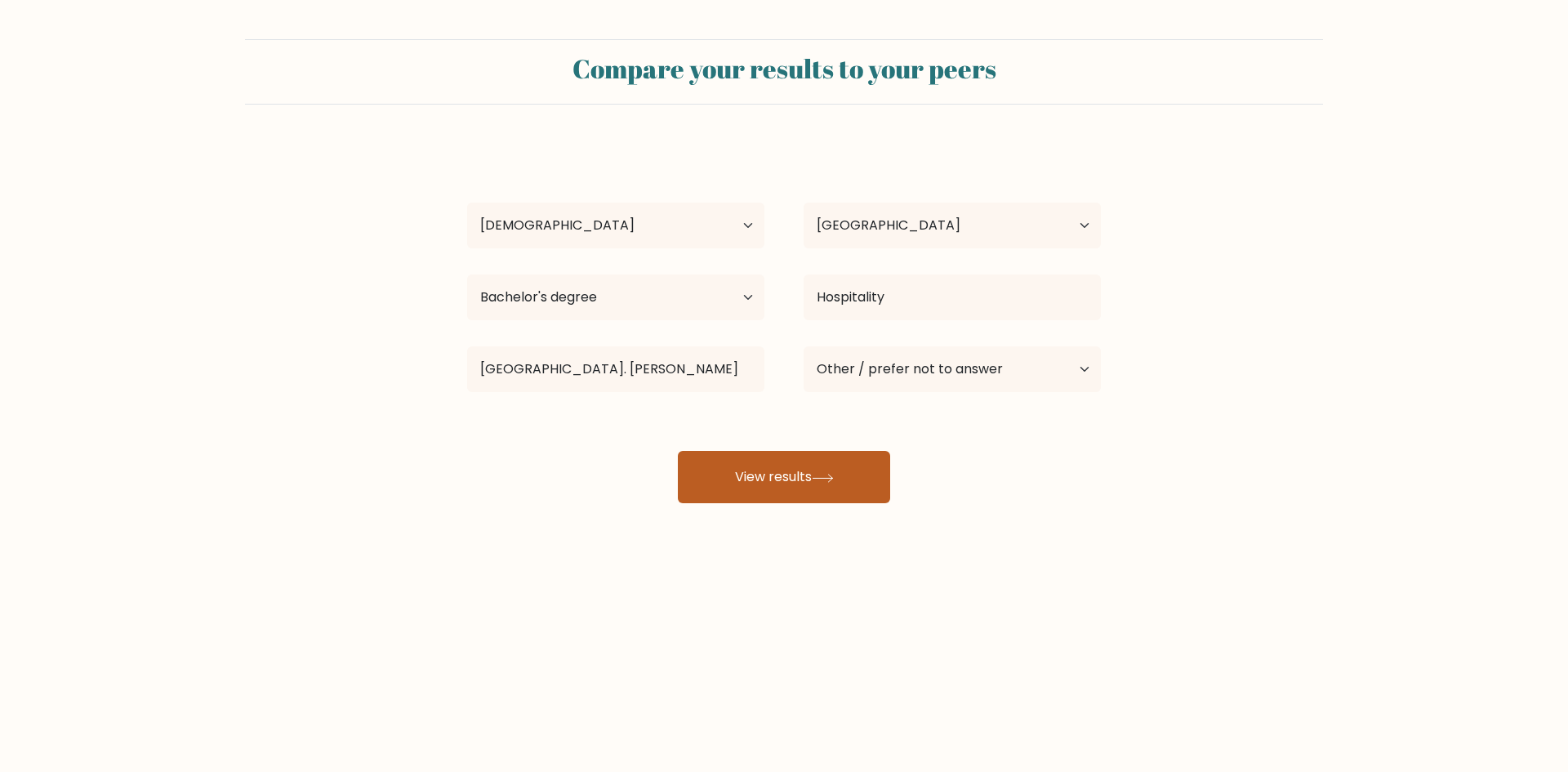
click at [811, 487] on button "View results" at bounding box center [784, 476] width 212 height 52
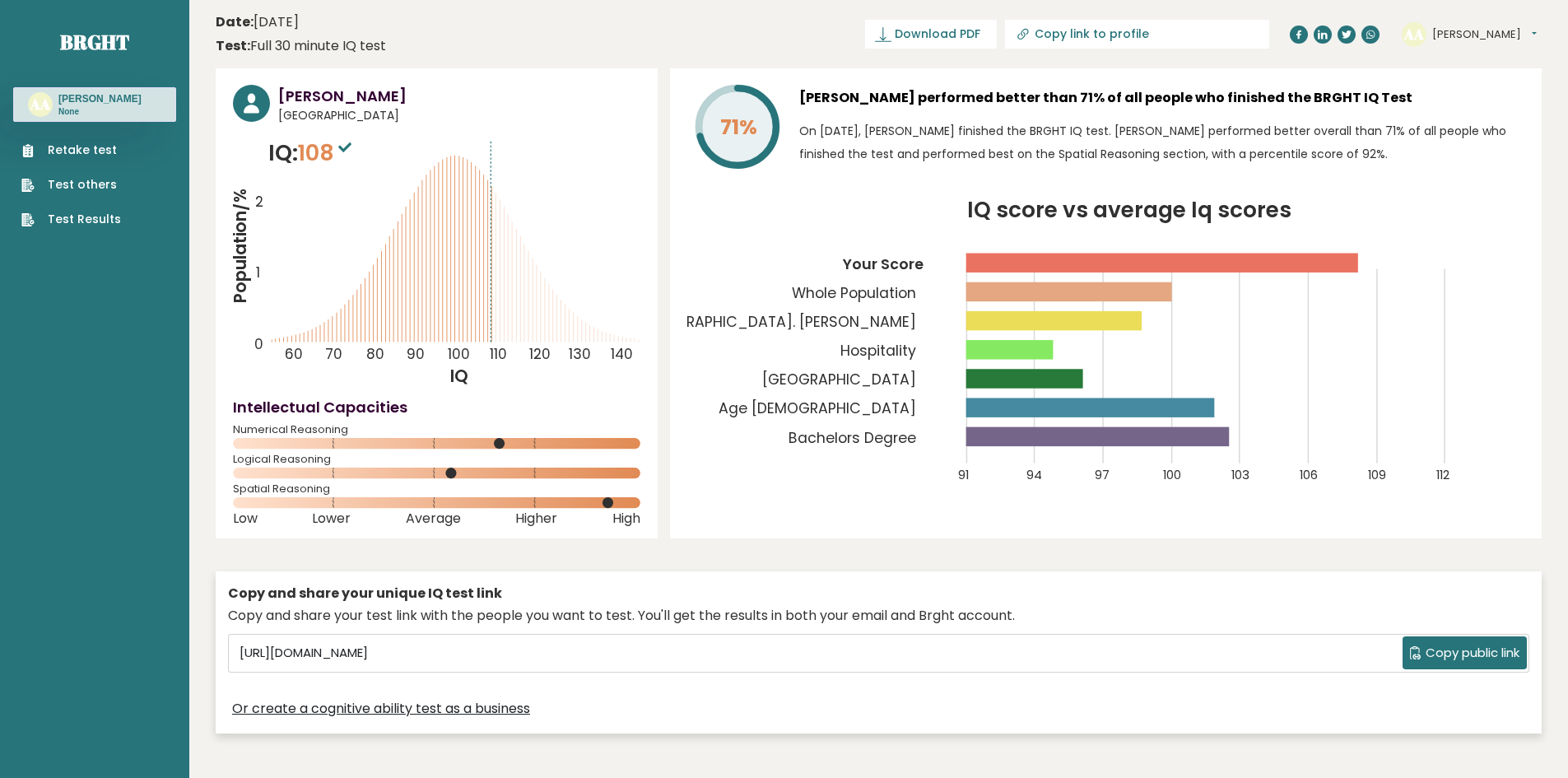
click at [1497, 33] on button "[PERSON_NAME]" at bounding box center [1484, 34] width 104 height 16
drag, startPoint x: 1471, startPoint y: 38, endPoint x: 1535, endPoint y: 156, distance: 134.2
click at [1537, 159] on div "71% [PERSON_NAME] performed better than 71% of all people who finished the BRGH…" at bounding box center [1106, 303] width 871 height 470
click at [1494, 37] on button "[PERSON_NAME]" at bounding box center [1484, 34] width 104 height 16
